Goal: Contribute content: Add original content to the website for others to see

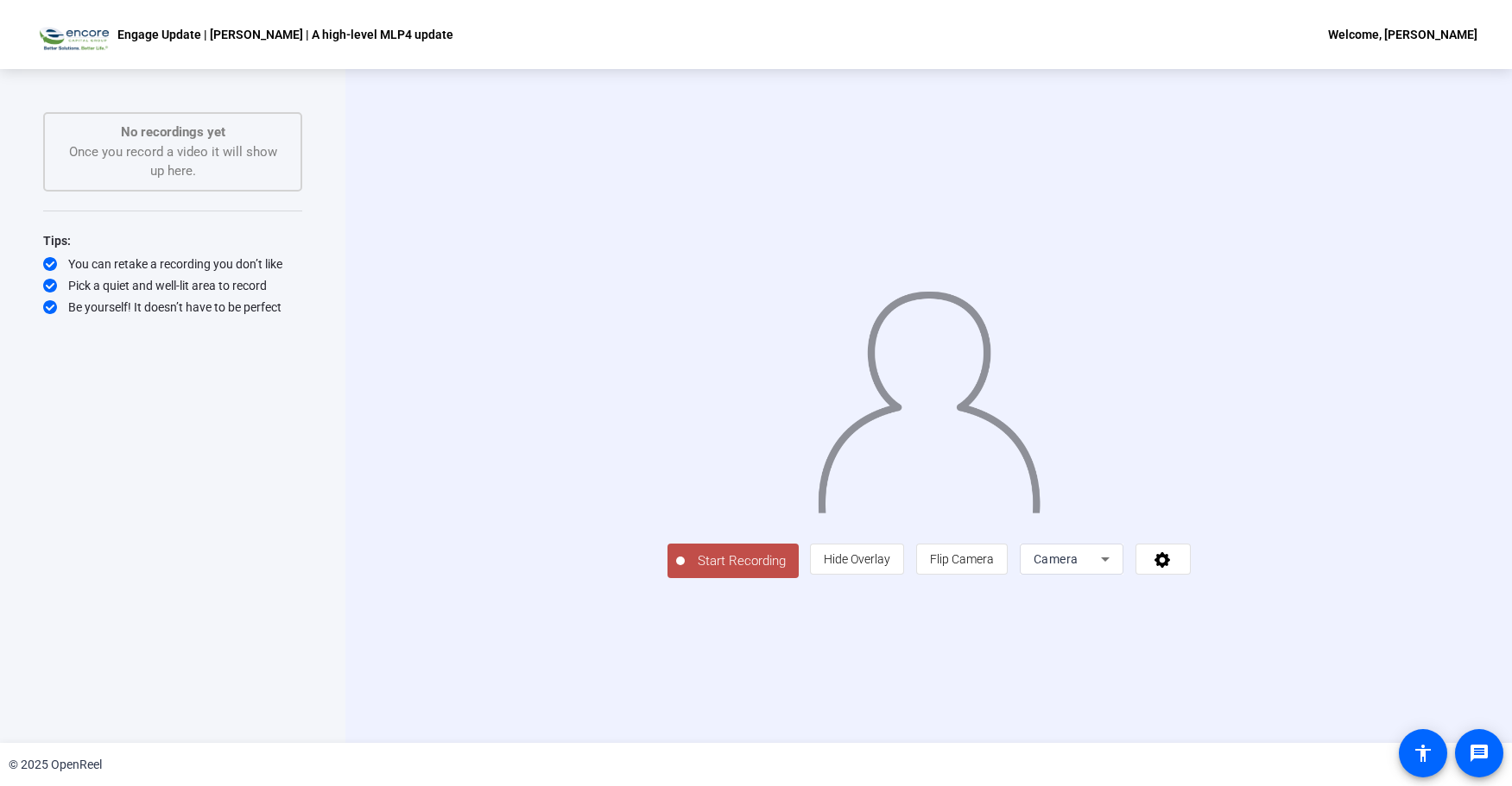
click at [685, 572] on span "Start Recording" at bounding box center [741, 561] width 114 height 20
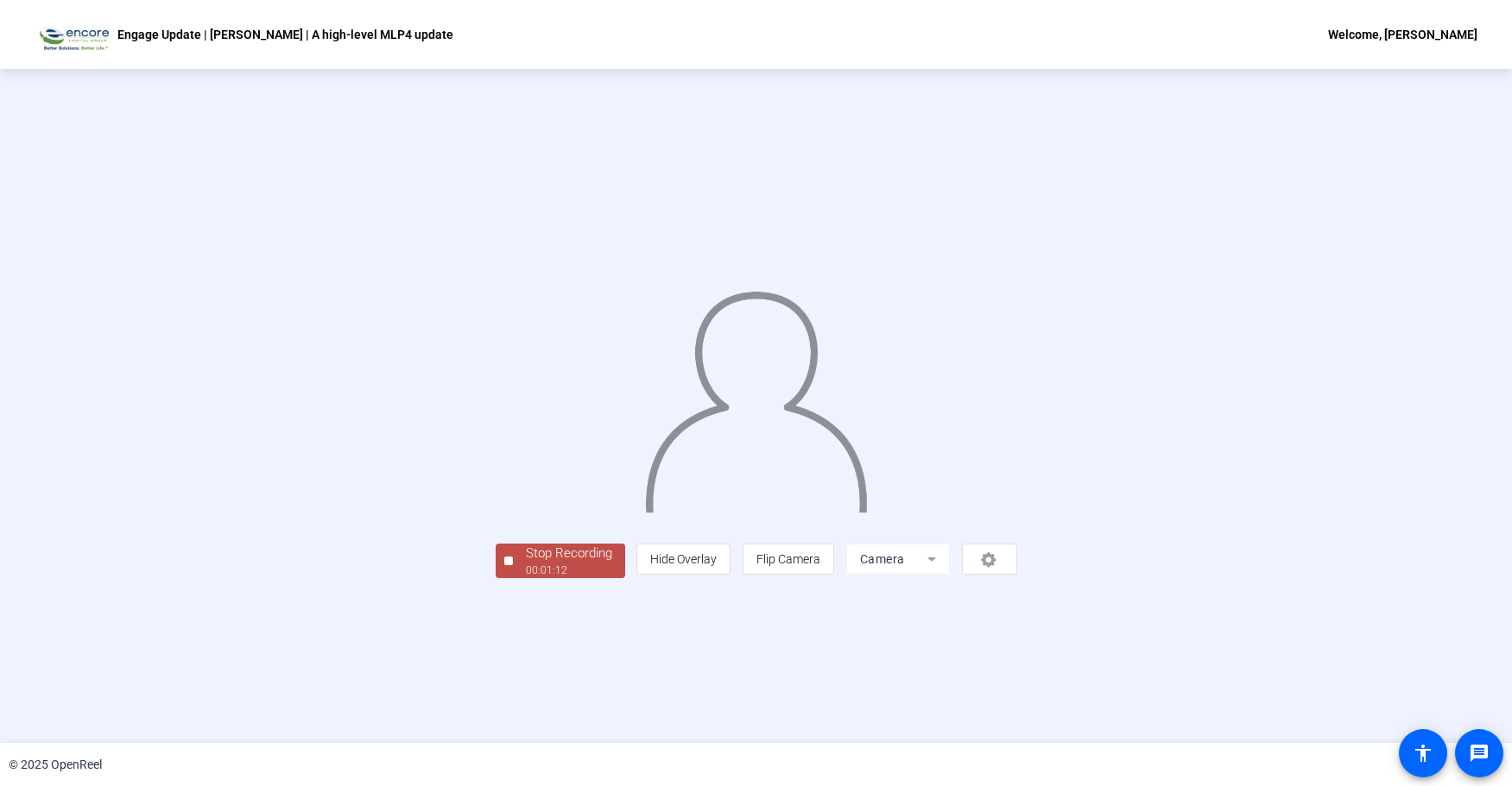
click at [526, 564] on div "Stop Recording" at bounding box center [569, 553] width 87 height 20
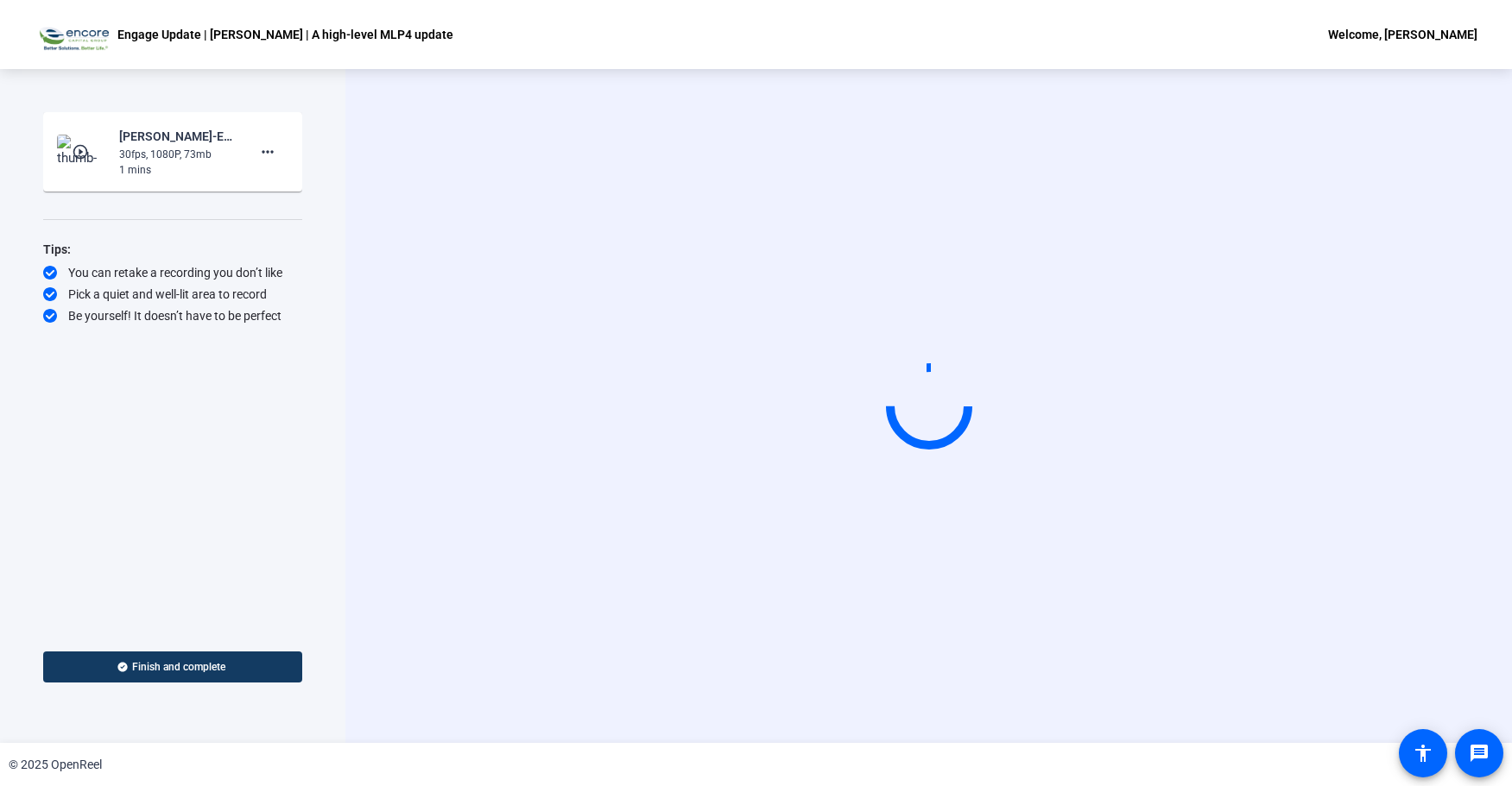
click at [87, 143] on mat-icon "play_circle_outline" at bounding box center [81, 152] width 20 height 18
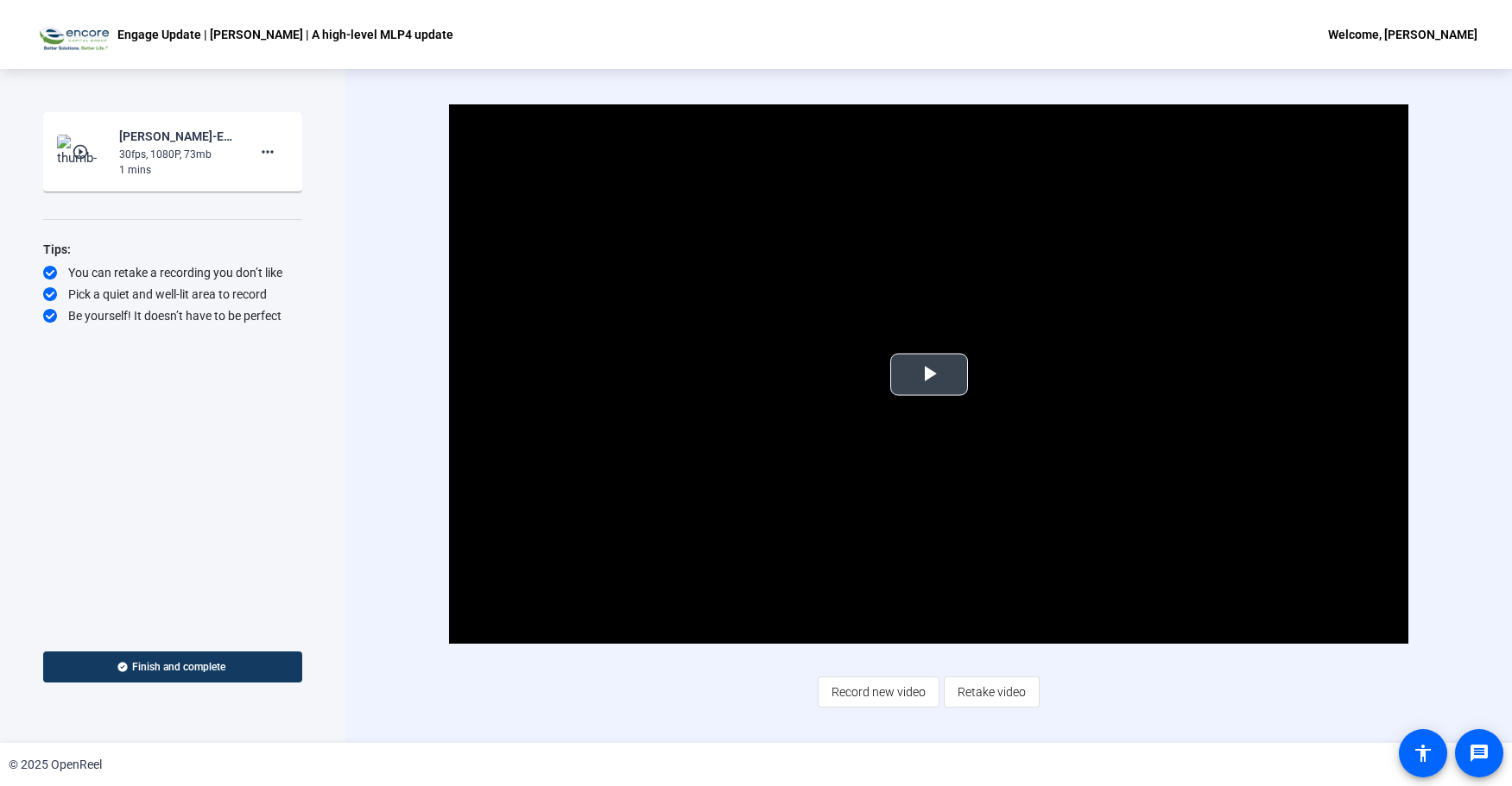
click at [929, 375] on span "Video Player" at bounding box center [929, 375] width 0 height 0
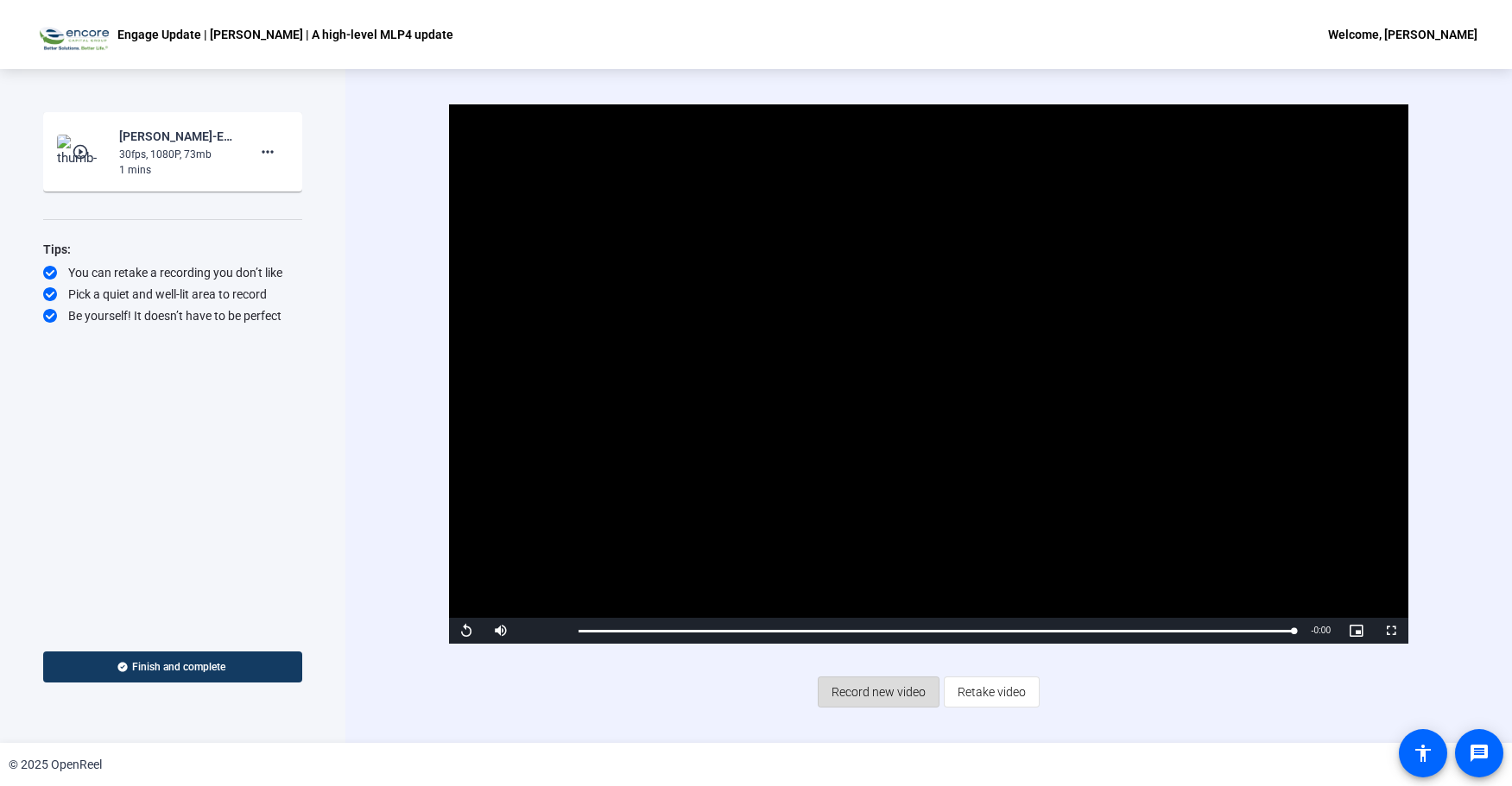
click at [876, 695] on span "Record new video" at bounding box center [878, 692] width 94 height 33
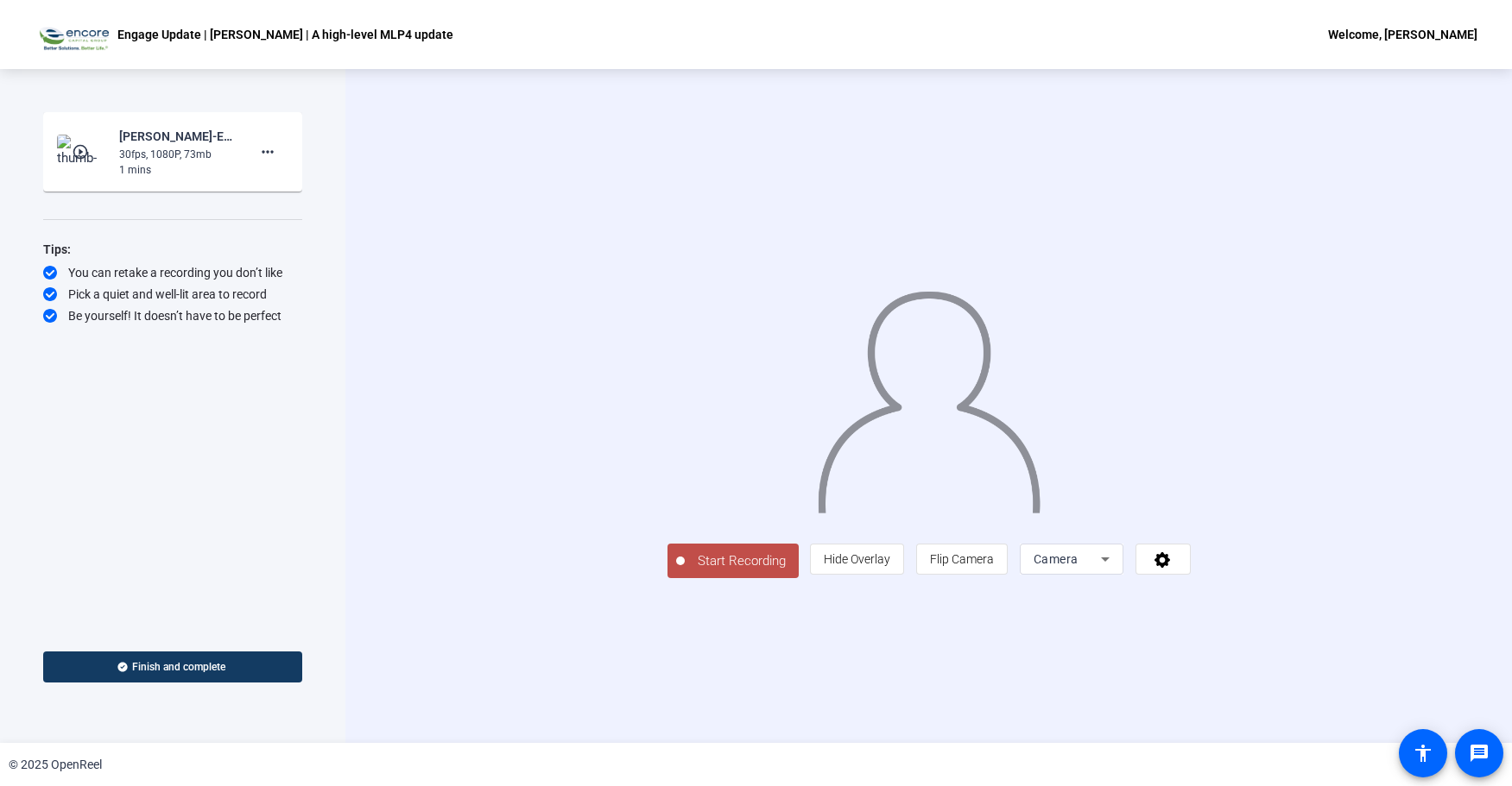
click at [685, 572] on span "Start Recording" at bounding box center [741, 561] width 114 height 20
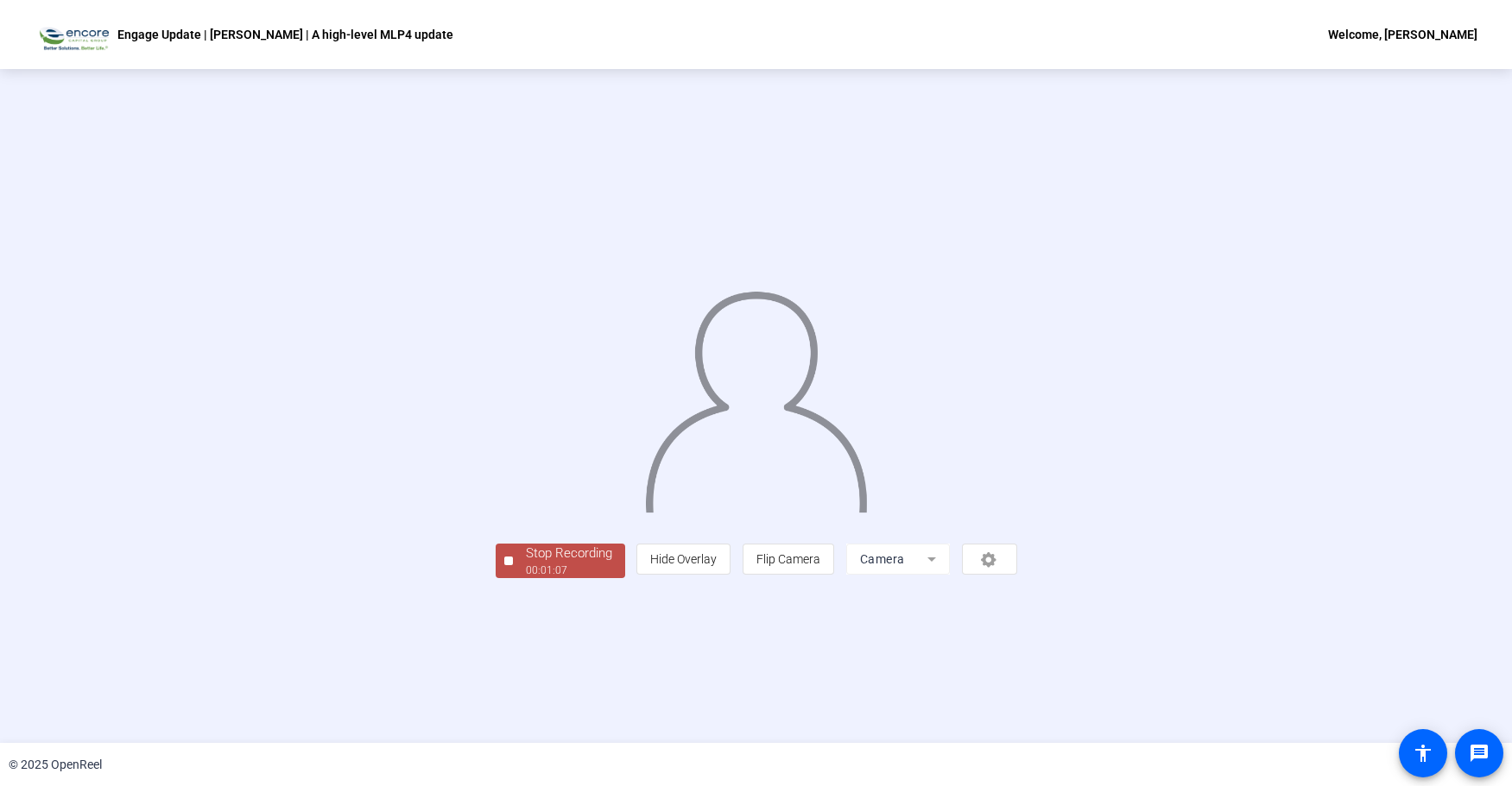
click at [526, 564] on div "Stop Recording" at bounding box center [569, 553] width 87 height 20
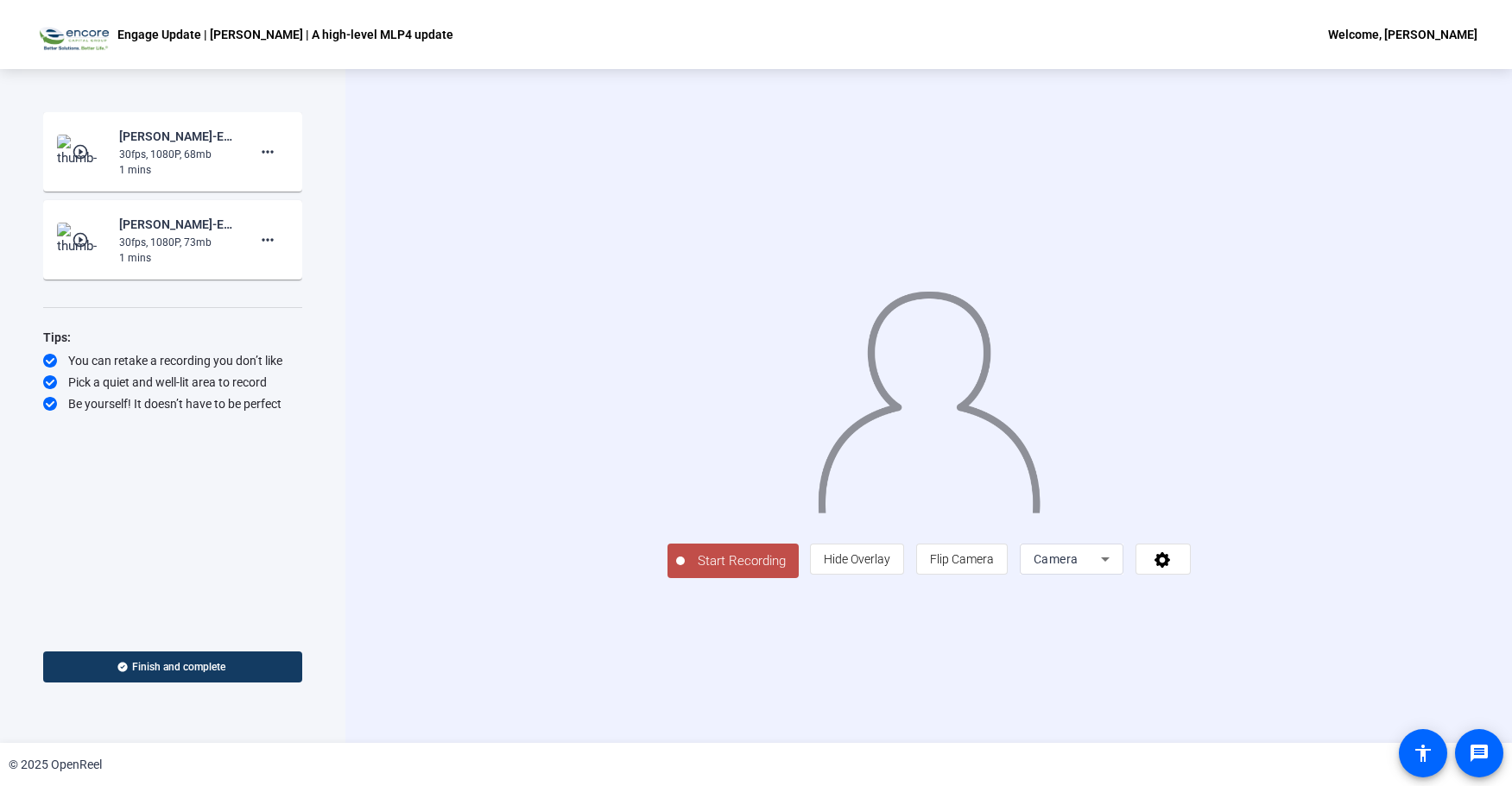
click at [83, 236] on mat-icon "play_circle_outline" at bounding box center [81, 240] width 20 height 18
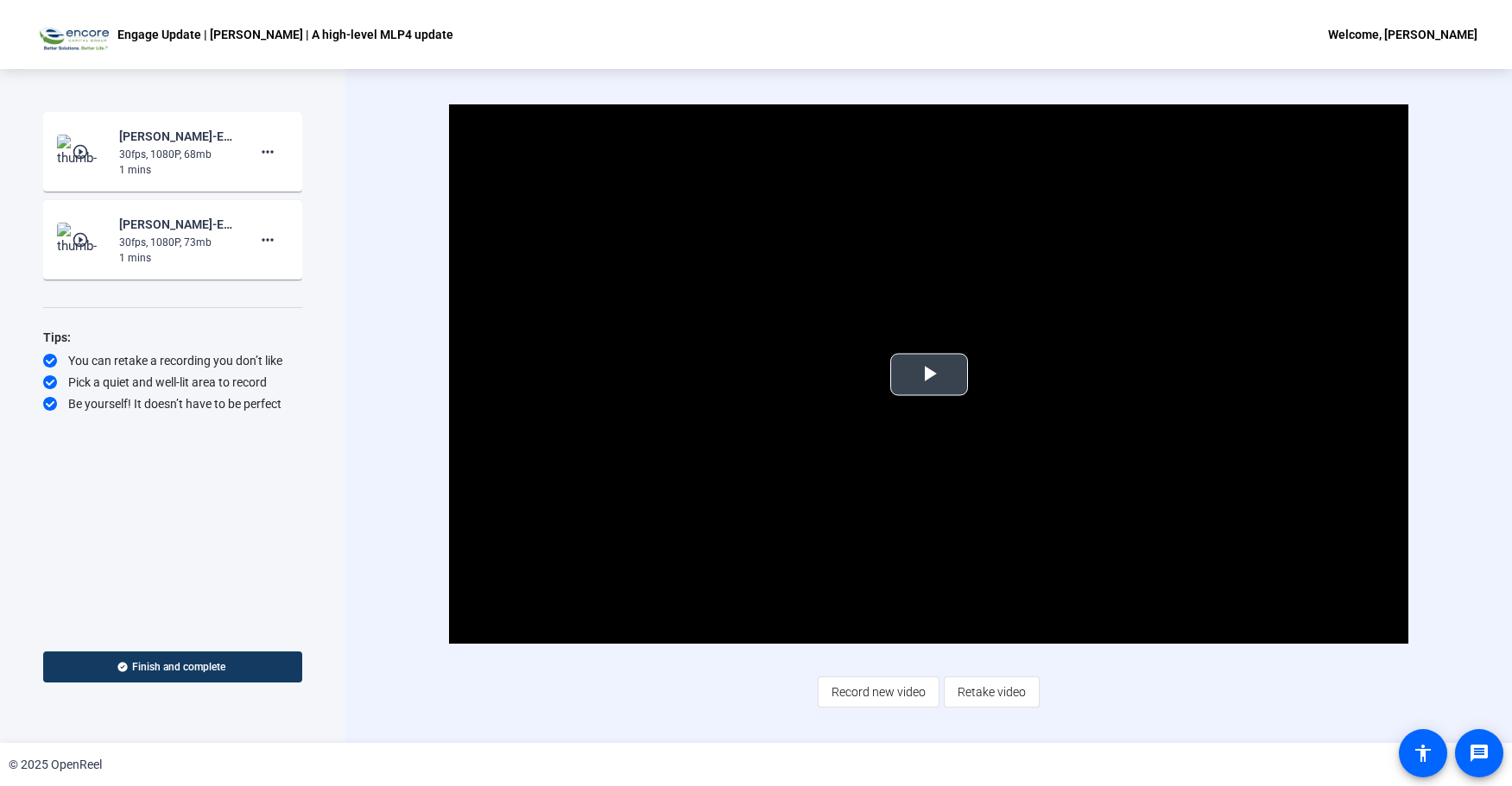
click at [929, 375] on span "Video Player" at bounding box center [929, 375] width 0 height 0
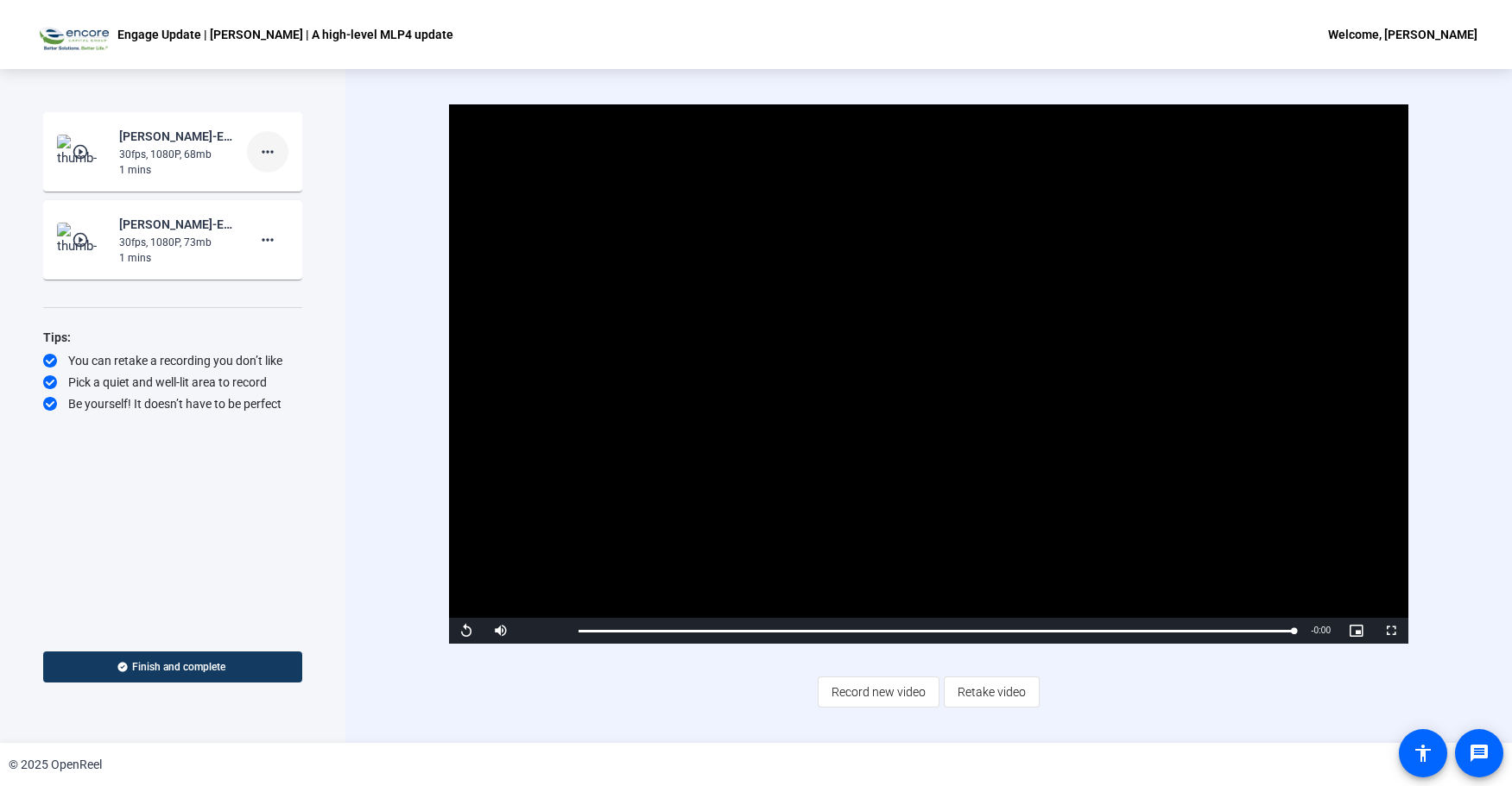
click at [264, 148] on mat-icon "more_horiz" at bounding box center [267, 151] width 20 height 20
click at [274, 186] on span "Delete clip" at bounding box center [296, 188] width 69 height 20
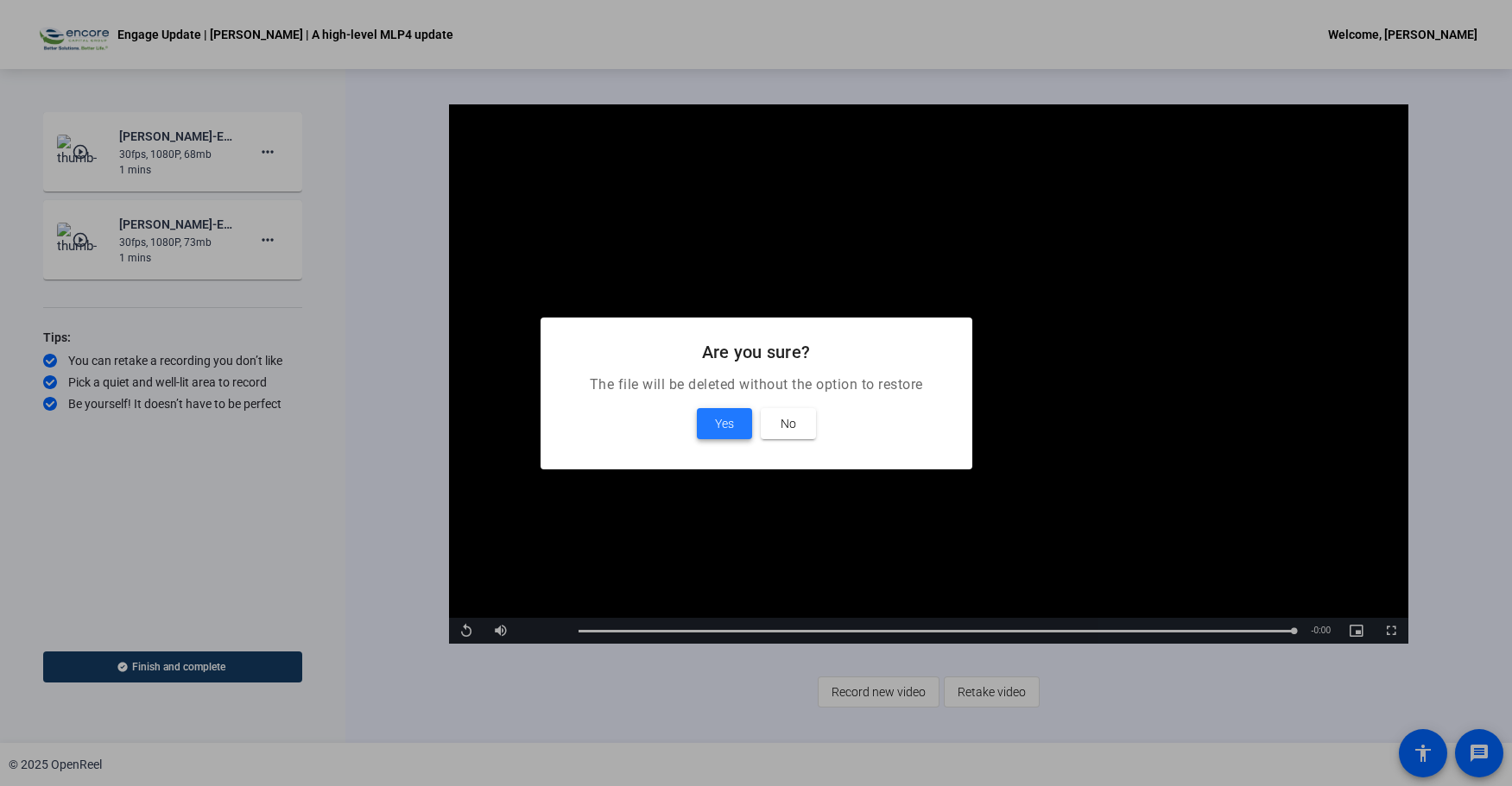
click at [726, 426] on span "Yes" at bounding box center [725, 423] width 19 height 20
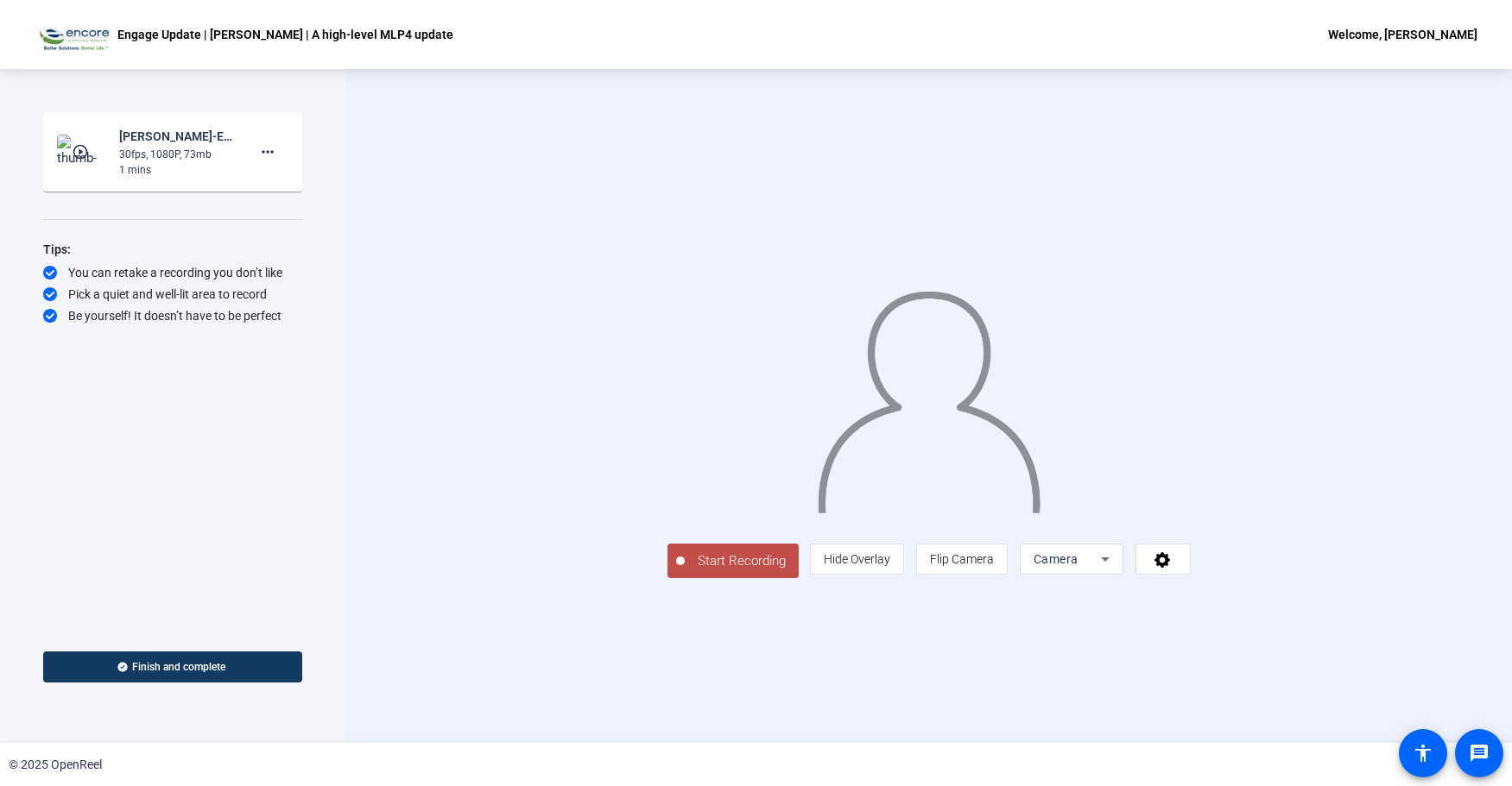
click at [685, 572] on span "Start Recording" at bounding box center [741, 561] width 114 height 20
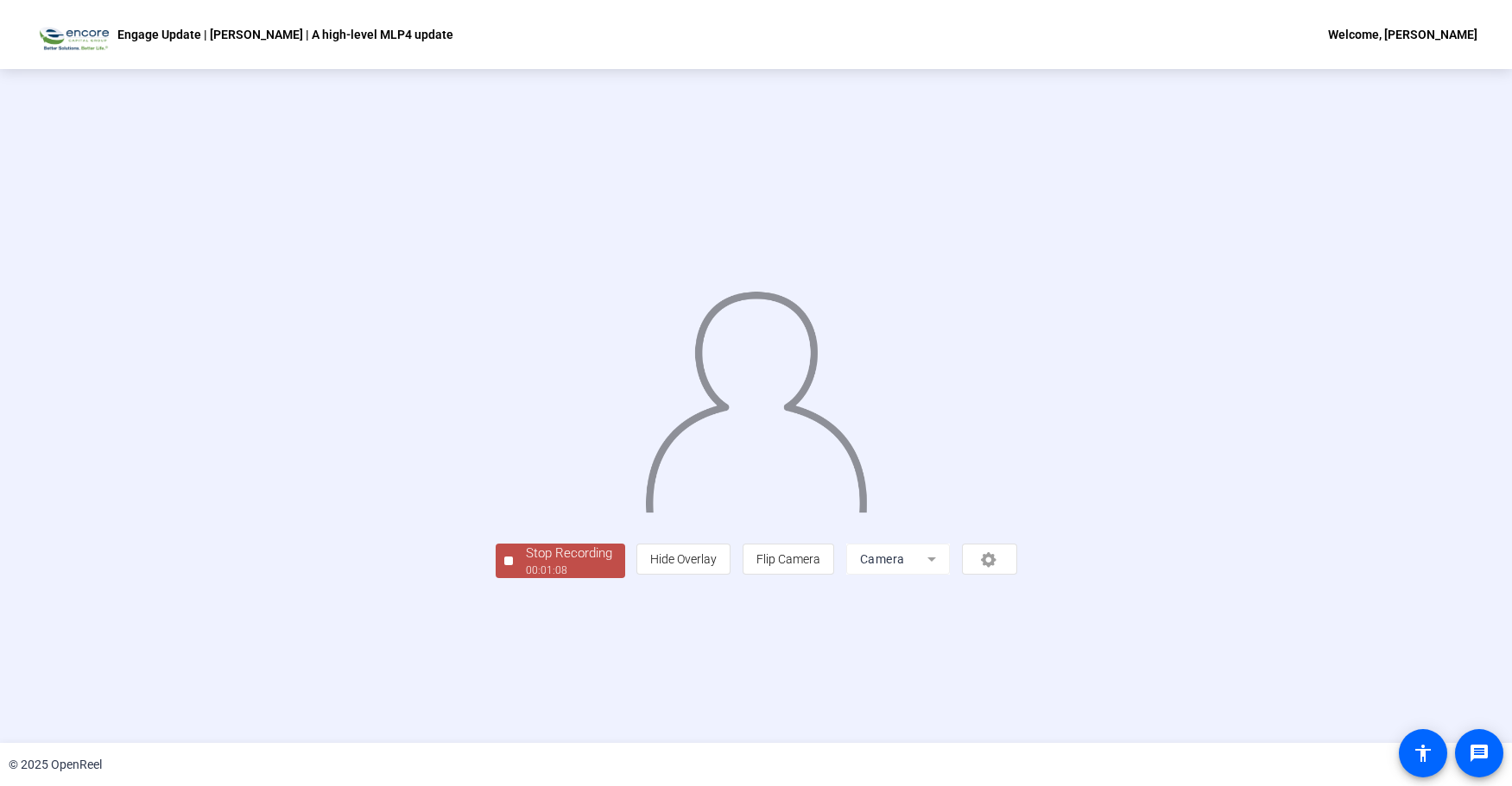
click at [526, 564] on div "Stop Recording" at bounding box center [569, 553] width 87 height 20
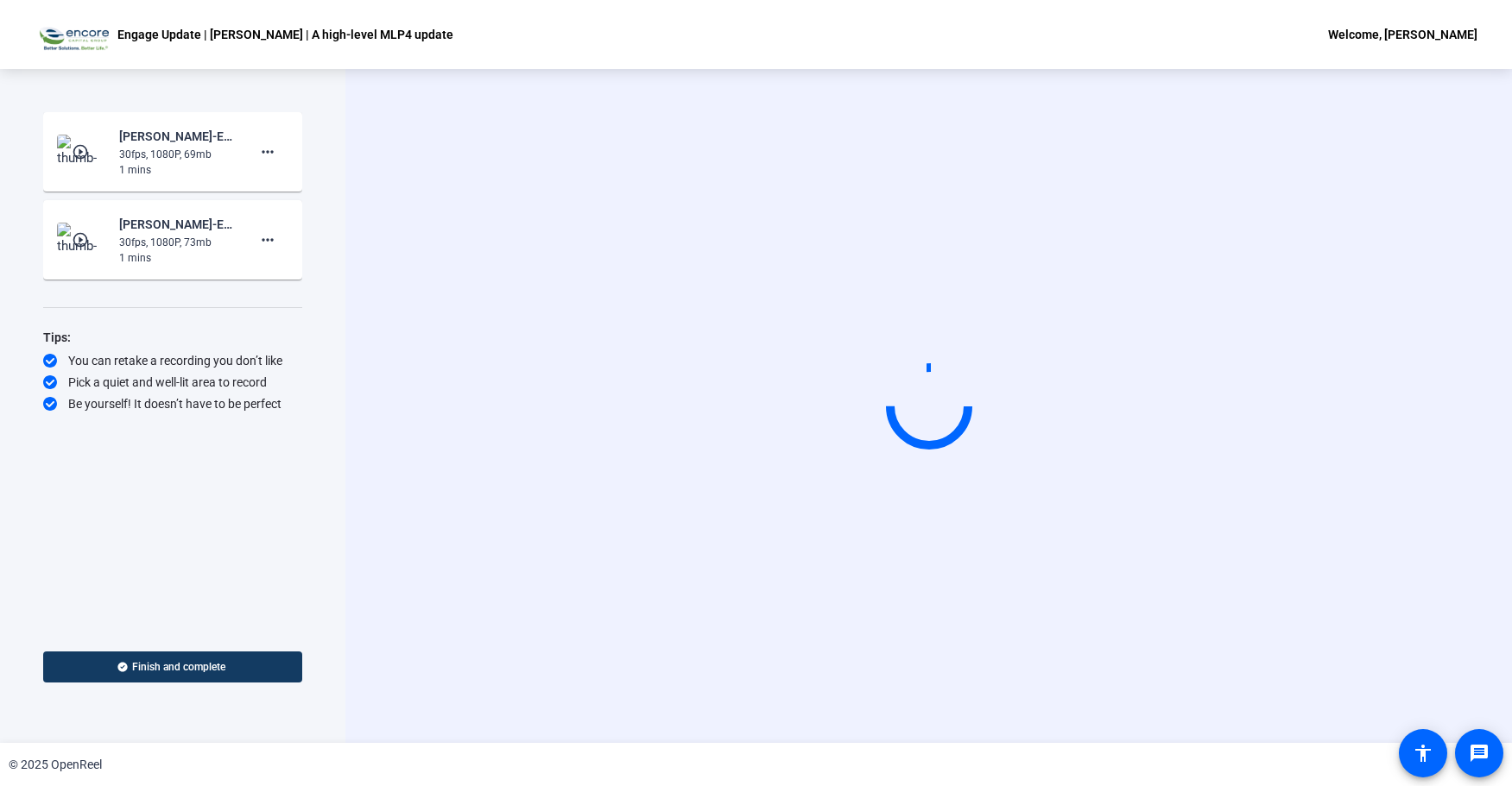
click at [71, 243] on img at bounding box center [83, 239] width 51 height 34
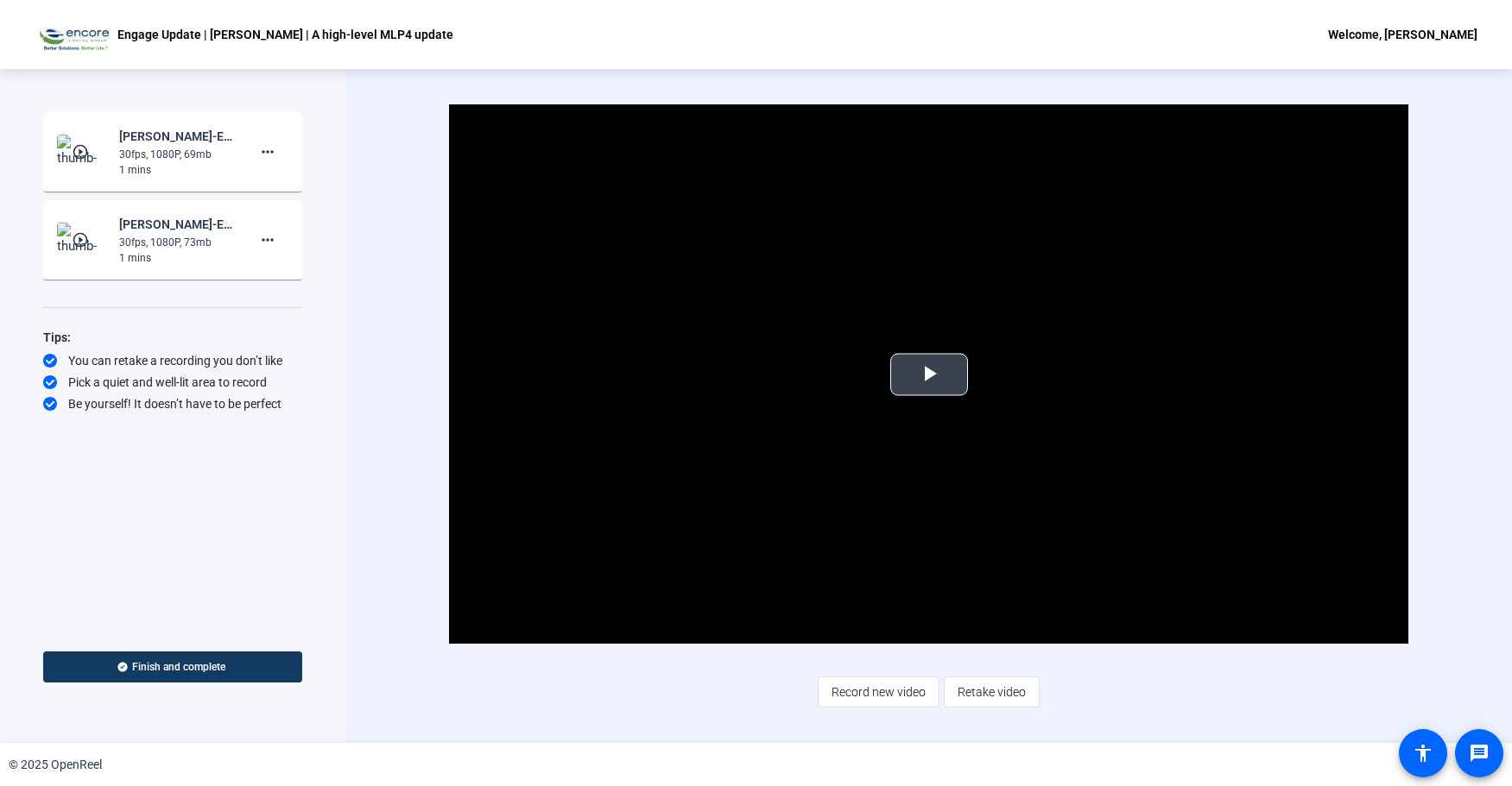
drag, startPoint x: 933, startPoint y: 374, endPoint x: 897, endPoint y: 381, distance: 36.7
click at [929, 375] on span "Video Player" at bounding box center [929, 375] width 0 height 0
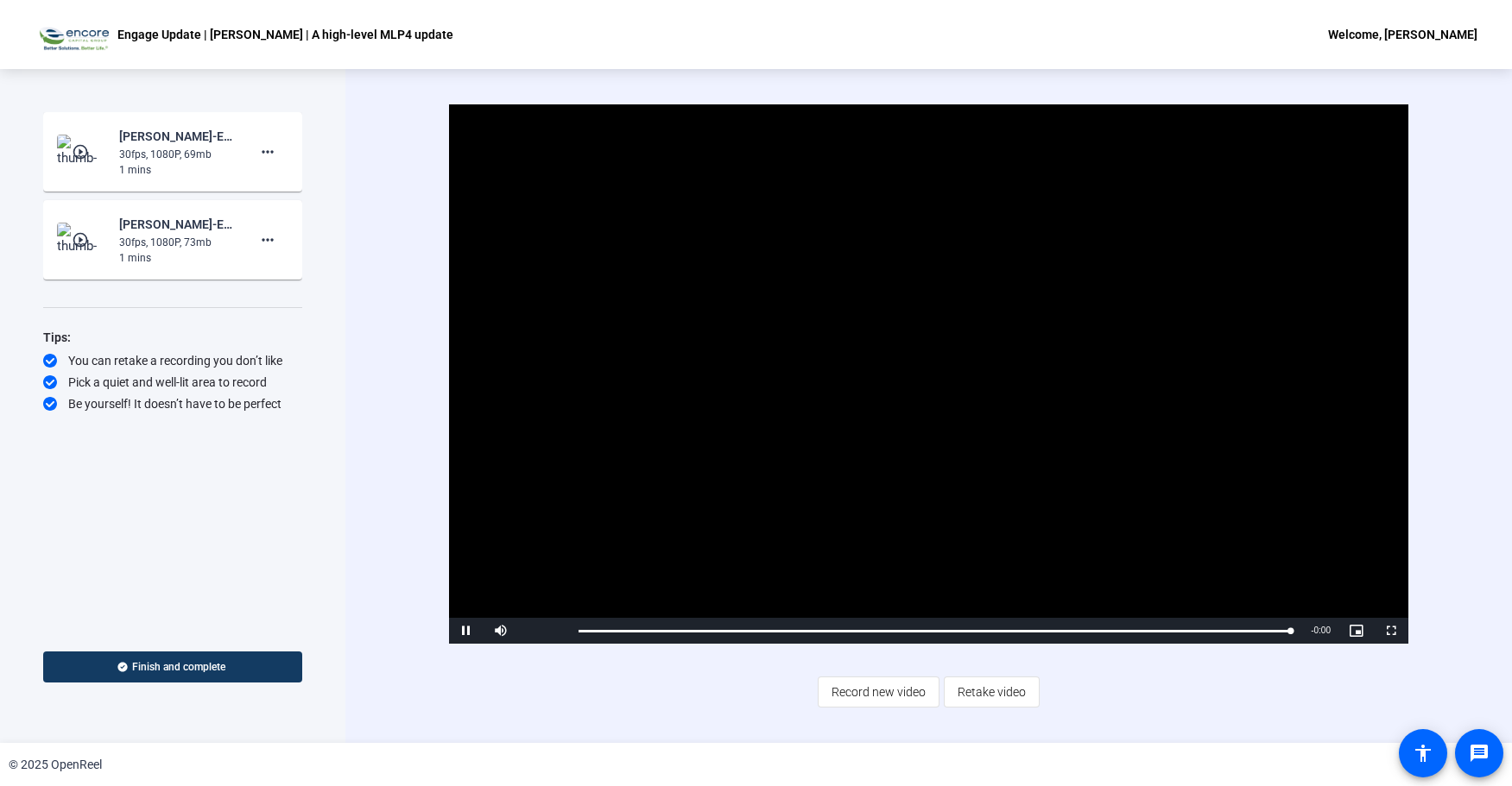
click at [83, 154] on mat-icon "play_circle_outline" at bounding box center [81, 152] width 20 height 18
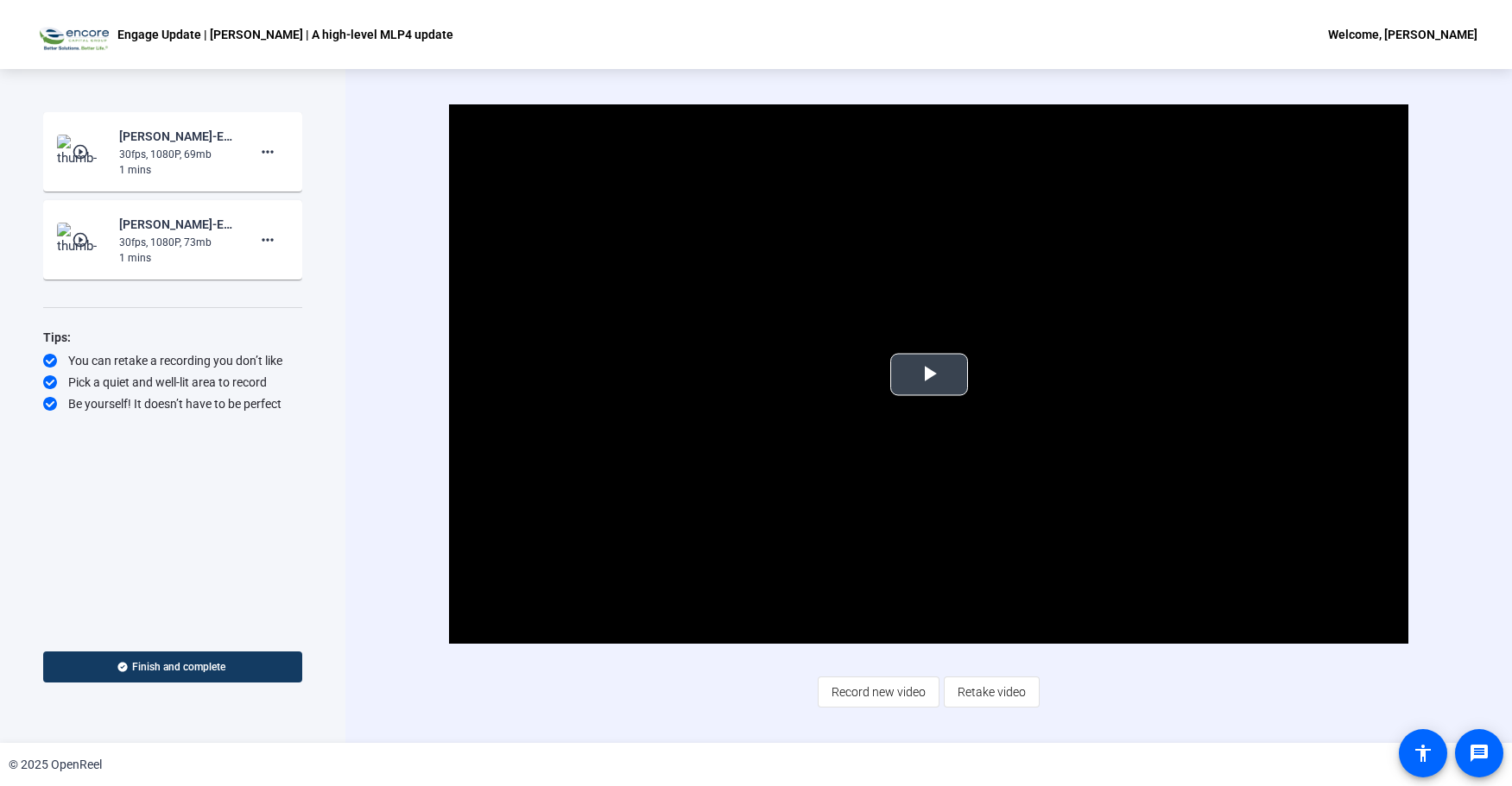
click at [929, 375] on span "Video Player" at bounding box center [929, 375] width 0 height 0
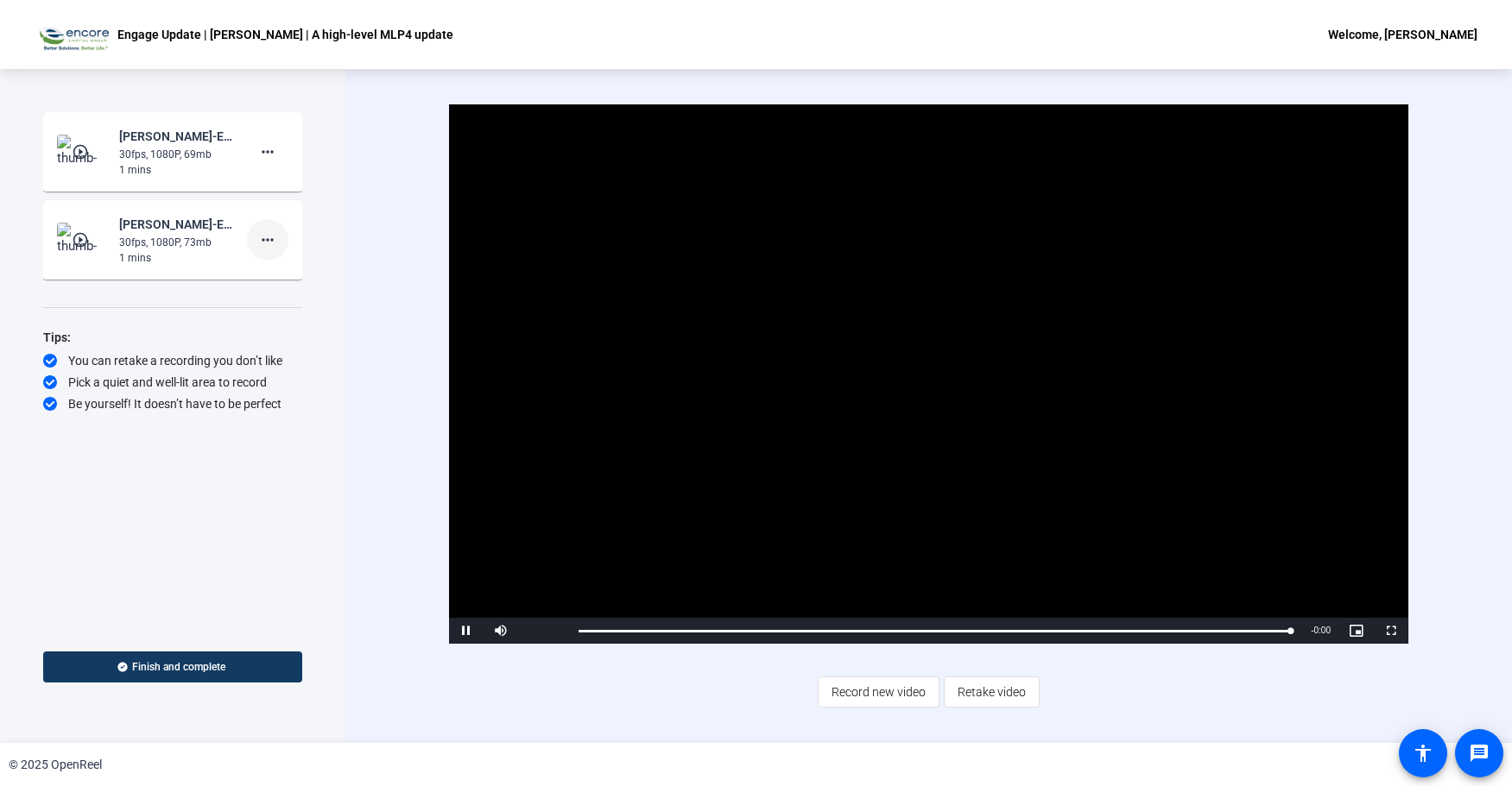
click at [271, 236] on mat-icon "more_horiz" at bounding box center [267, 239] width 20 height 20
click at [284, 279] on span "Delete clip" at bounding box center [296, 275] width 69 height 20
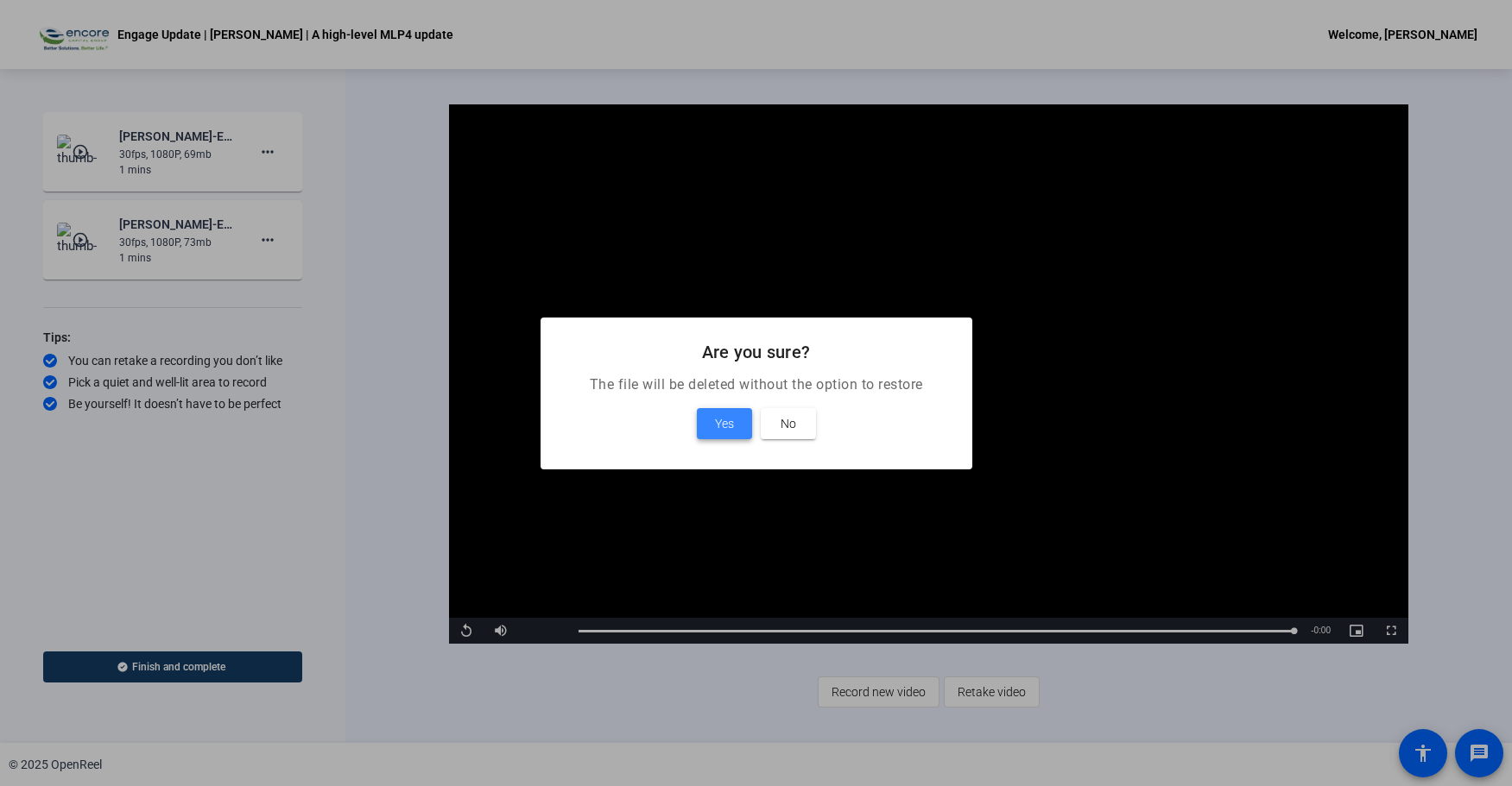
click at [722, 422] on span "Yes" at bounding box center [725, 423] width 19 height 20
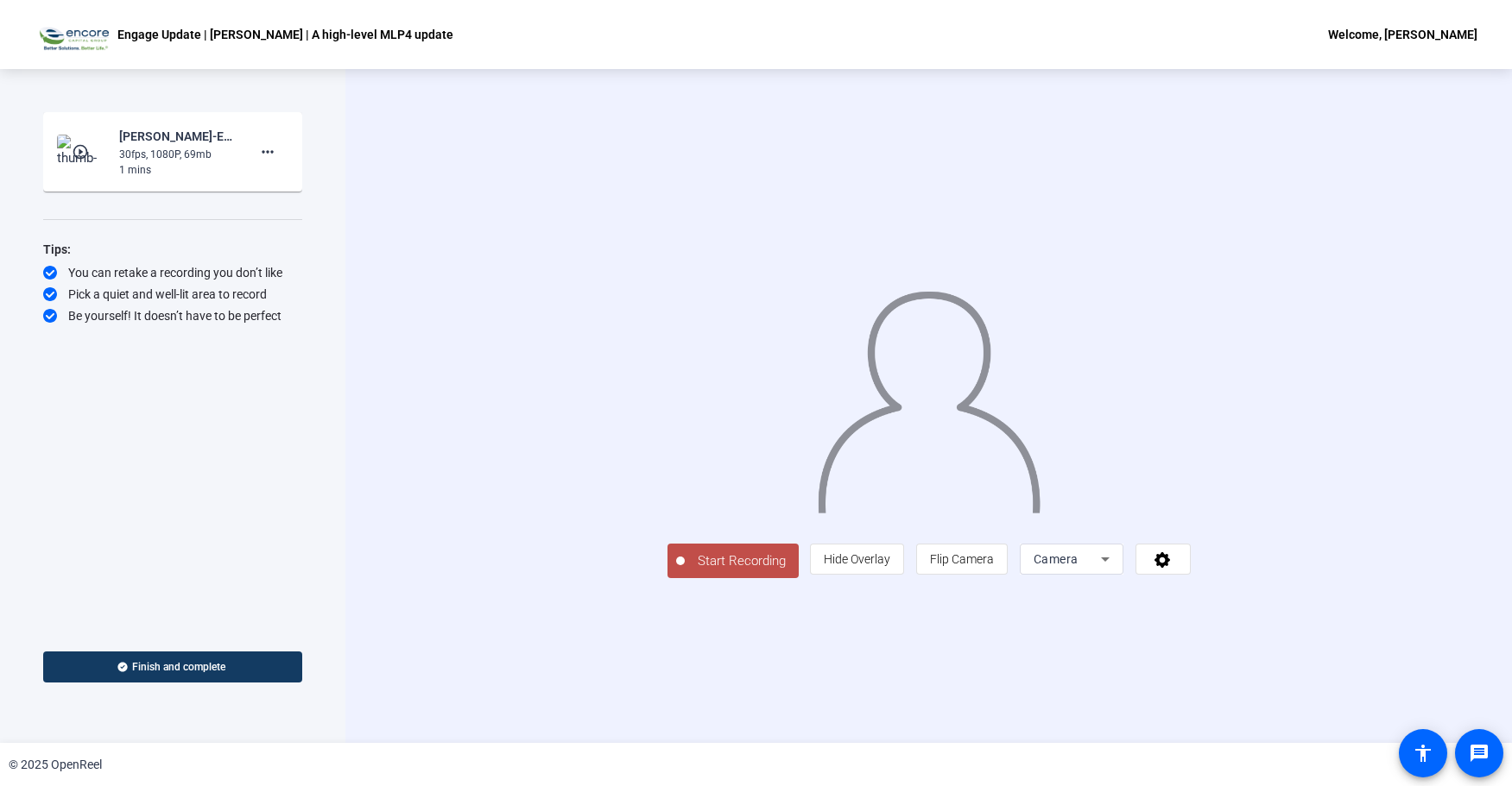
click at [685, 572] on span "Start Recording" at bounding box center [741, 561] width 114 height 20
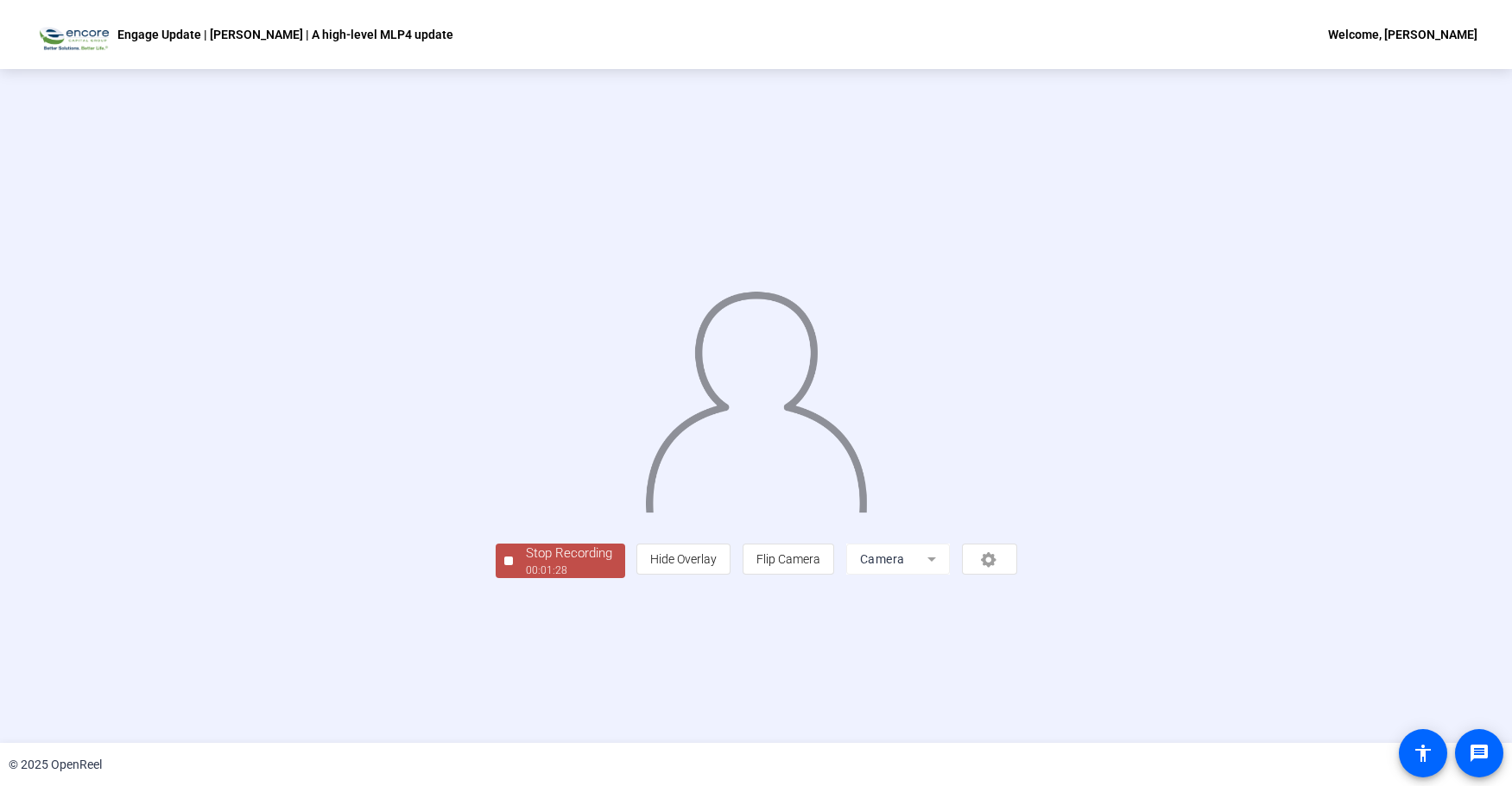
click at [526, 564] on div "Stop Recording" at bounding box center [569, 553] width 87 height 20
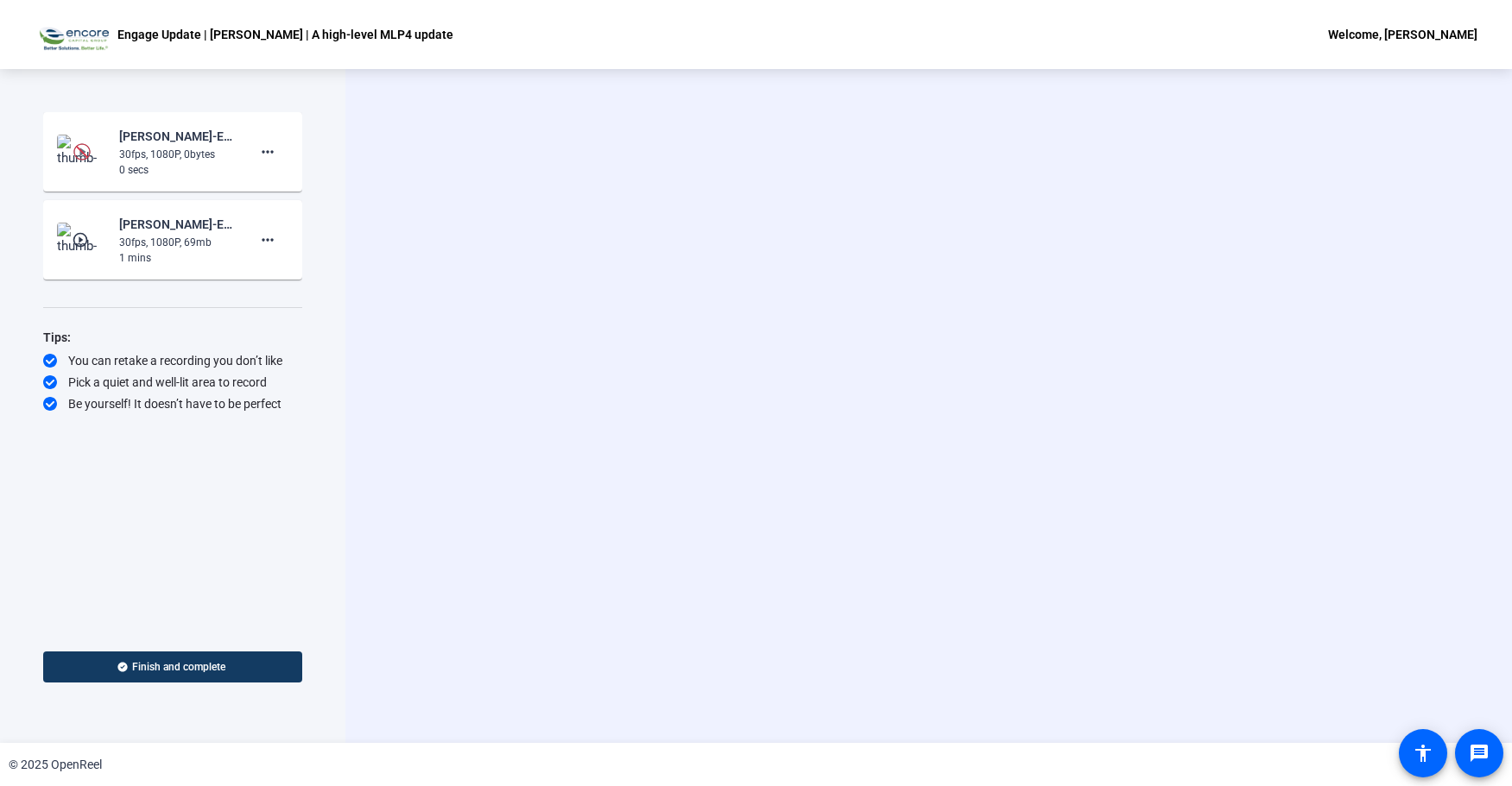
click at [83, 150] on img at bounding box center [82, 152] width 18 height 18
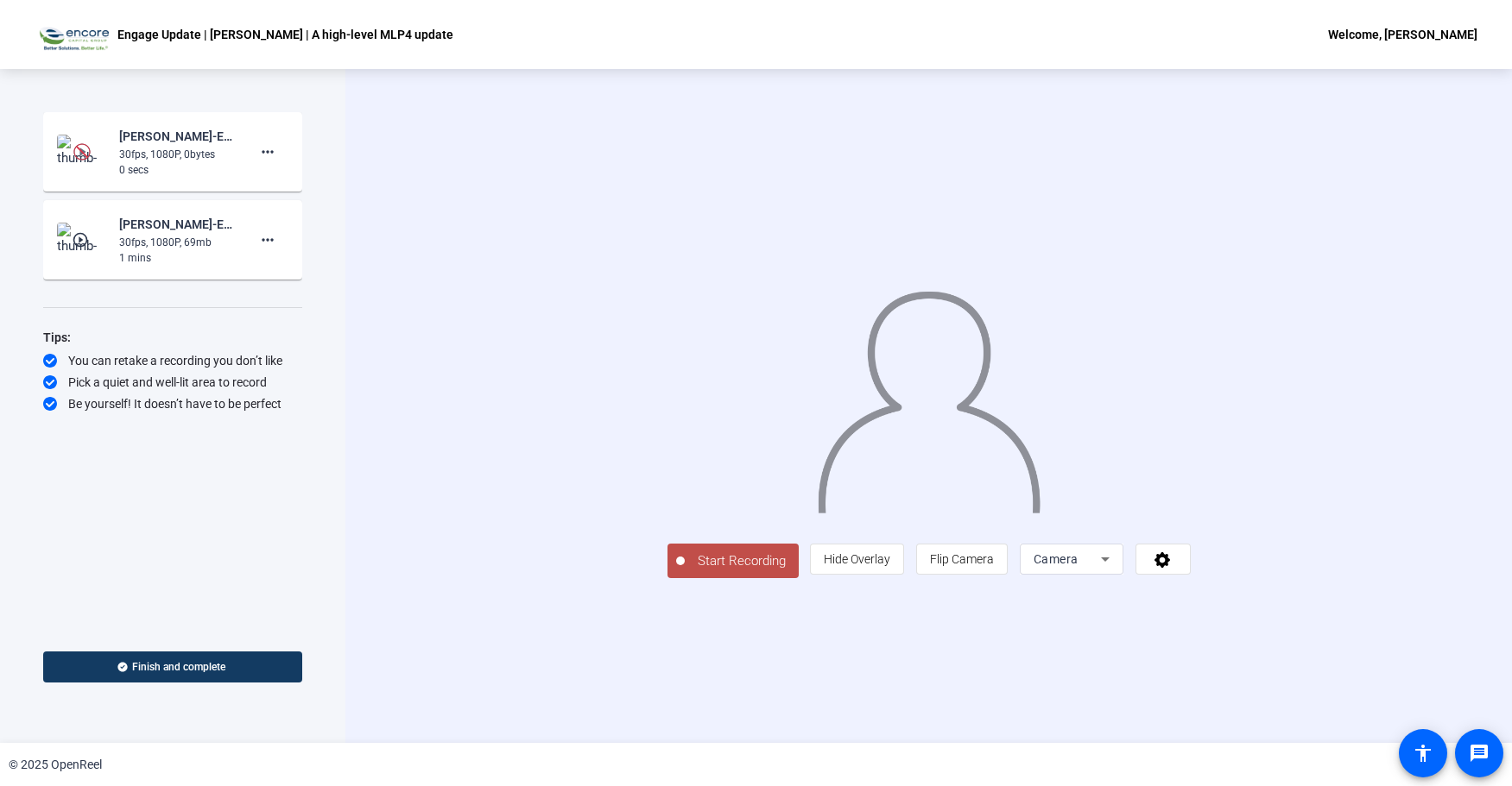
click at [85, 153] on img at bounding box center [82, 152] width 18 height 18
click at [685, 572] on span "Start Recording" at bounding box center [741, 561] width 114 height 20
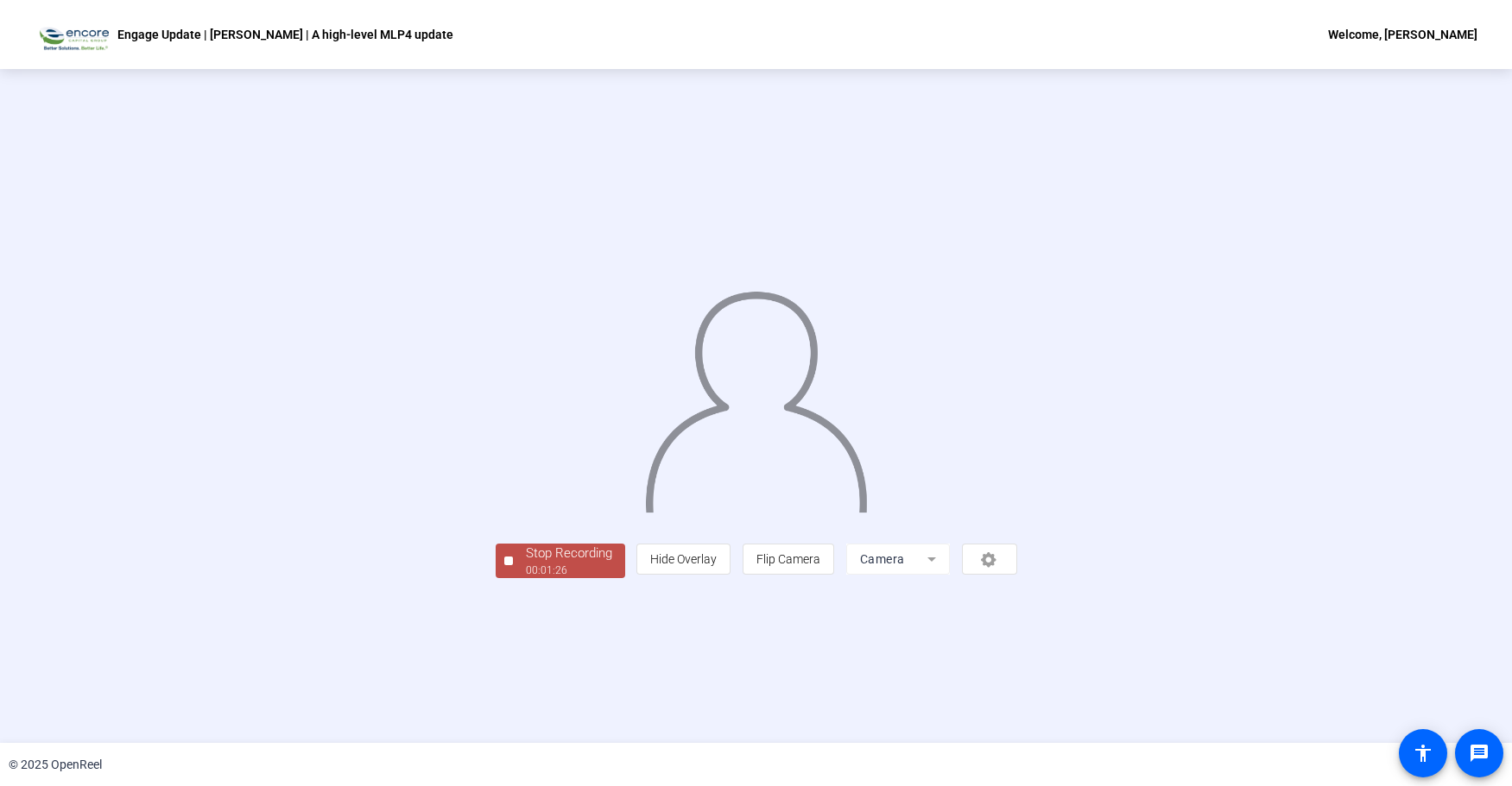
click at [526, 564] on div "Stop Recording" at bounding box center [569, 553] width 87 height 20
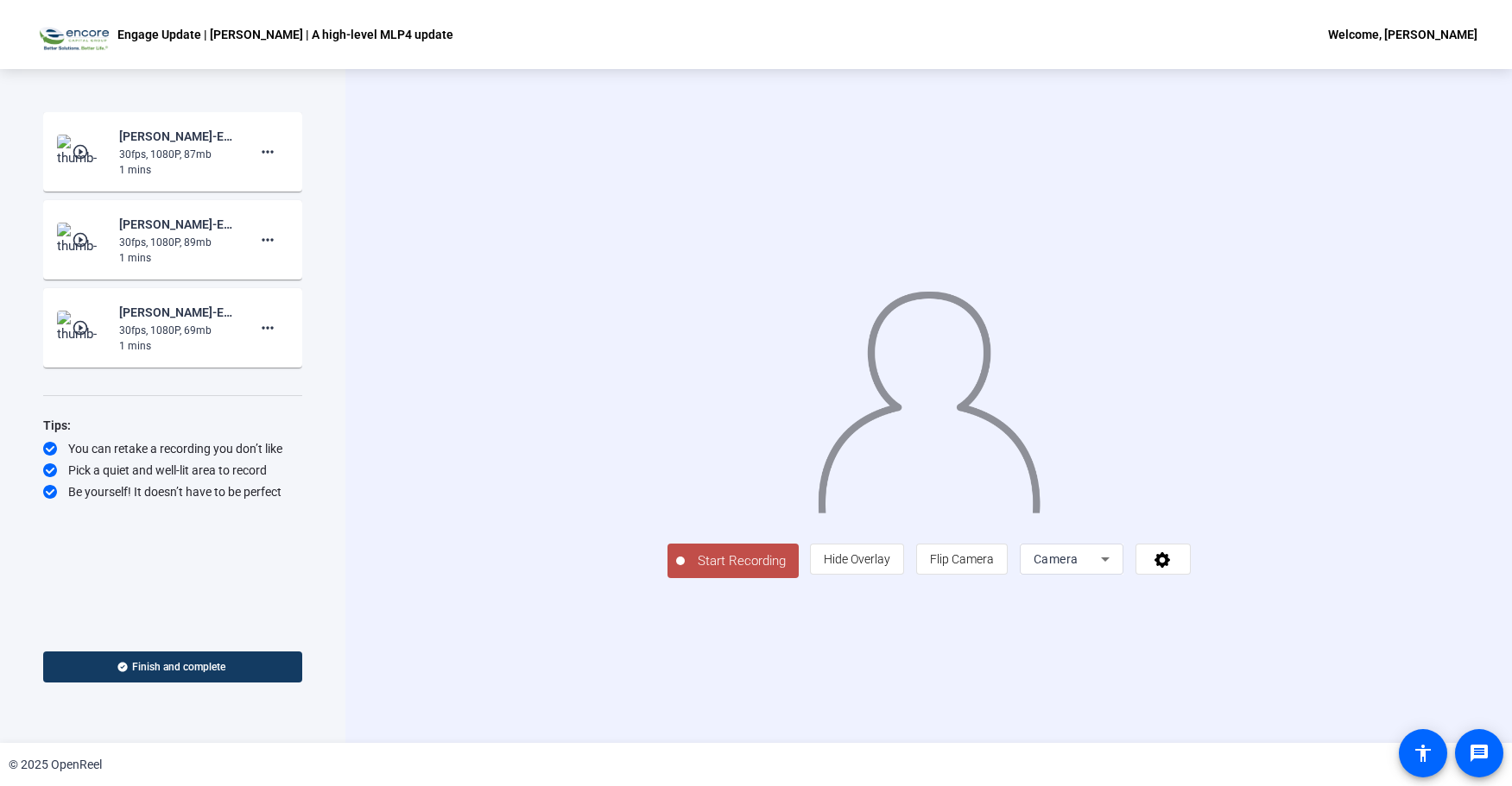
click at [86, 145] on mat-icon "play_circle_outline" at bounding box center [81, 152] width 20 height 18
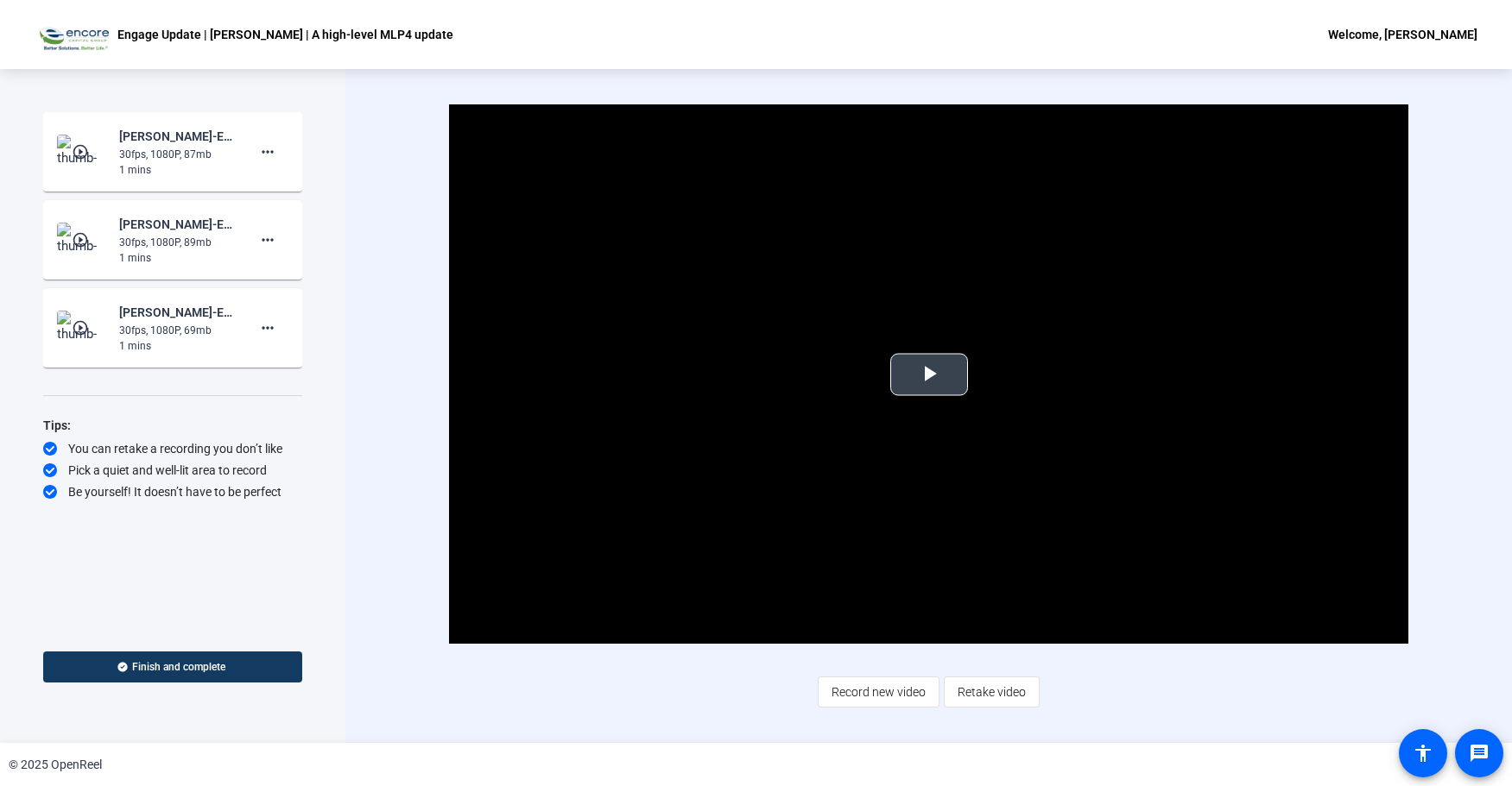
drag, startPoint x: 921, startPoint y: 374, endPoint x: 908, endPoint y: 374, distance: 13.0
click at [929, 375] on span "Video Player" at bounding box center [929, 375] width 0 height 0
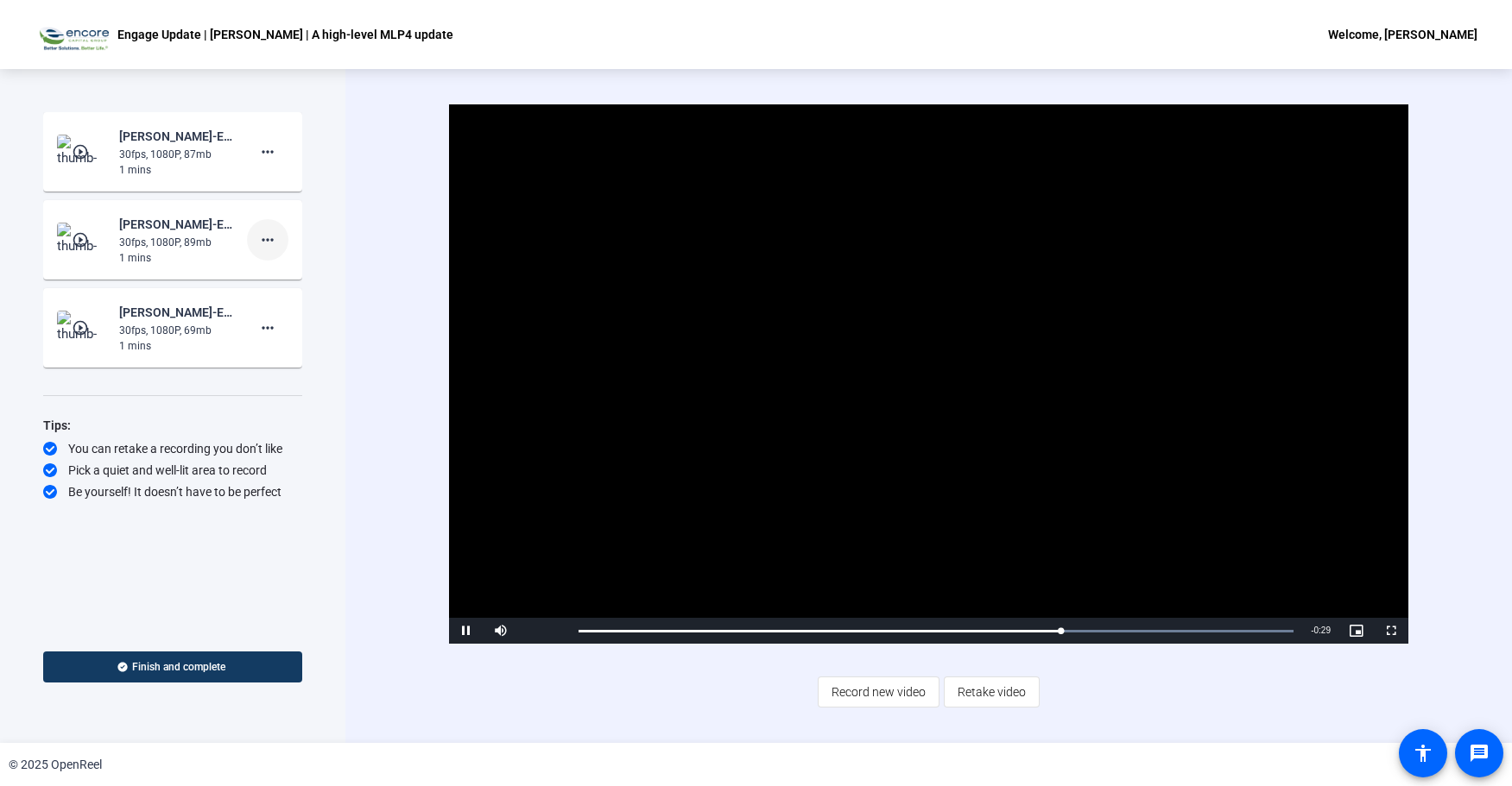
click at [260, 237] on mat-icon "more_horiz" at bounding box center [267, 239] width 20 height 20
click at [279, 275] on span "Delete clip" at bounding box center [296, 275] width 69 height 20
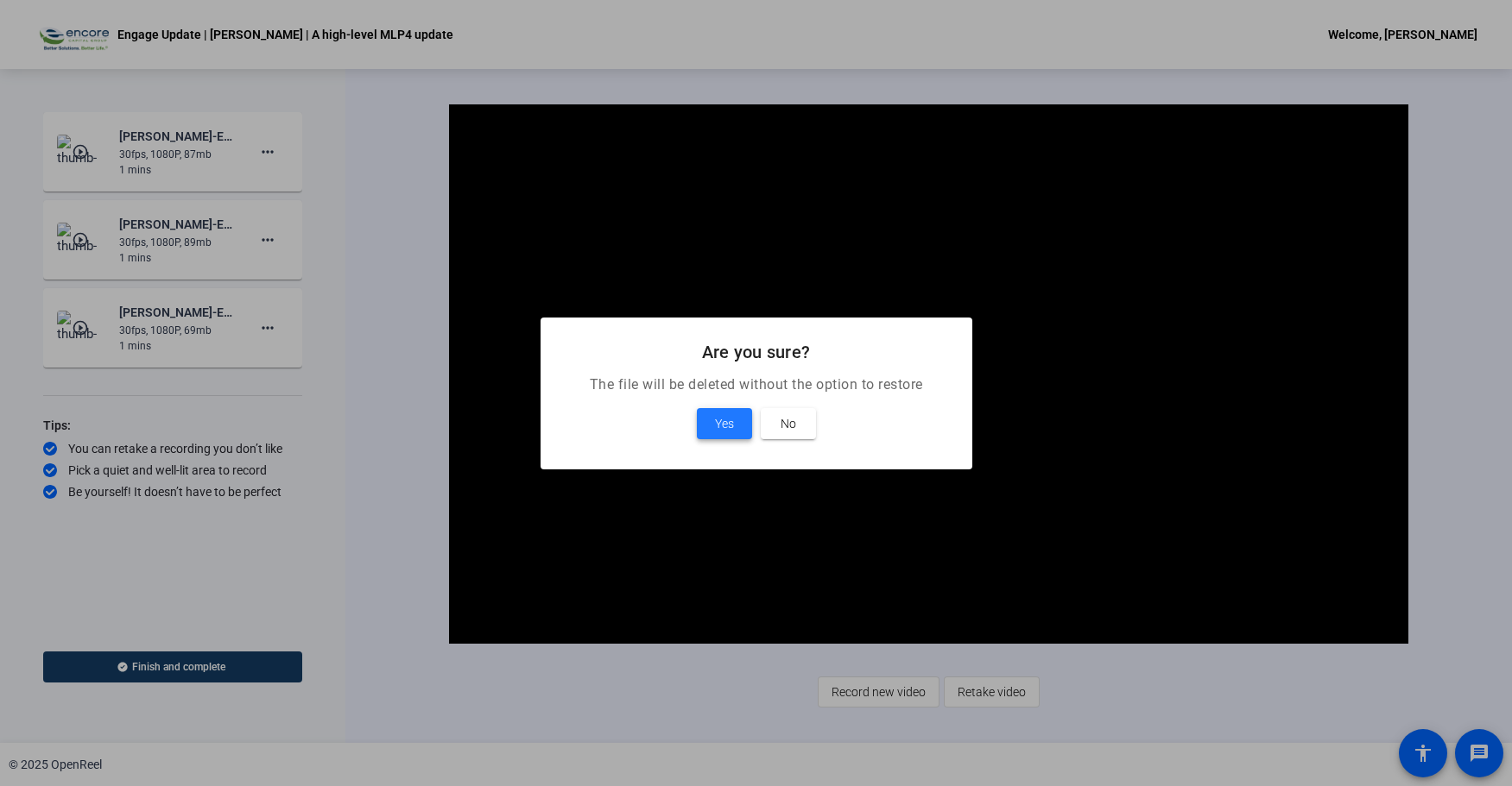
click at [718, 424] on span "Yes" at bounding box center [725, 423] width 19 height 20
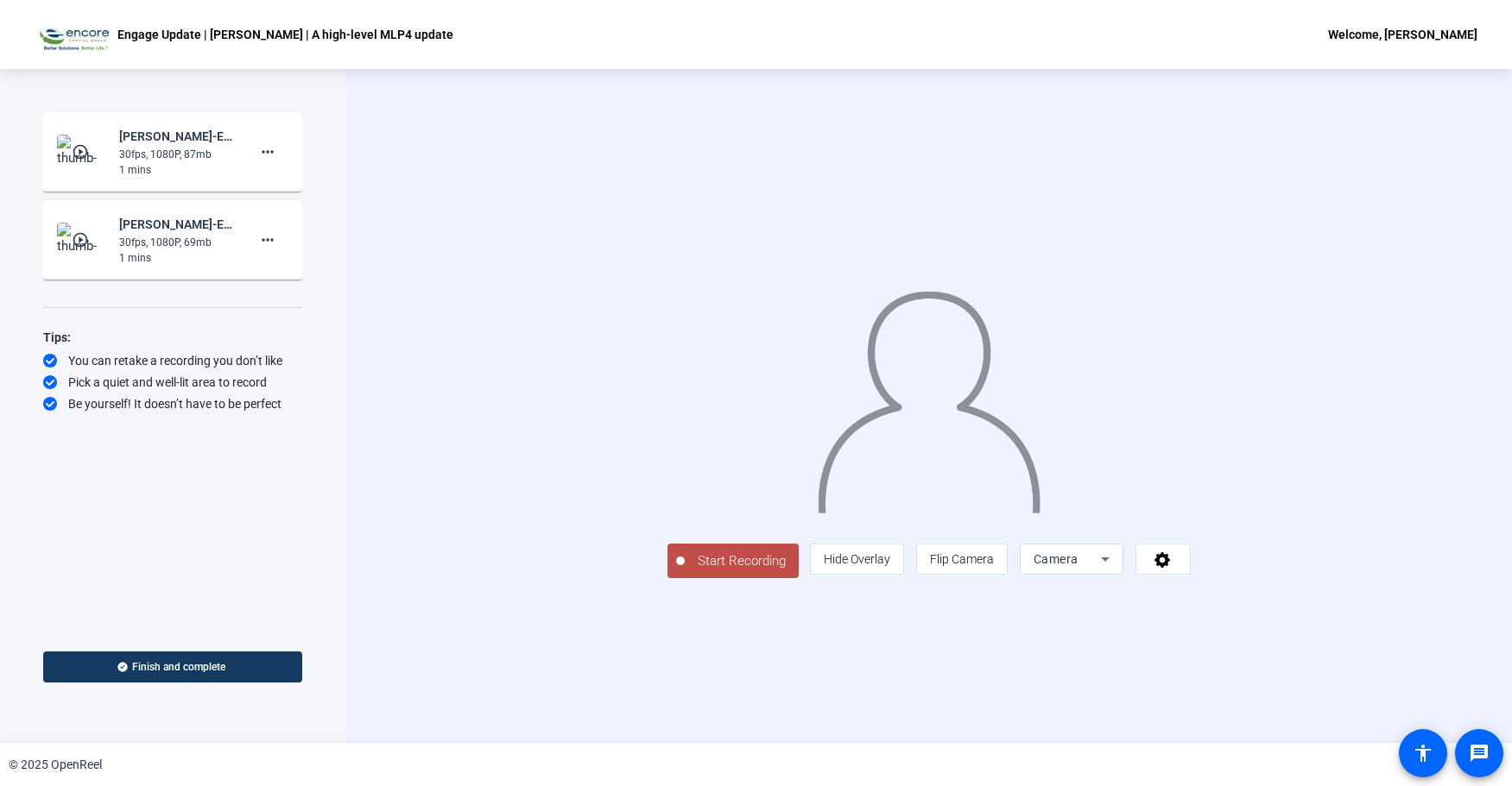
click at [685, 572] on span "Start Recording" at bounding box center [741, 561] width 114 height 20
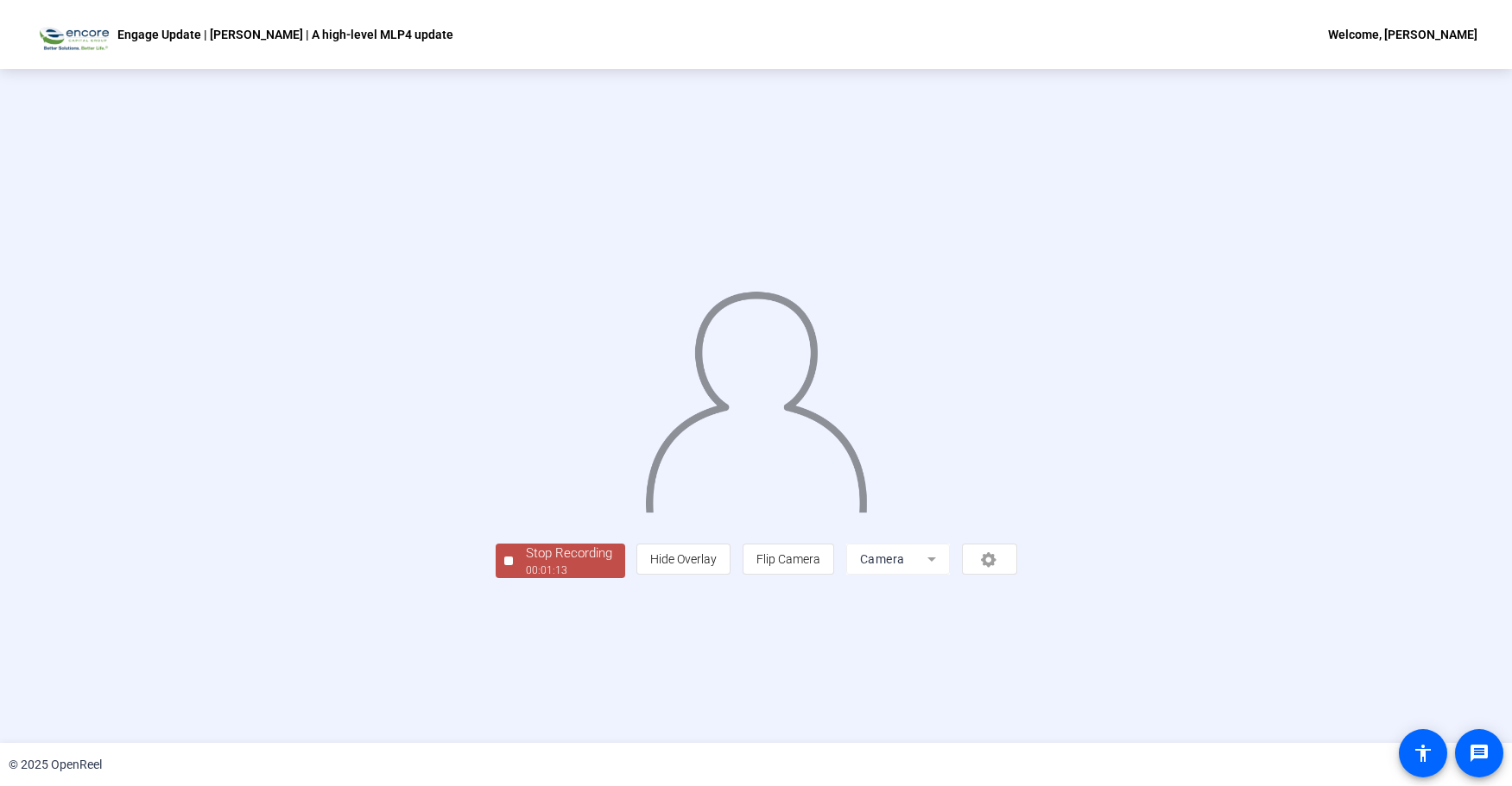
click at [526, 564] on div "Stop Recording" at bounding box center [569, 553] width 87 height 20
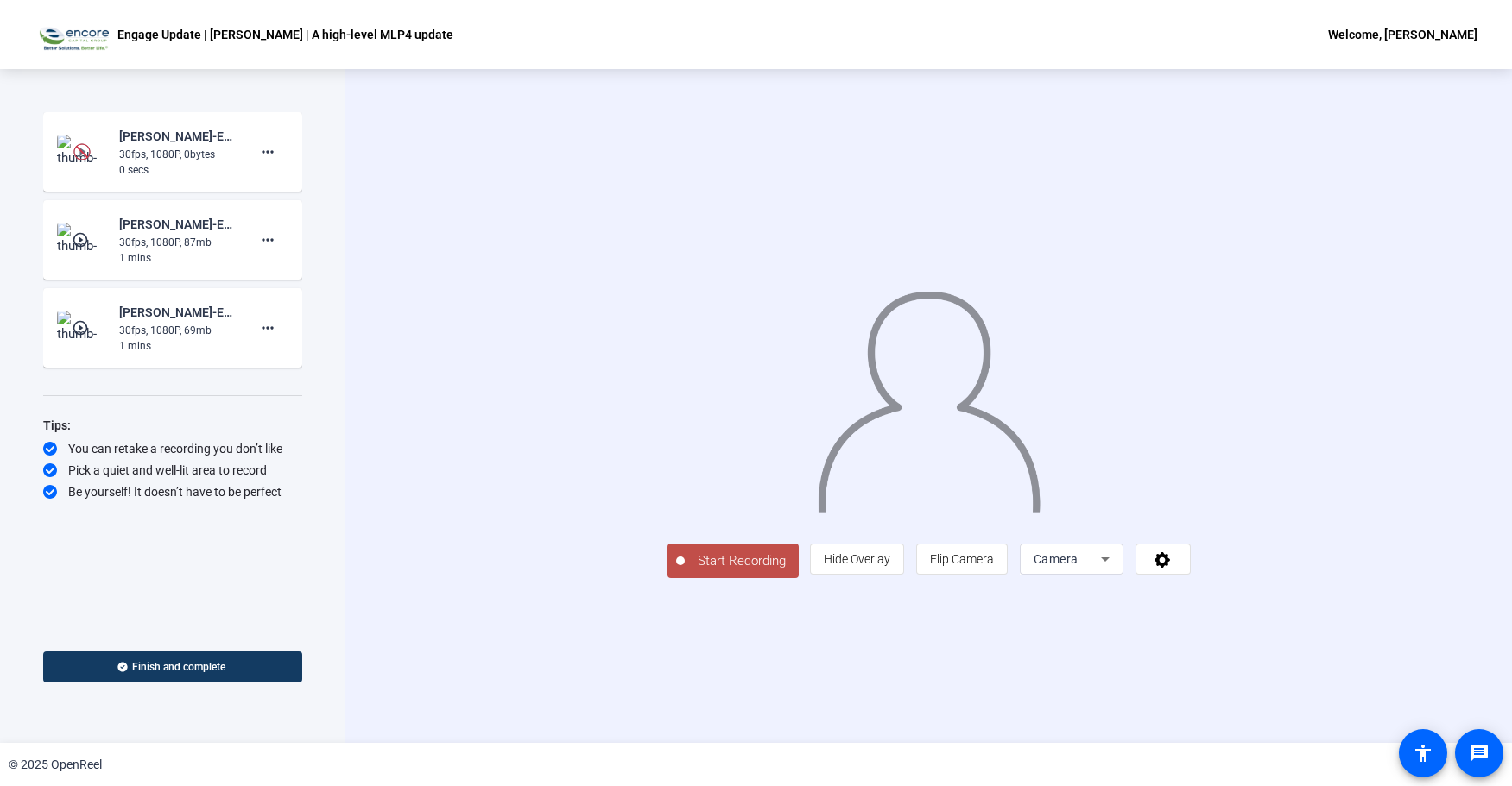
click at [685, 572] on span "Start Recording" at bounding box center [741, 561] width 114 height 20
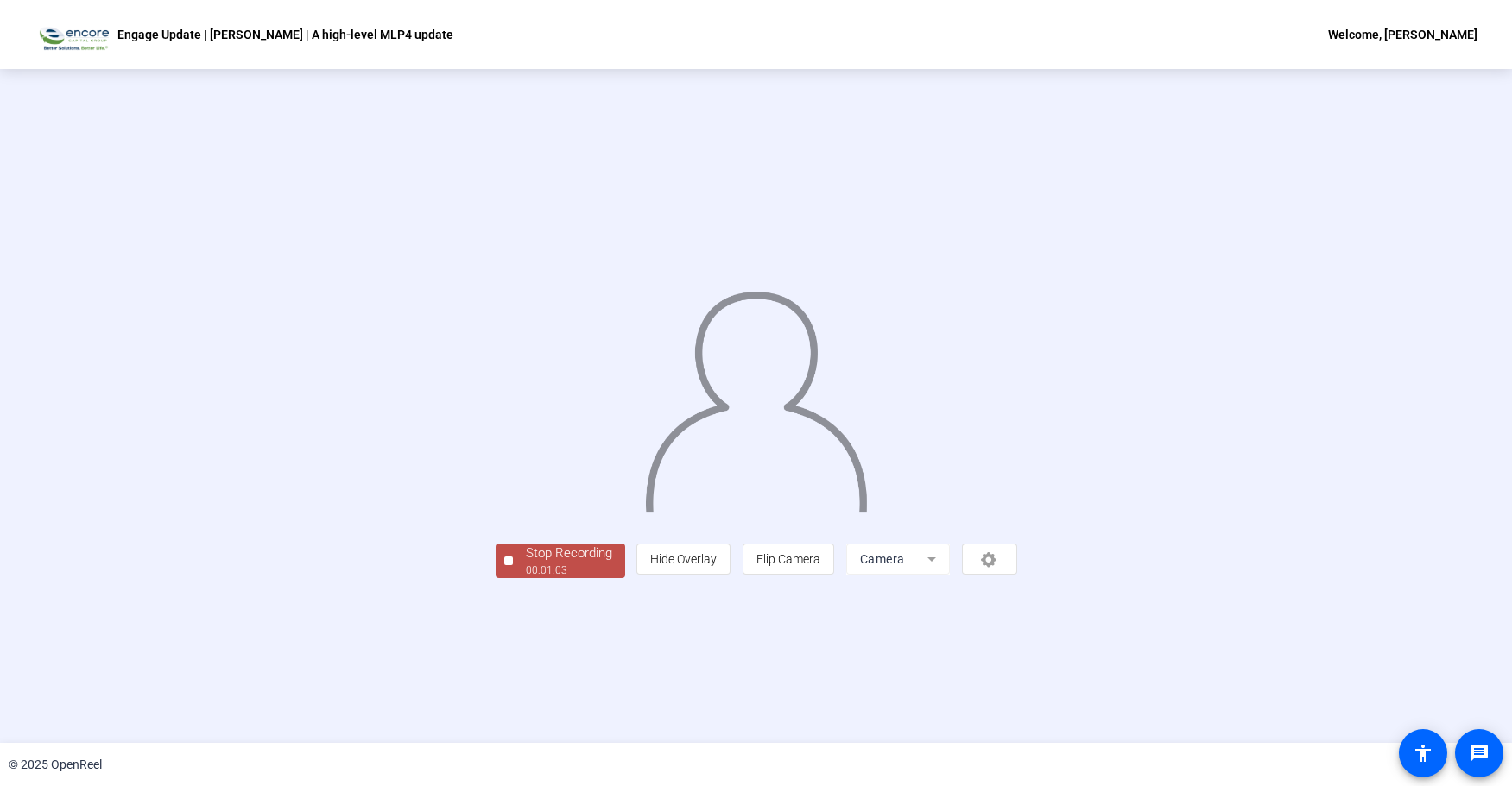
drag, startPoint x: 332, startPoint y: 672, endPoint x: 322, endPoint y: 673, distance: 10.0
click at [526, 564] on div "Stop Recording" at bounding box center [569, 553] width 87 height 20
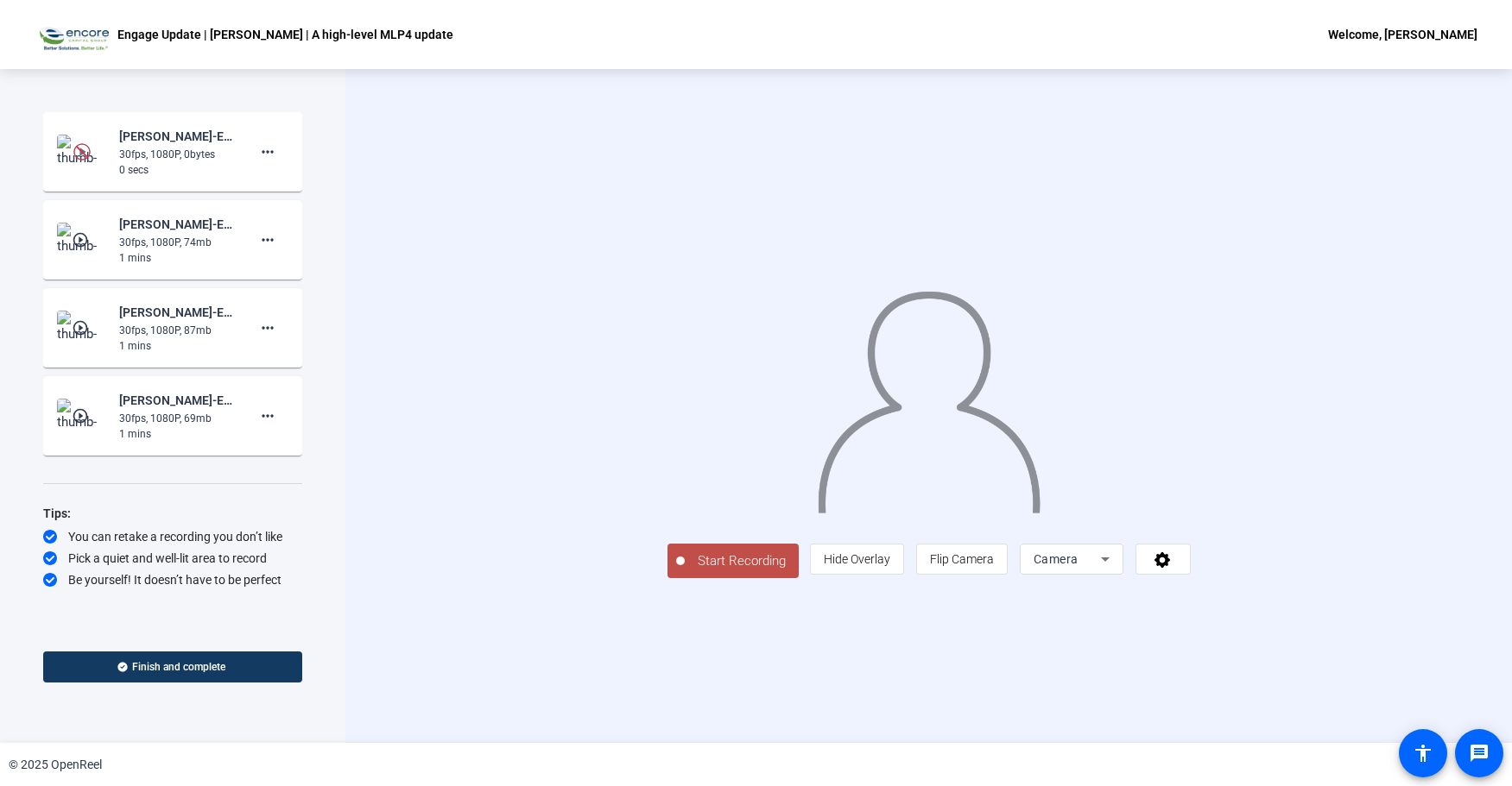
click at [685, 572] on span "Start Recording" at bounding box center [741, 561] width 114 height 20
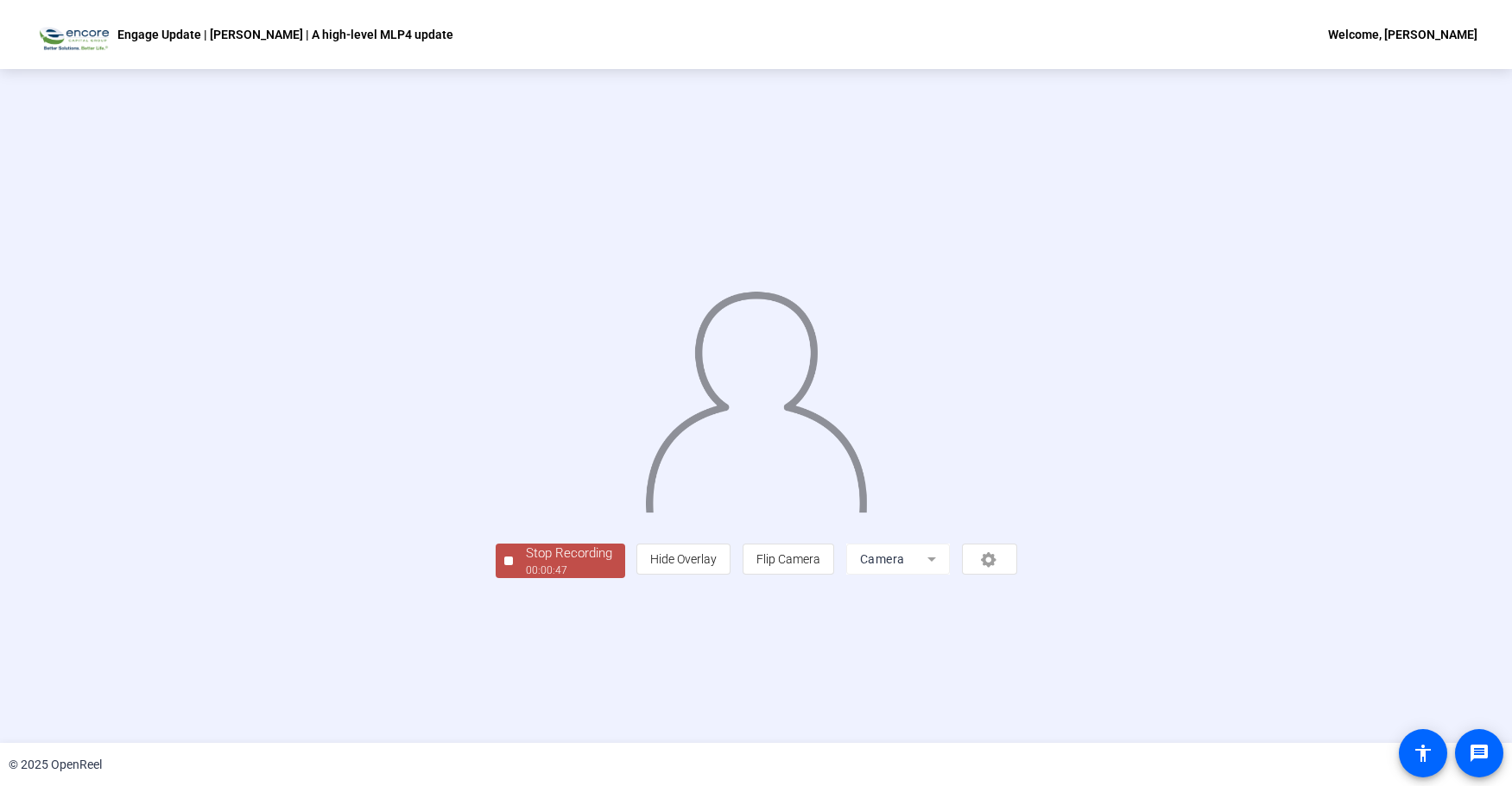
click at [526, 564] on div "Stop Recording" at bounding box center [569, 553] width 87 height 20
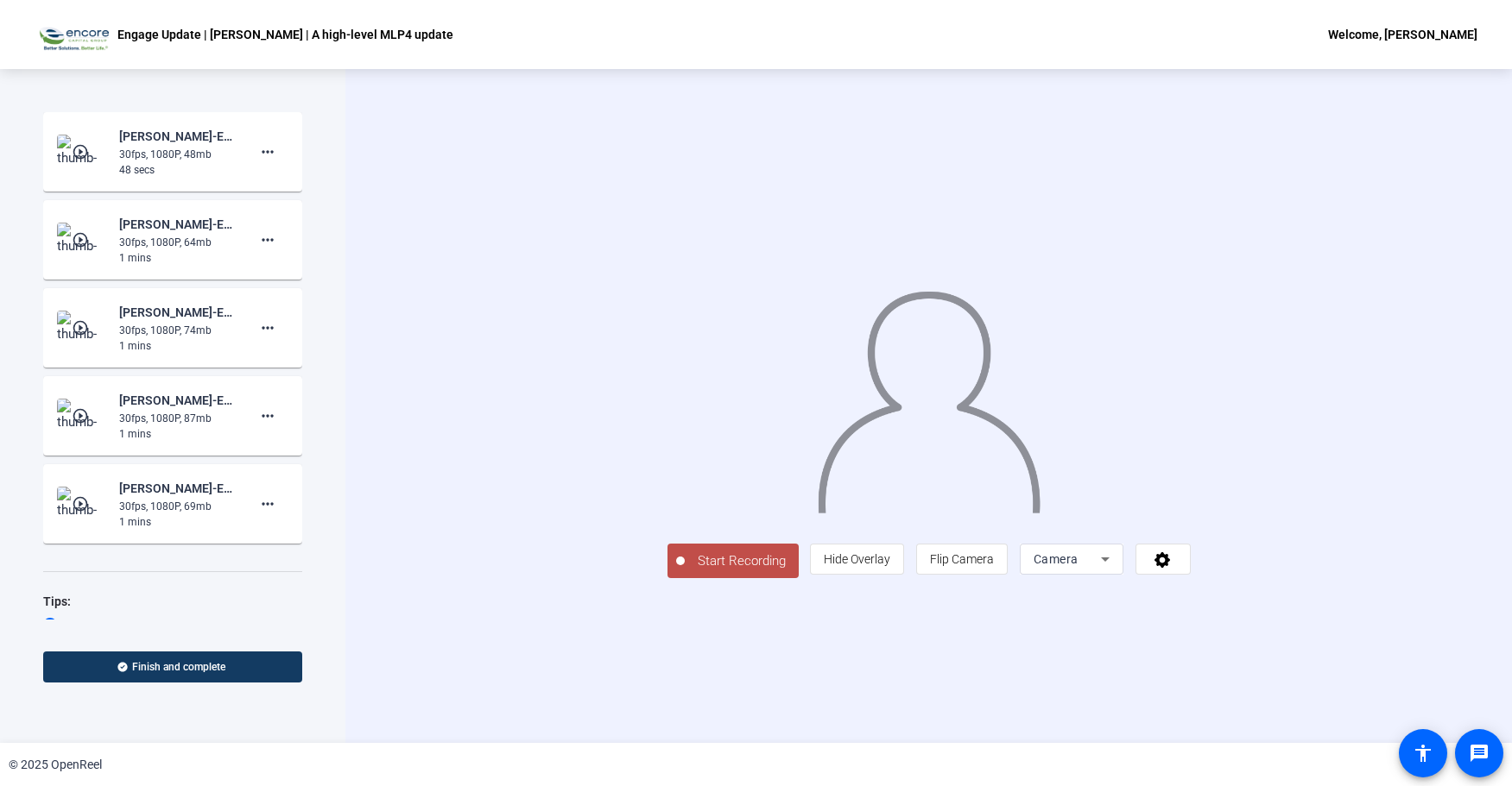
click at [87, 235] on mat-icon "play_circle_outline" at bounding box center [81, 240] width 20 height 18
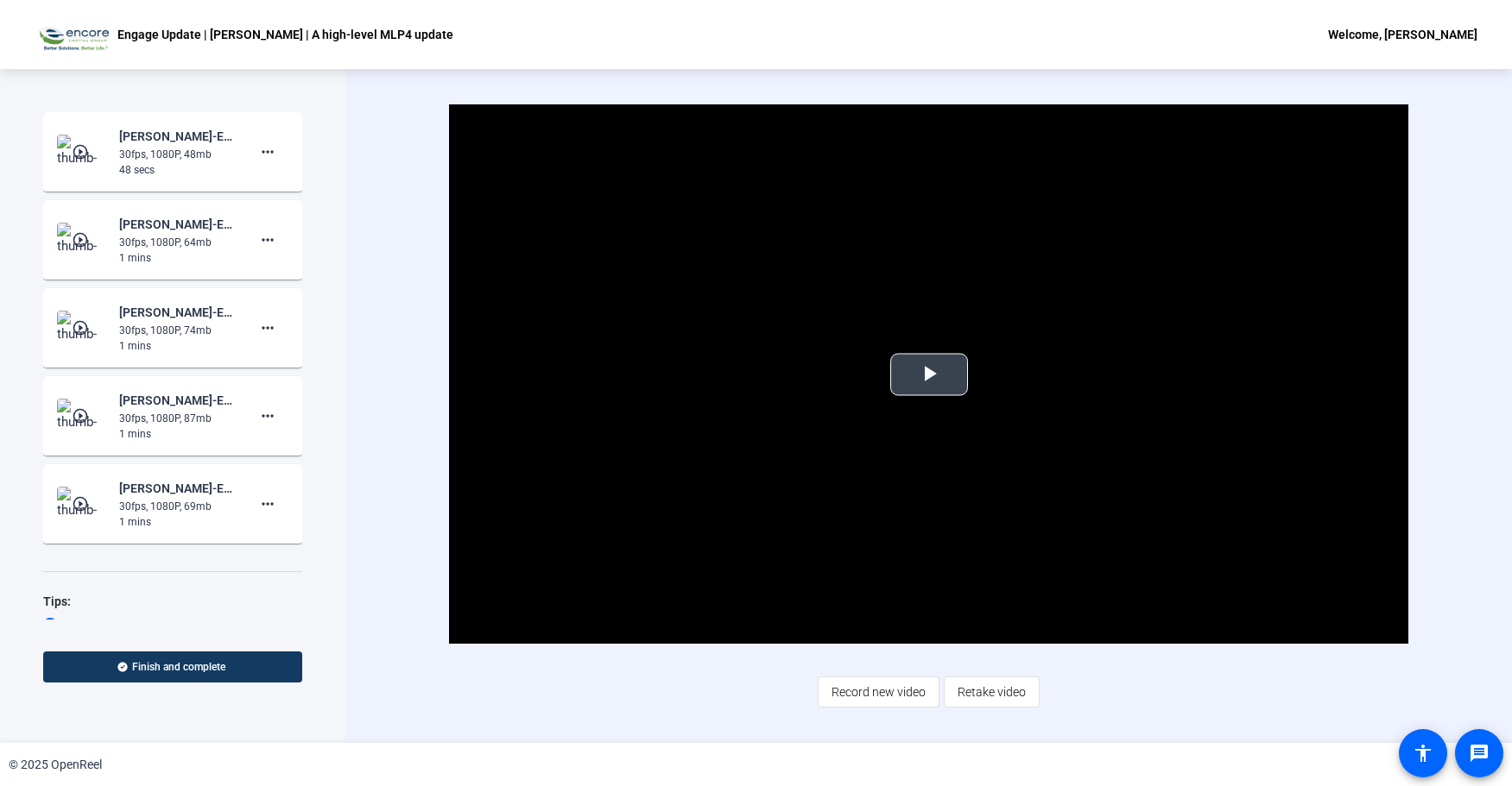
click at [929, 375] on span "Video Player" at bounding box center [929, 375] width 0 height 0
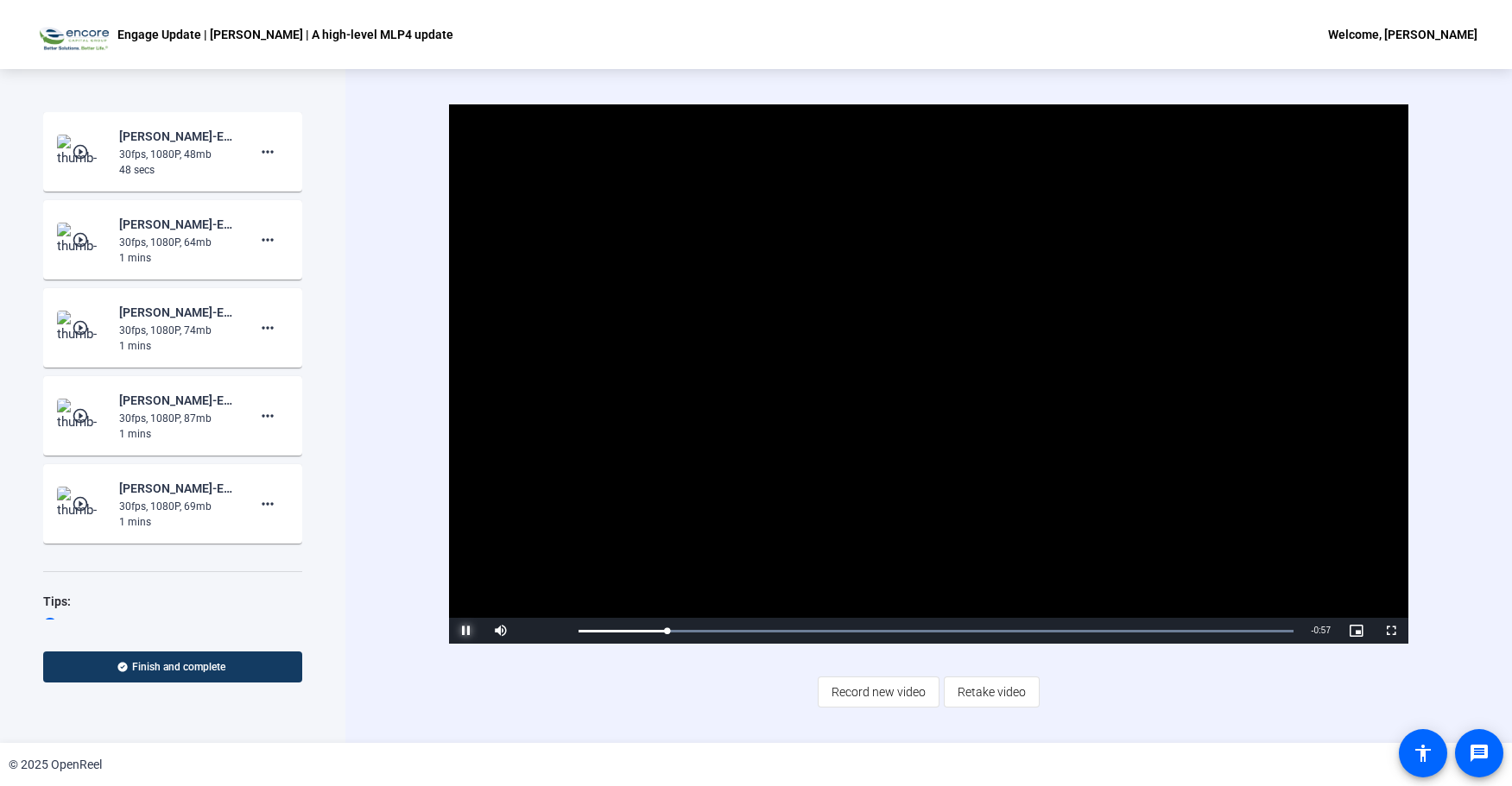
click at [464, 631] on span "Video Player" at bounding box center [466, 631] width 34 height 0
click at [84, 328] on mat-icon "play_circle_outline" at bounding box center [81, 328] width 20 height 18
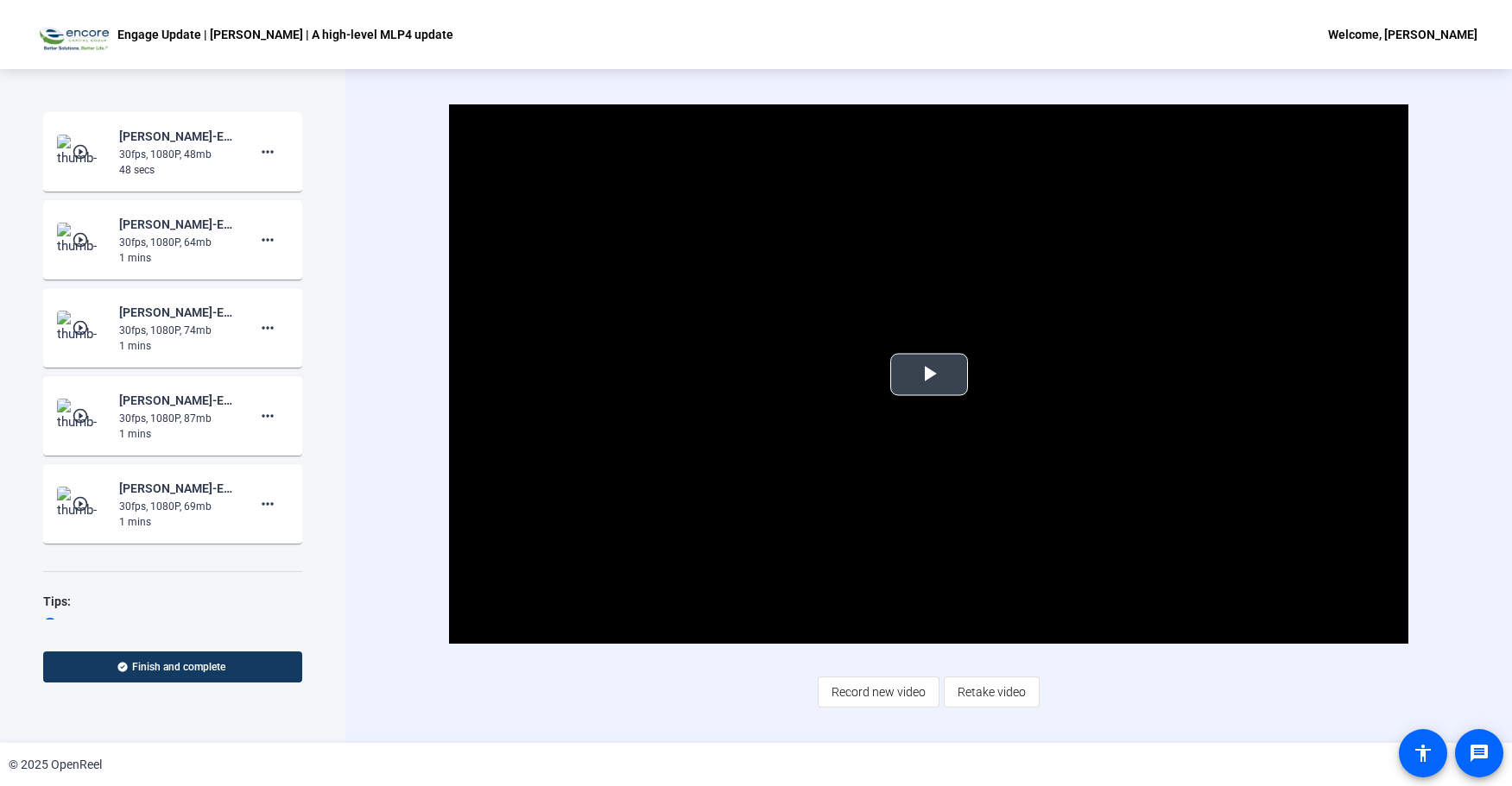
click at [929, 375] on span "Video Player" at bounding box center [929, 375] width 0 height 0
click at [264, 324] on mat-icon "more_horiz" at bounding box center [267, 327] width 20 height 20
click at [261, 367] on span "Delete clip" at bounding box center [287, 363] width 69 height 20
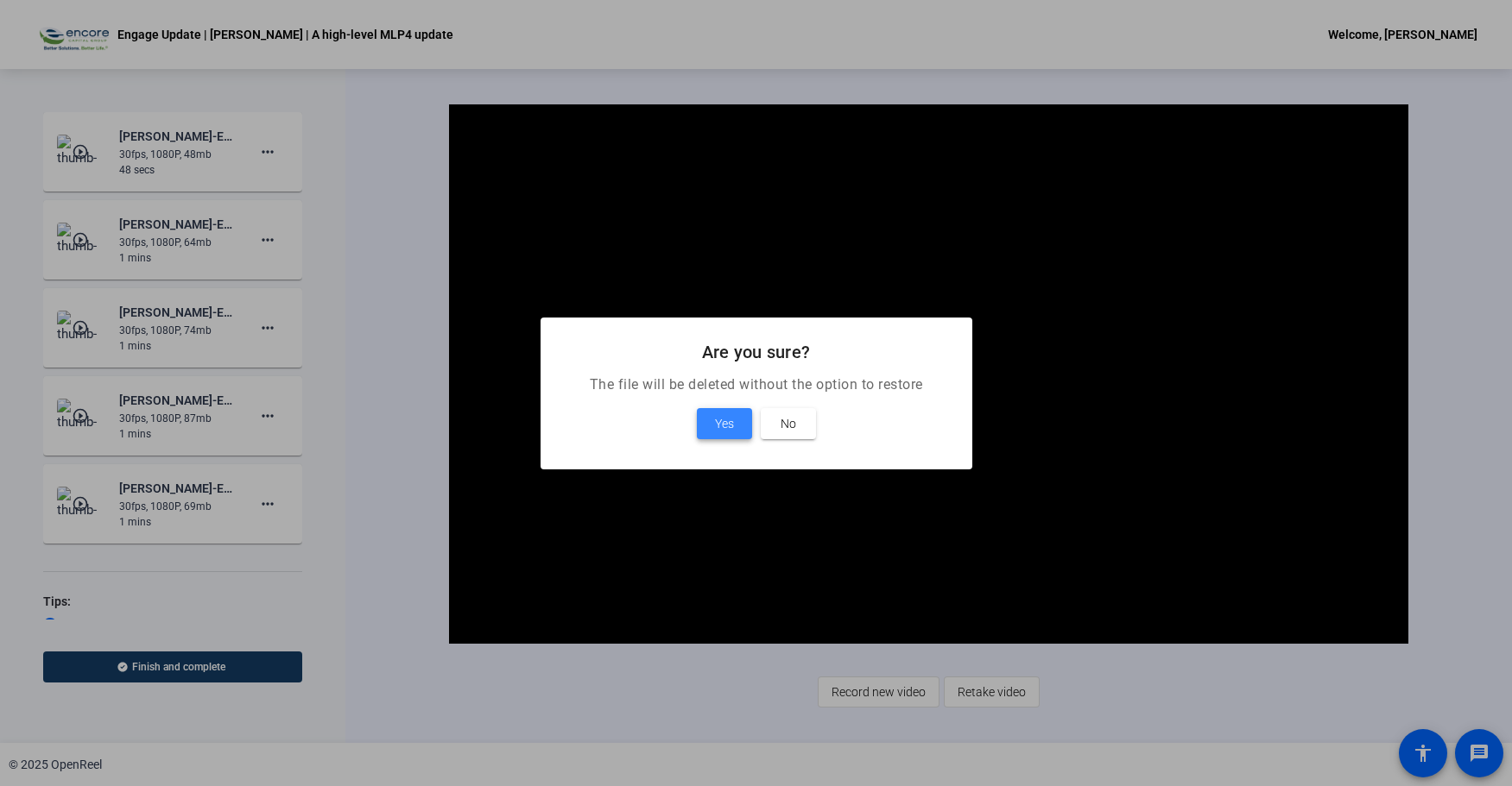
click at [723, 420] on span "Yes" at bounding box center [725, 423] width 19 height 20
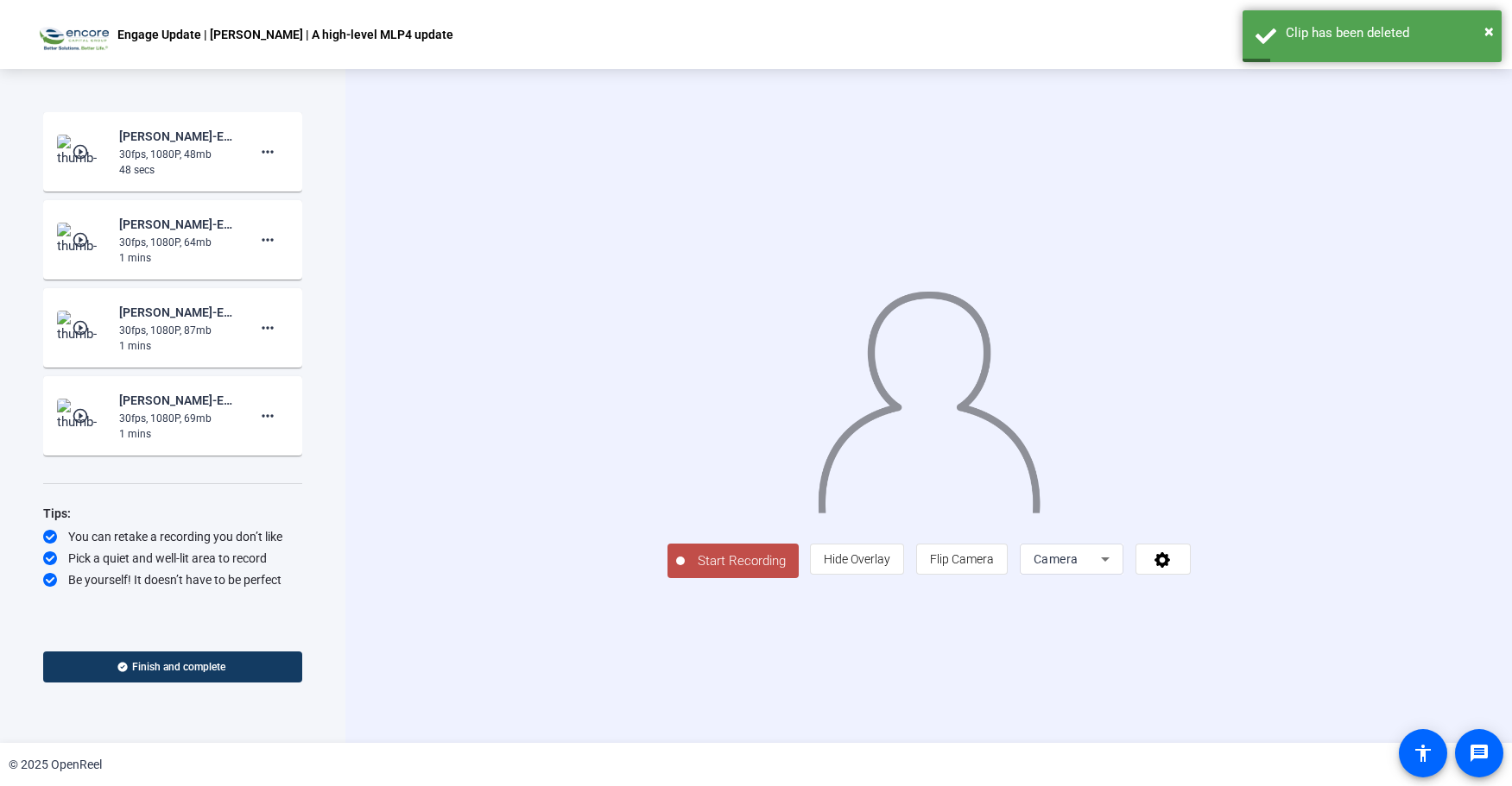
click at [84, 153] on mat-icon "play_circle_outline" at bounding box center [81, 152] width 20 height 18
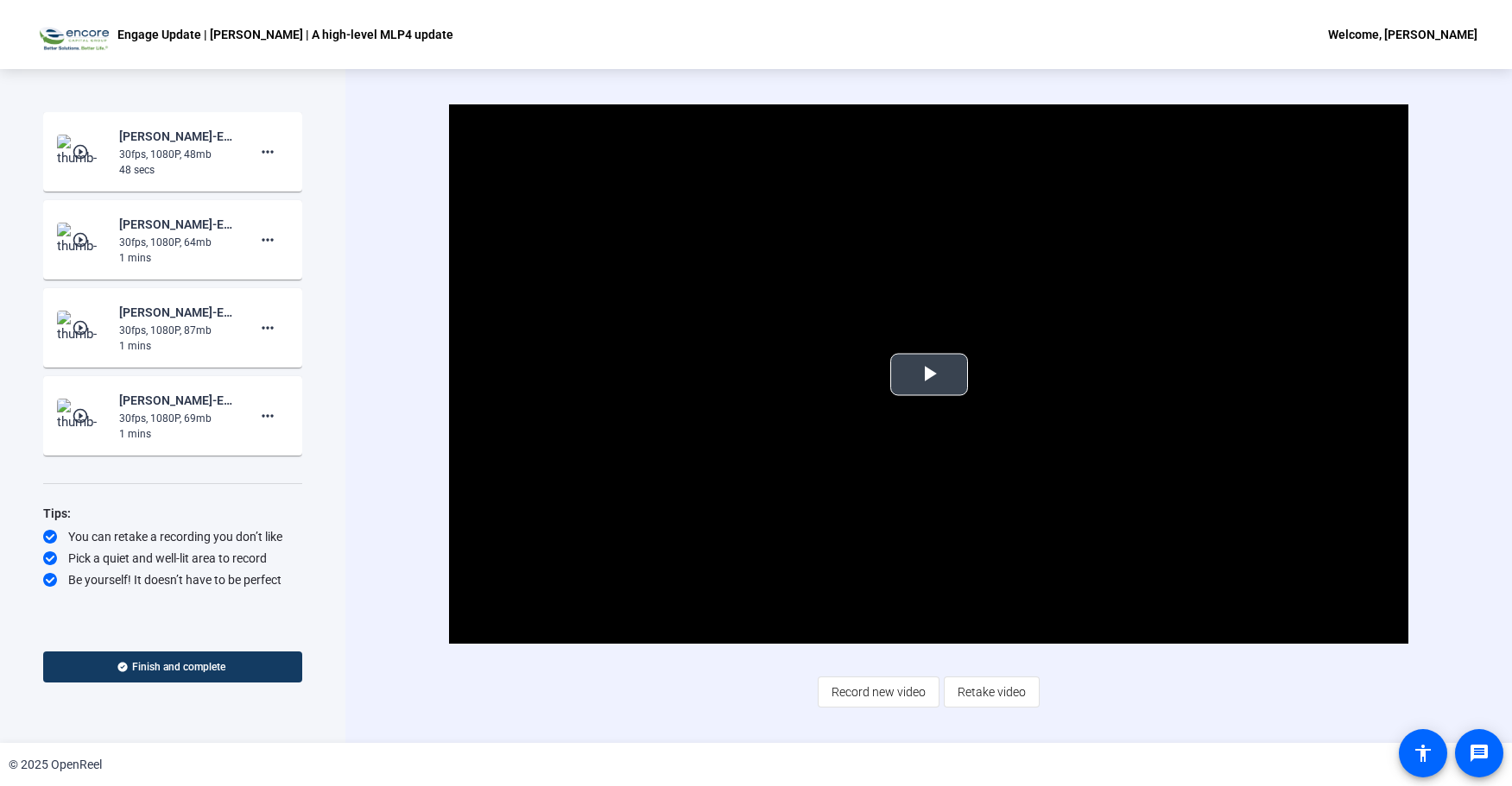
click at [929, 375] on span "Video Player" at bounding box center [929, 375] width 0 height 0
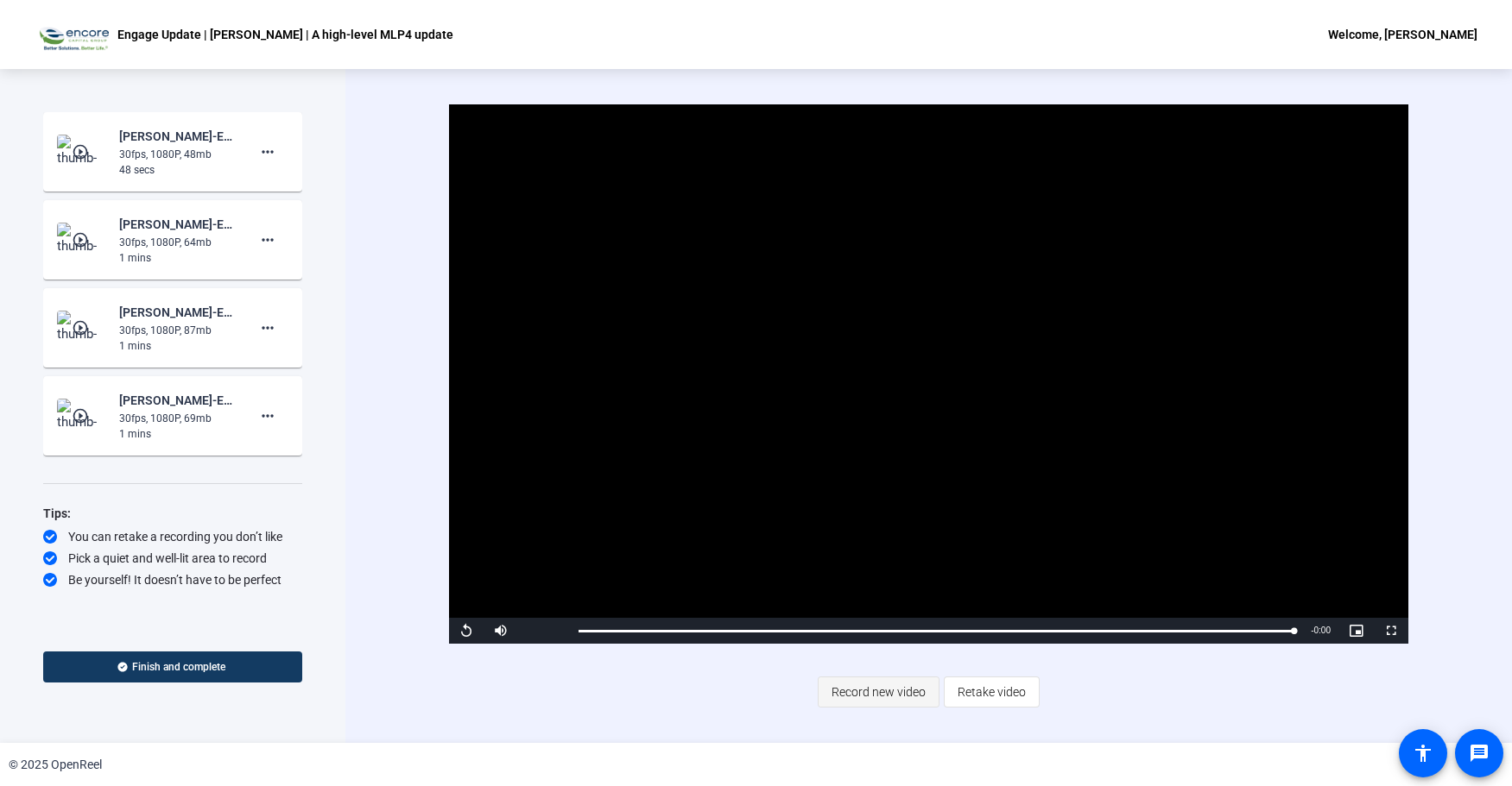
click at [874, 686] on span "Record new video" at bounding box center [878, 692] width 94 height 33
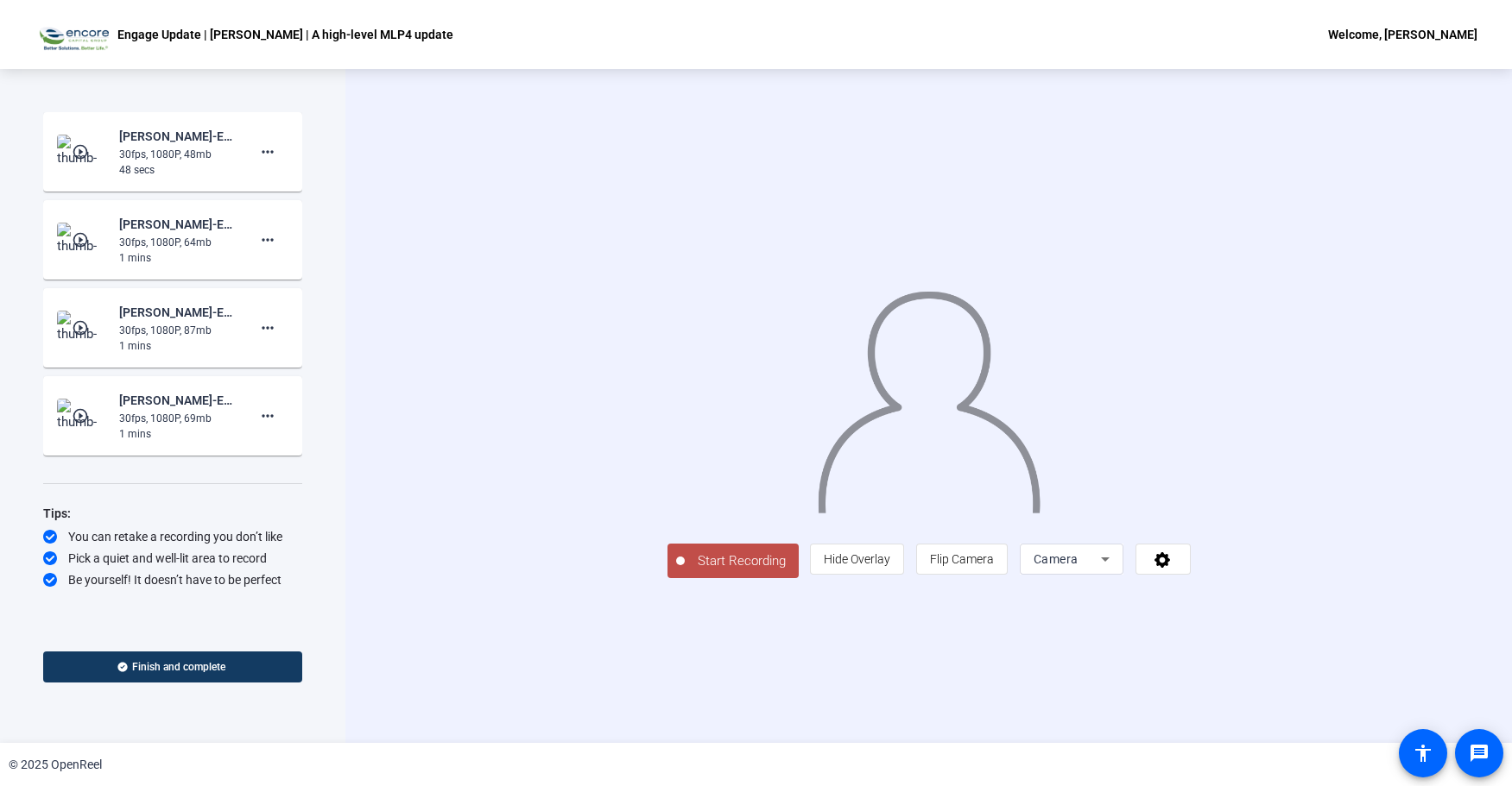
click at [685, 572] on span "Start Recording" at bounding box center [741, 561] width 114 height 20
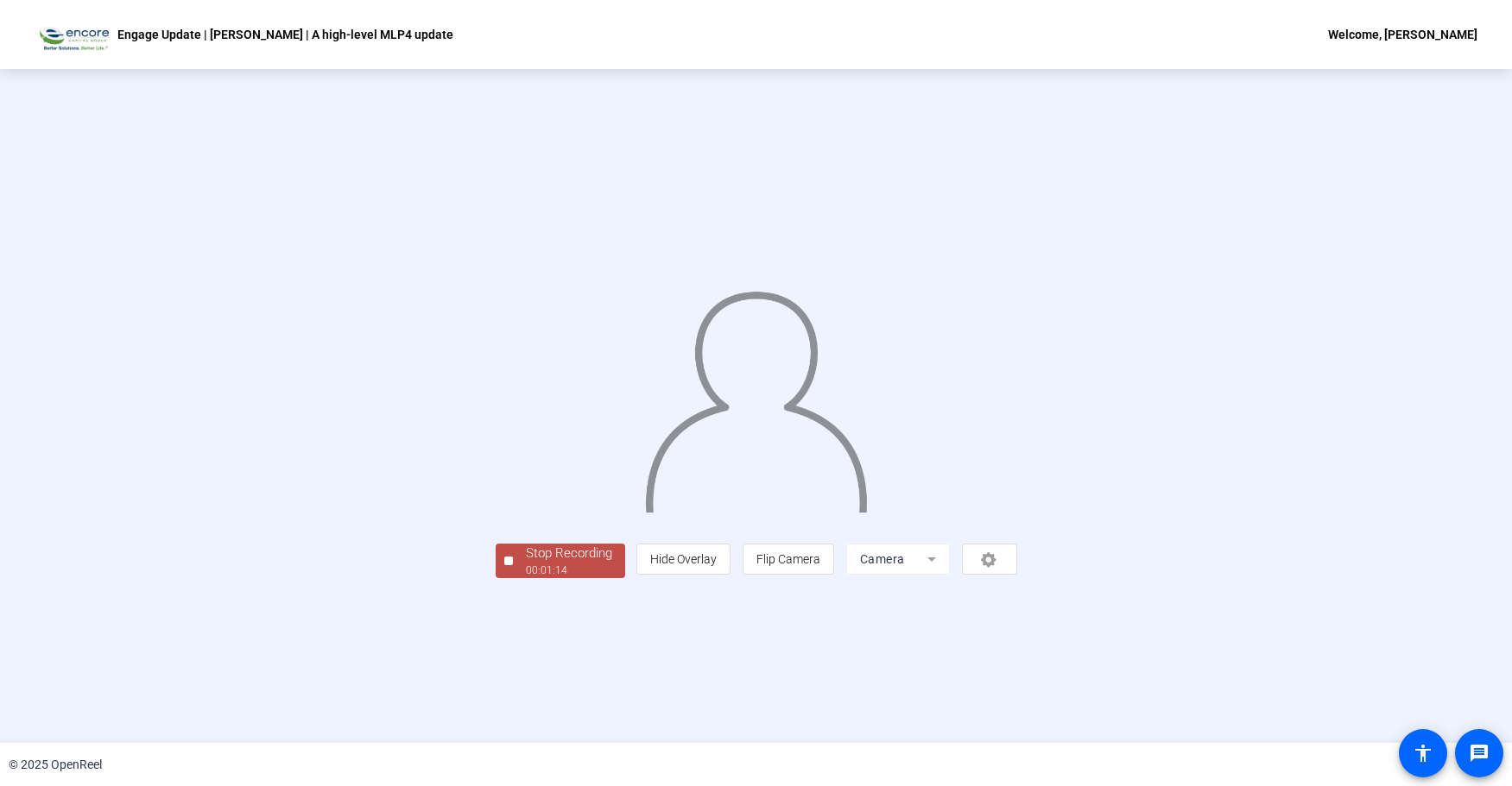
click at [526, 564] on div "Stop Recording" at bounding box center [569, 553] width 87 height 20
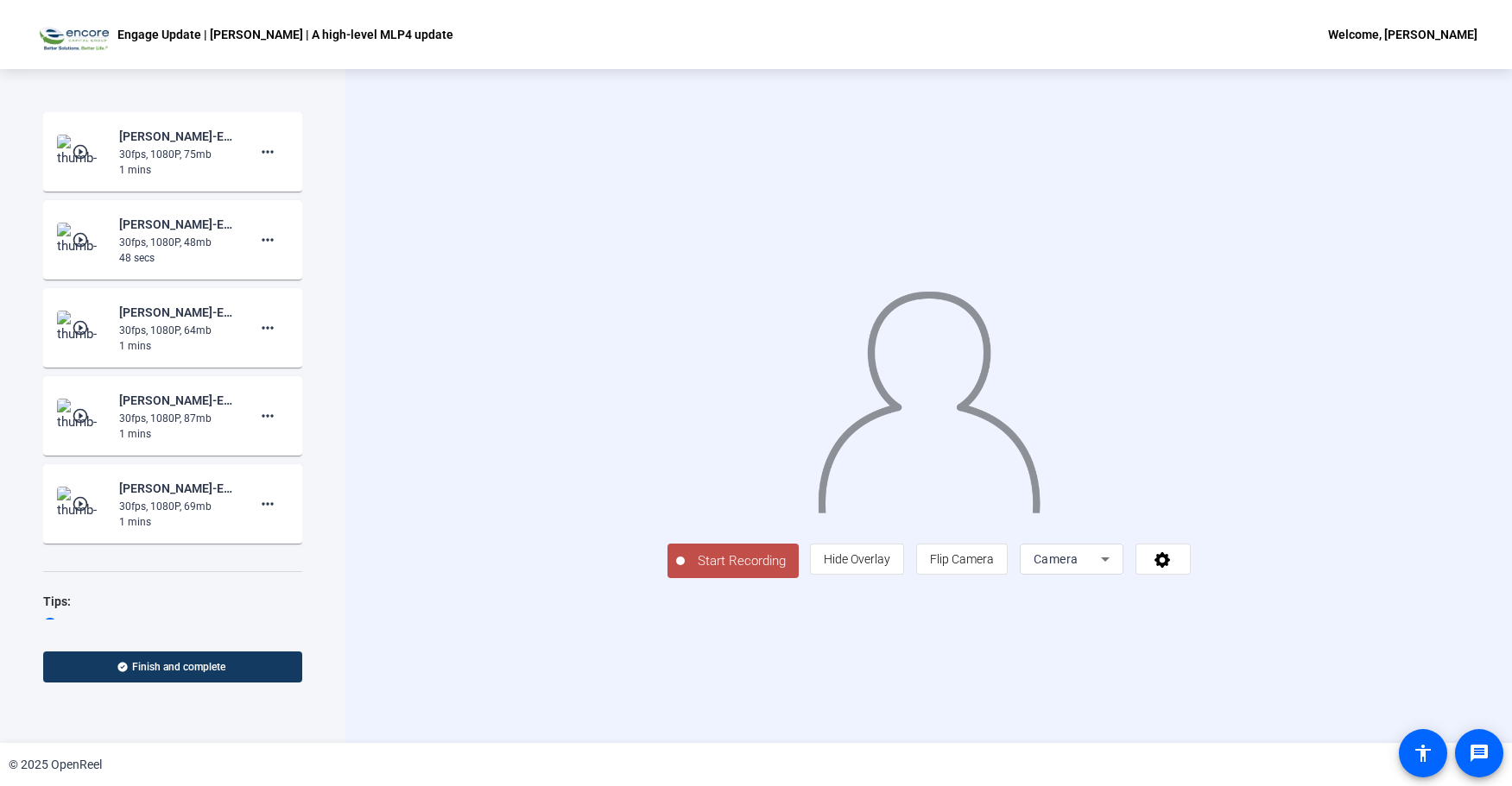
click at [685, 572] on span "Start Recording" at bounding box center [741, 561] width 114 height 20
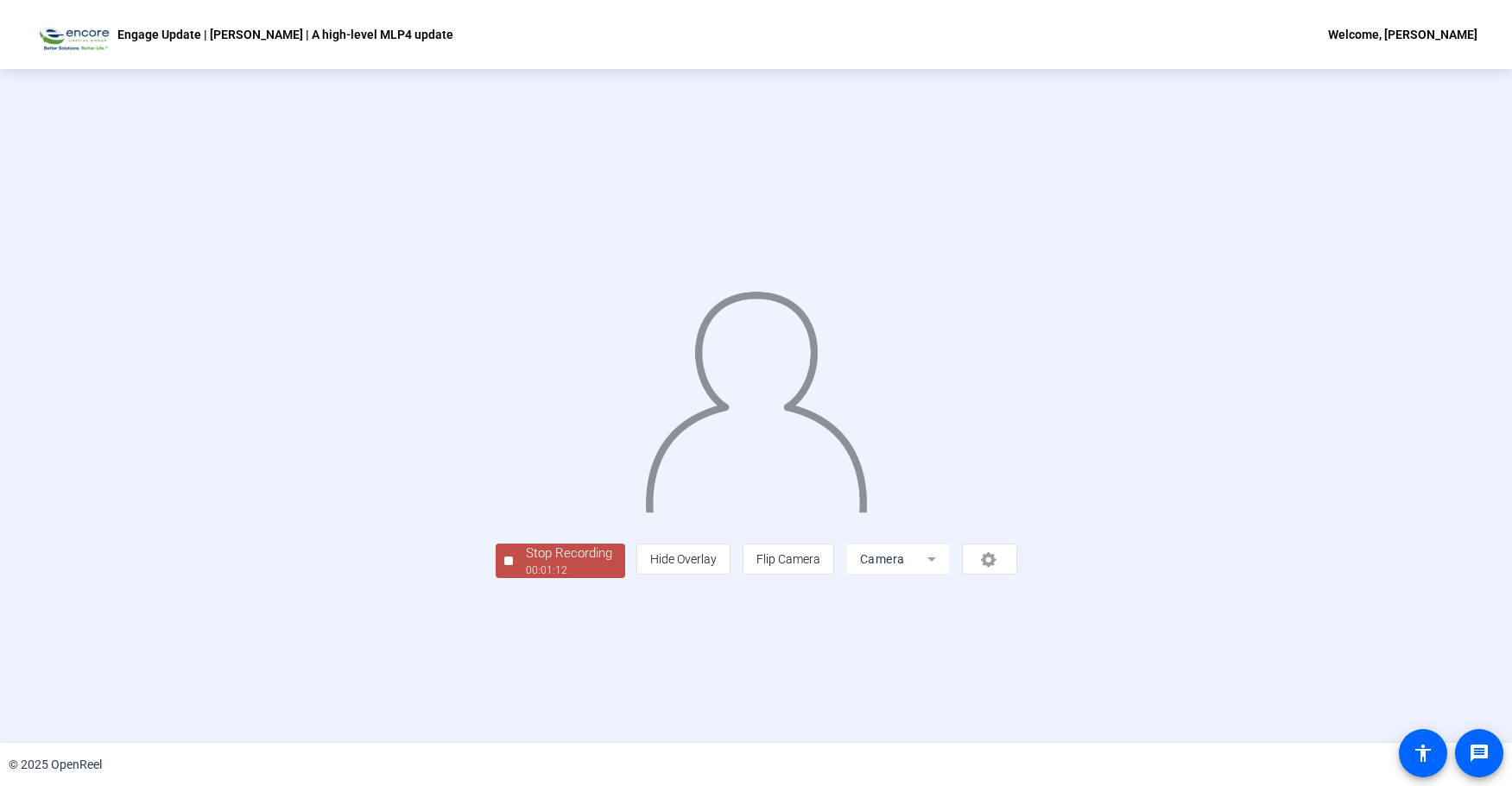
click at [526, 564] on div "Stop Recording" at bounding box center [569, 553] width 87 height 20
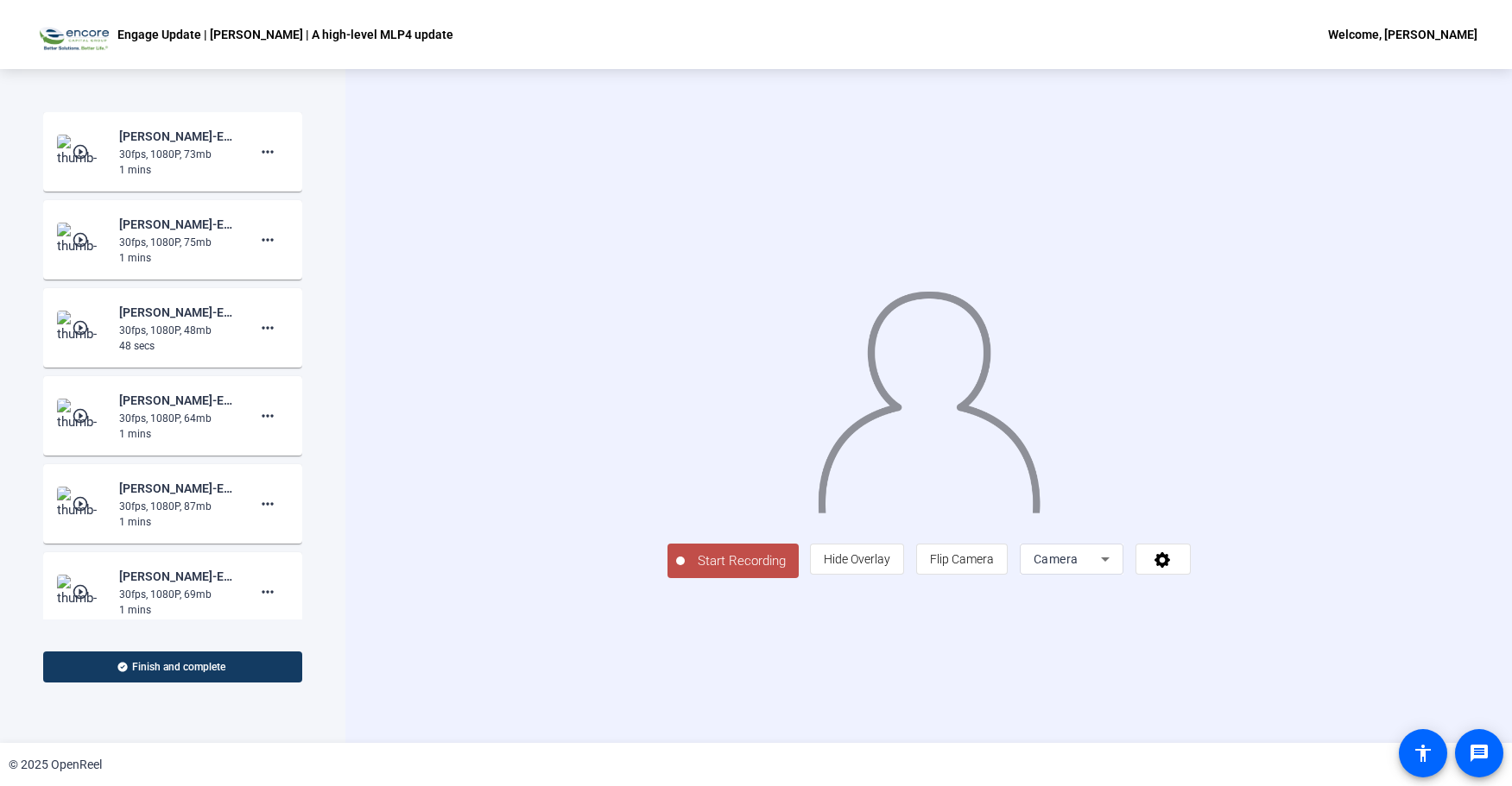
click at [83, 239] on mat-icon "play_circle_outline" at bounding box center [81, 240] width 20 height 18
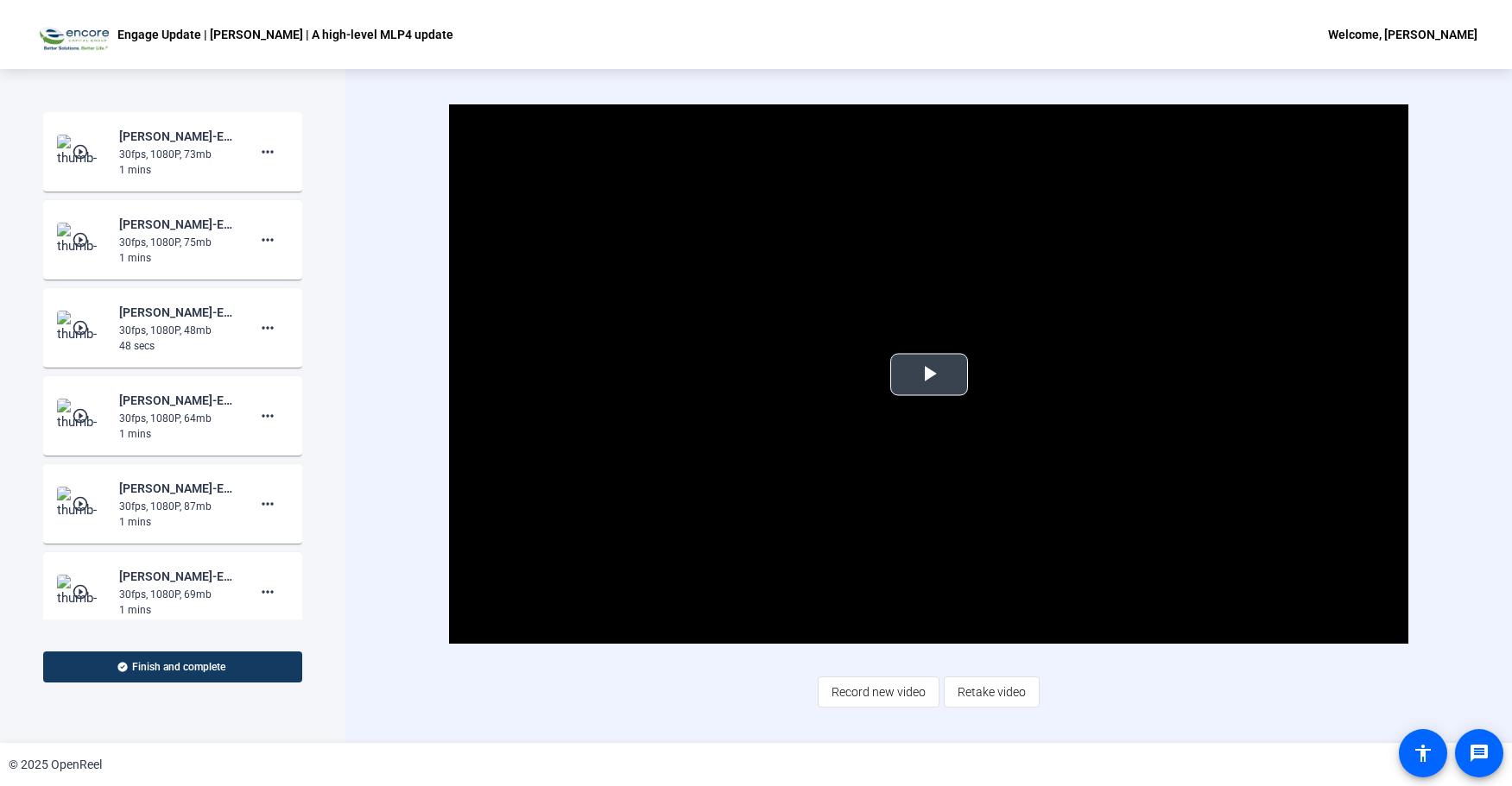
click at [929, 375] on span "Video Player" at bounding box center [929, 375] width 0 height 0
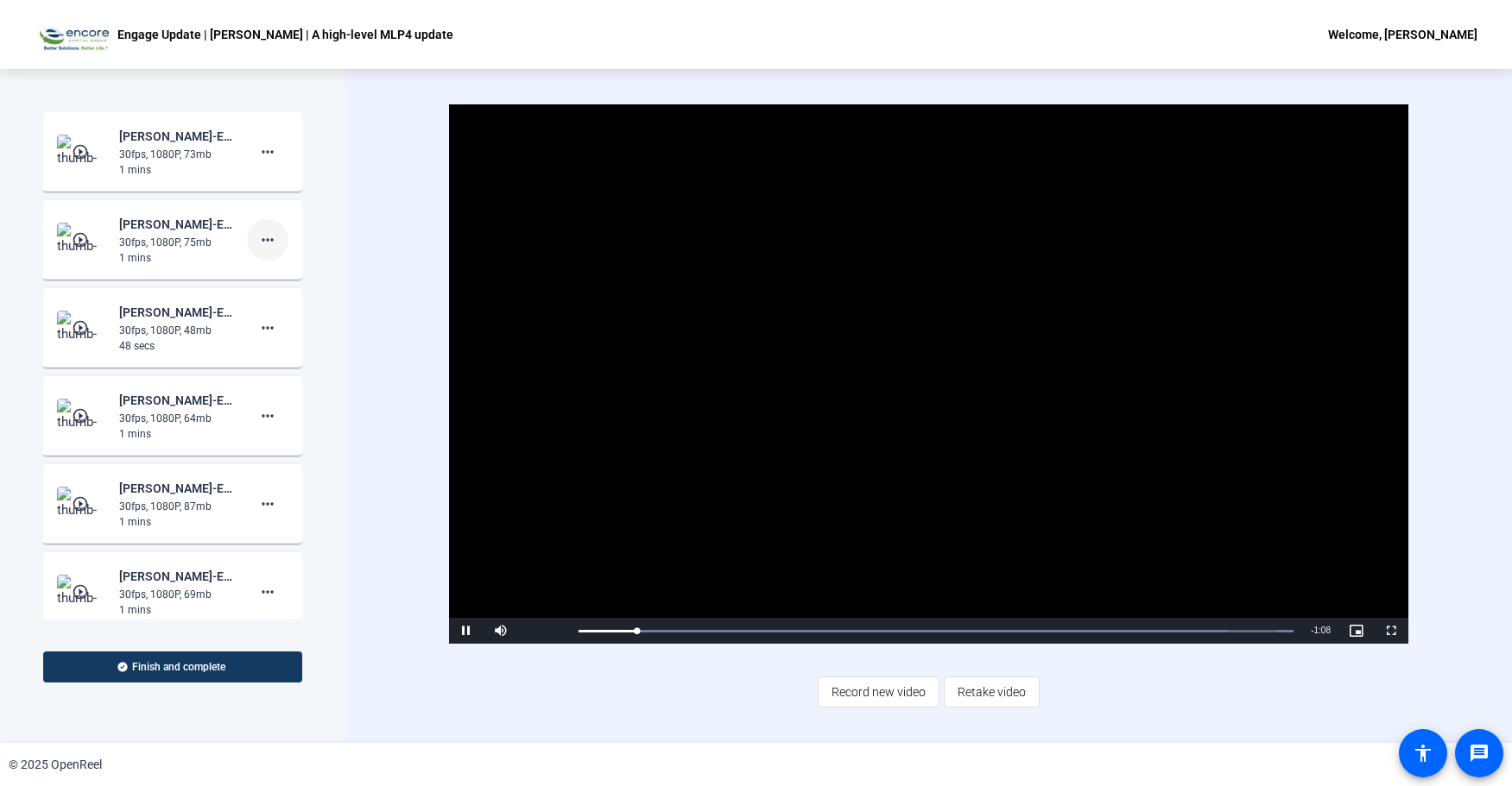
click at [267, 242] on mat-icon "more_horiz" at bounding box center [267, 239] width 20 height 20
click at [291, 270] on span "Delete clip" at bounding box center [287, 275] width 69 height 20
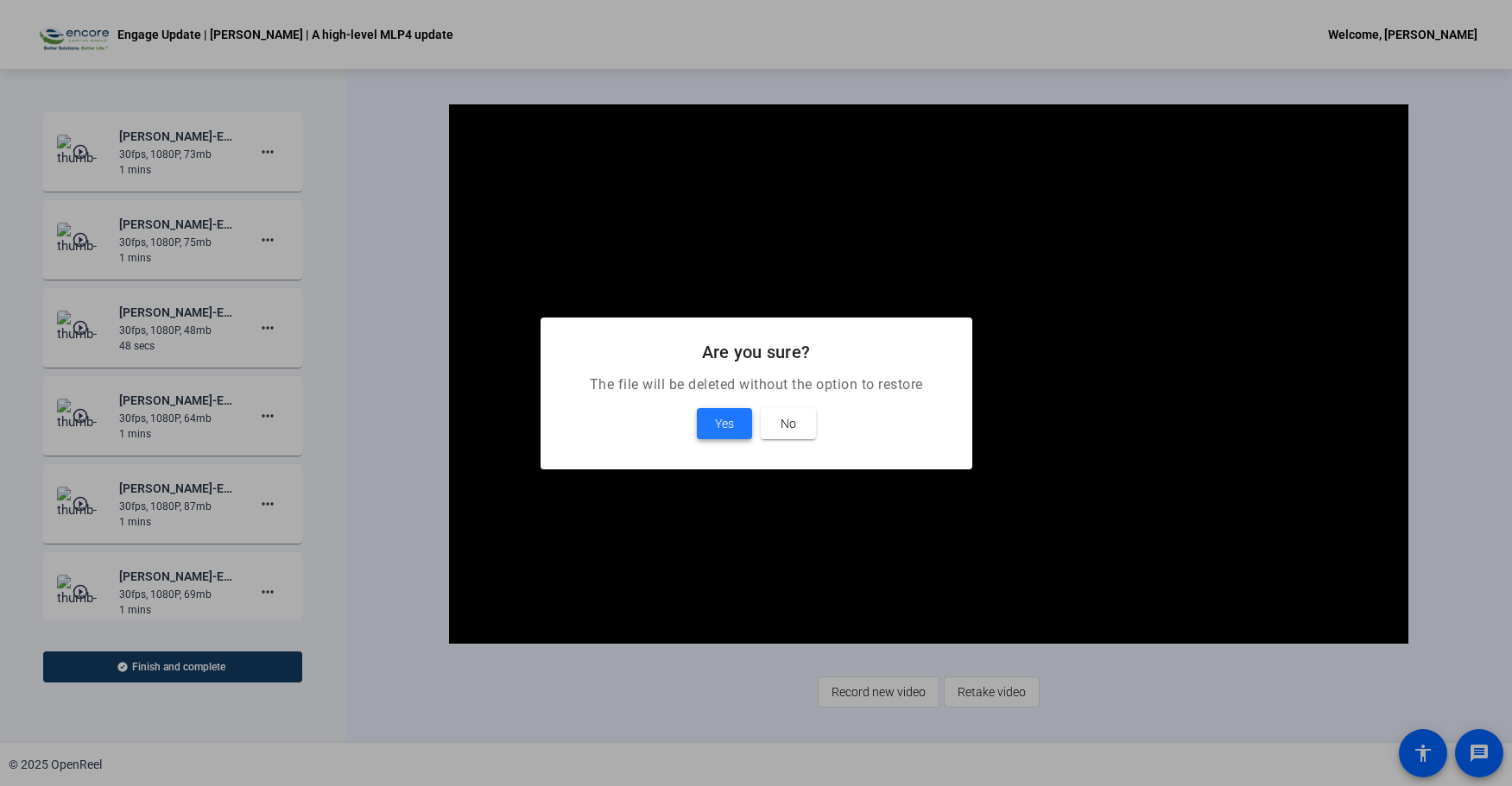
click at [737, 421] on span at bounding box center [725, 423] width 56 height 41
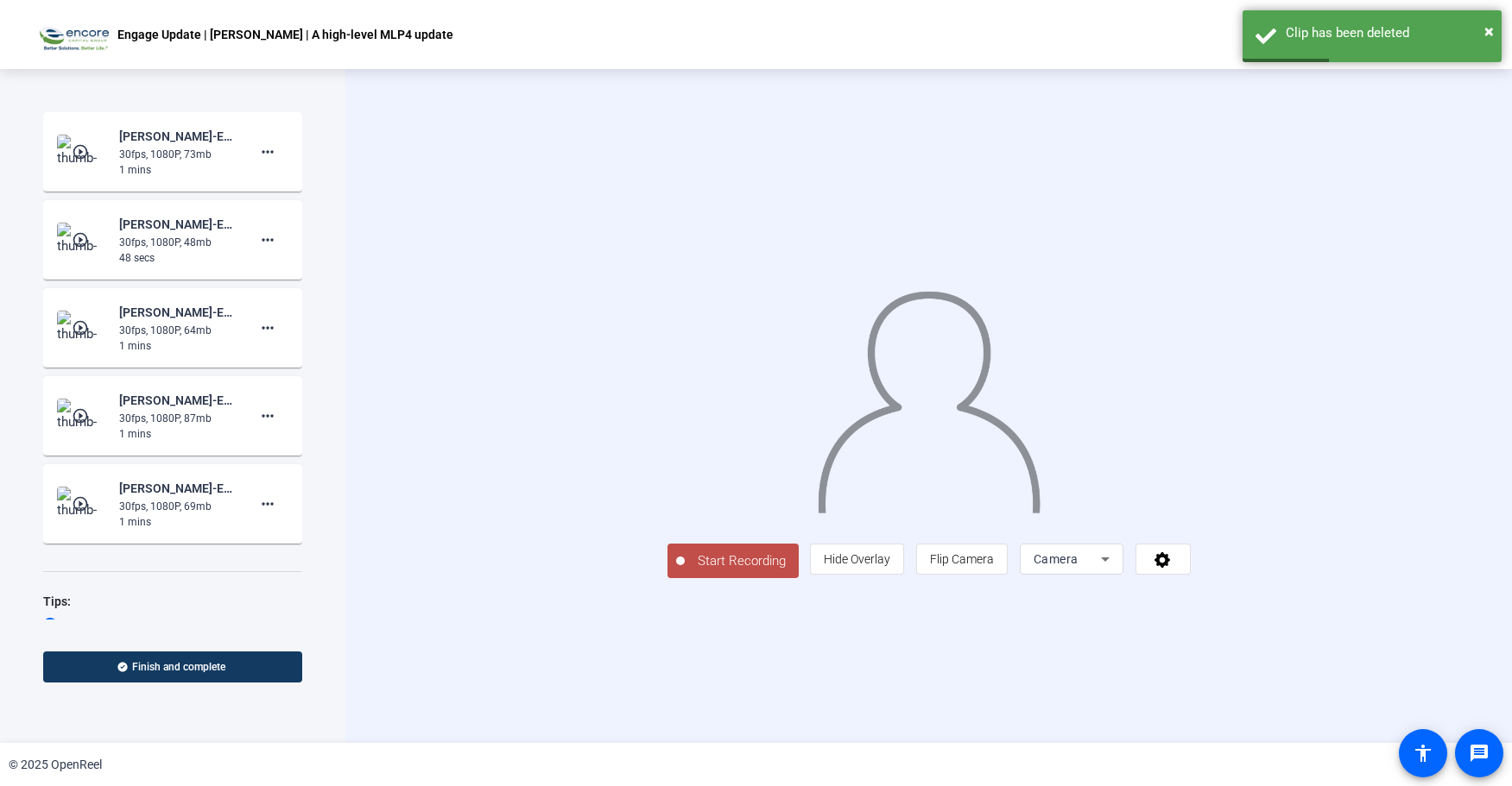
click at [79, 149] on mat-icon "play_circle_outline" at bounding box center [81, 152] width 20 height 18
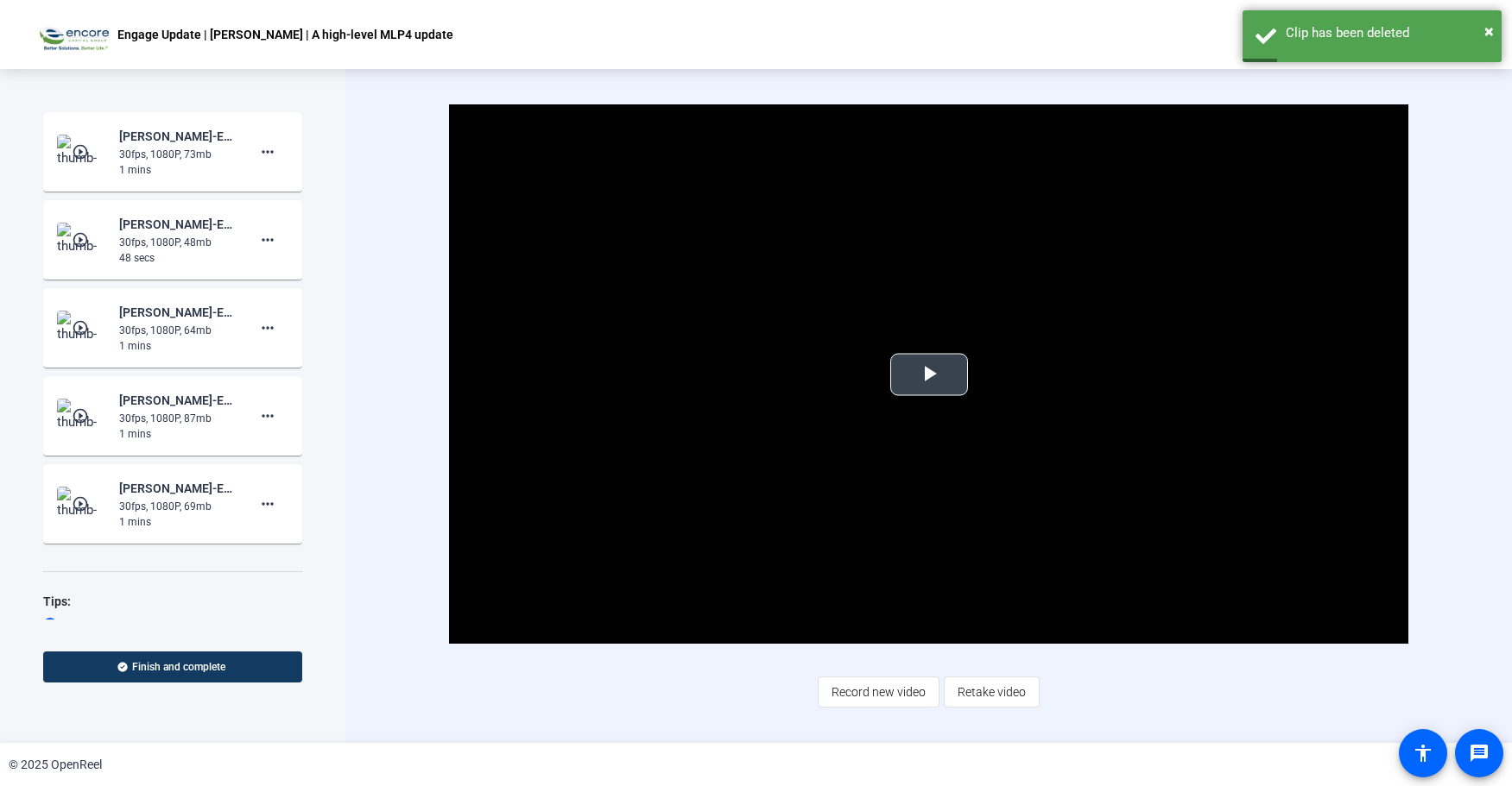
click at [929, 375] on span "Video Player" at bounding box center [929, 375] width 0 height 0
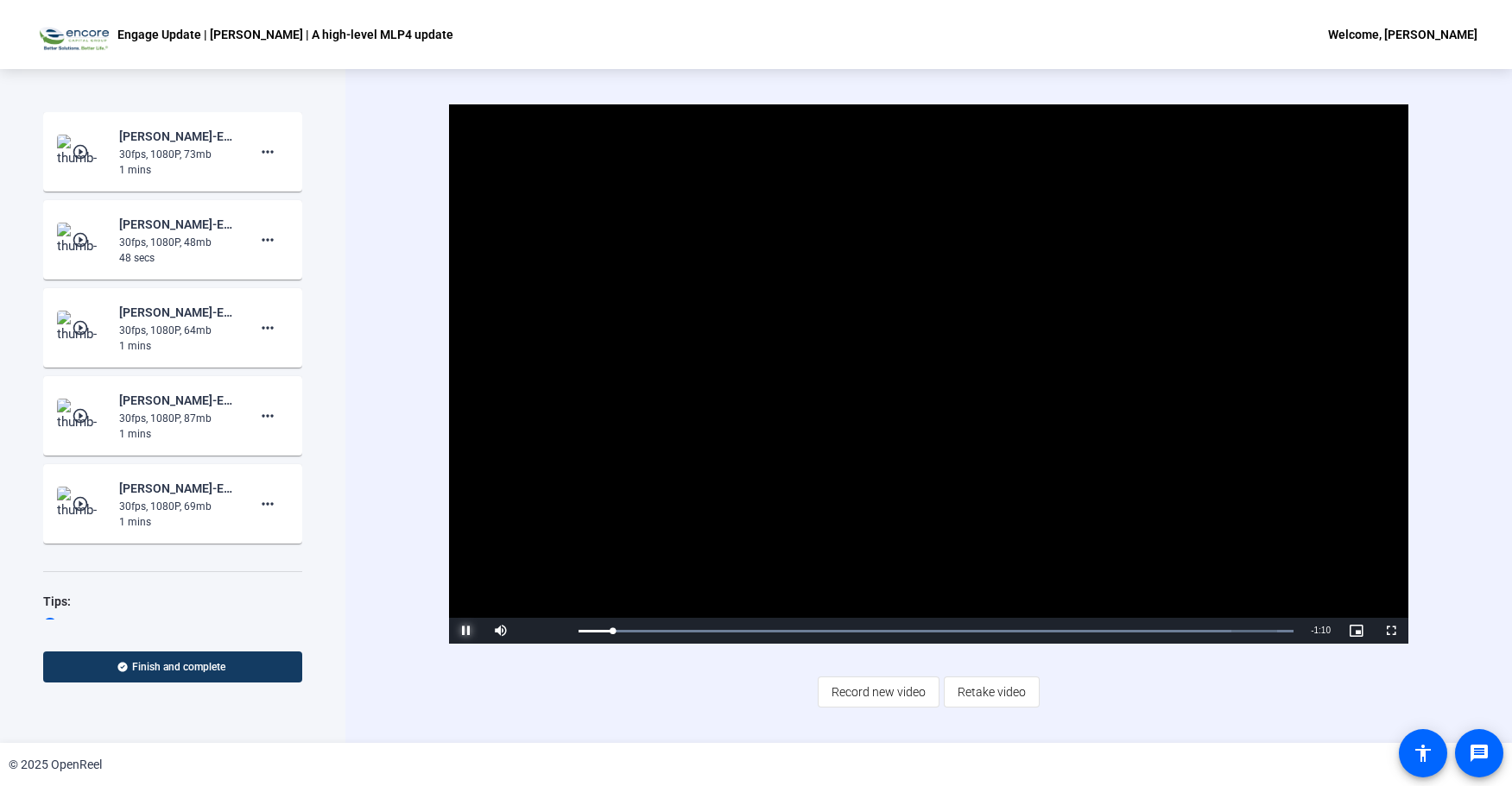
click at [467, 631] on span "Video Player" at bounding box center [466, 631] width 34 height 0
click at [264, 152] on mat-icon "more_horiz" at bounding box center [267, 151] width 20 height 20
click at [278, 184] on span "Delete clip" at bounding box center [287, 188] width 69 height 20
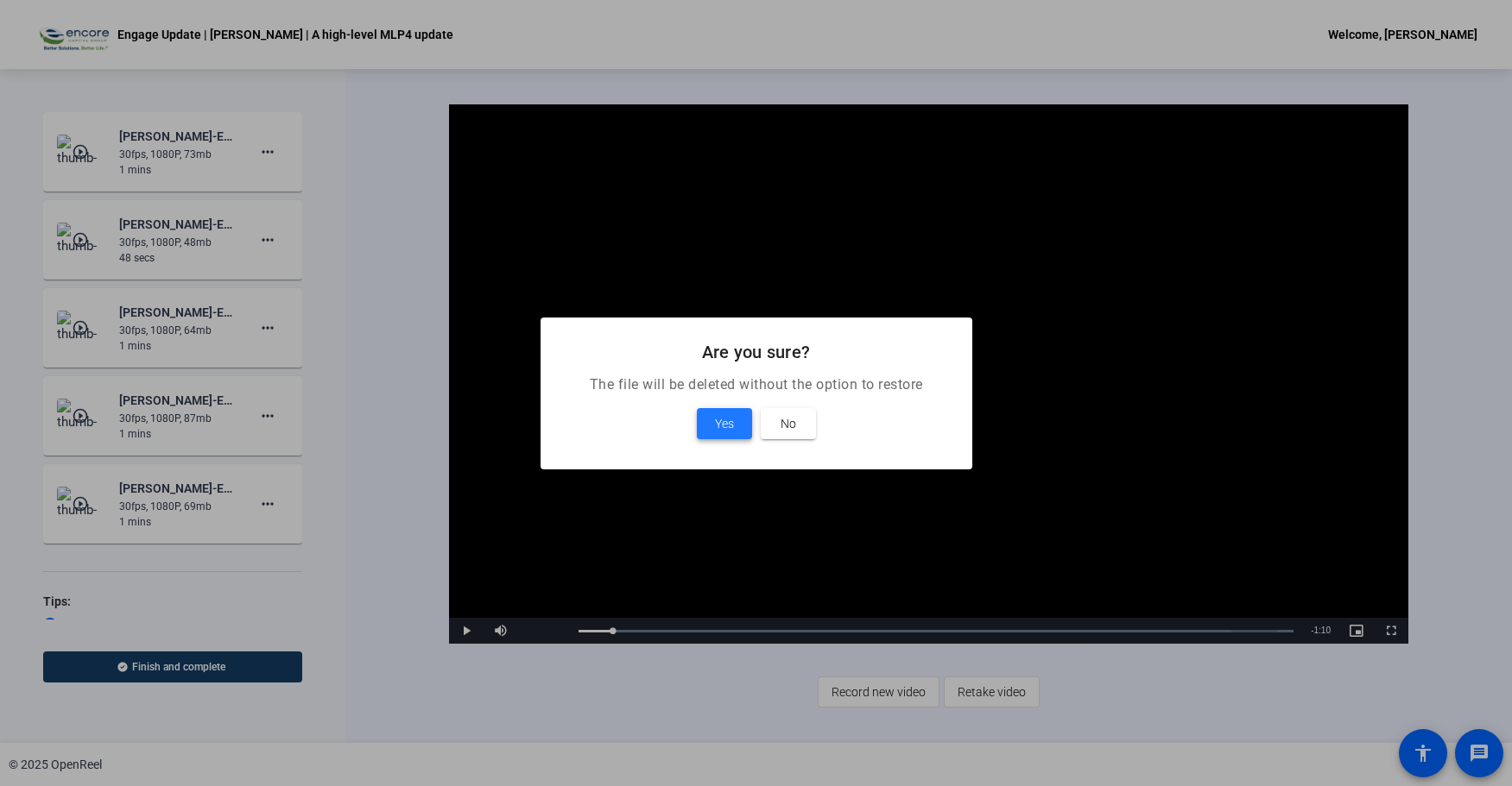
click at [715, 425] on span "Yes" at bounding box center [725, 423] width 19 height 20
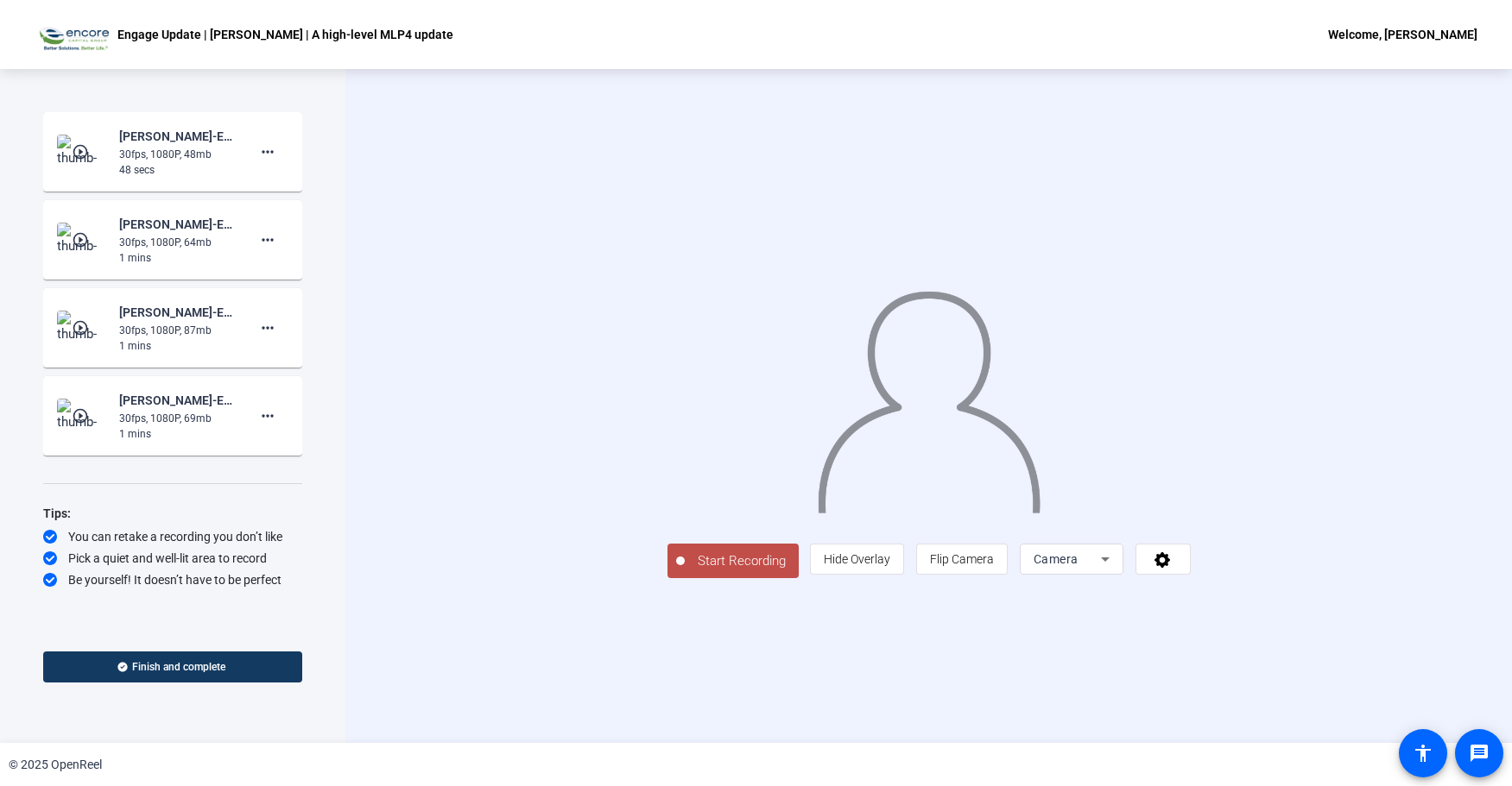
click at [685, 572] on span "Start Recording" at bounding box center [741, 561] width 114 height 20
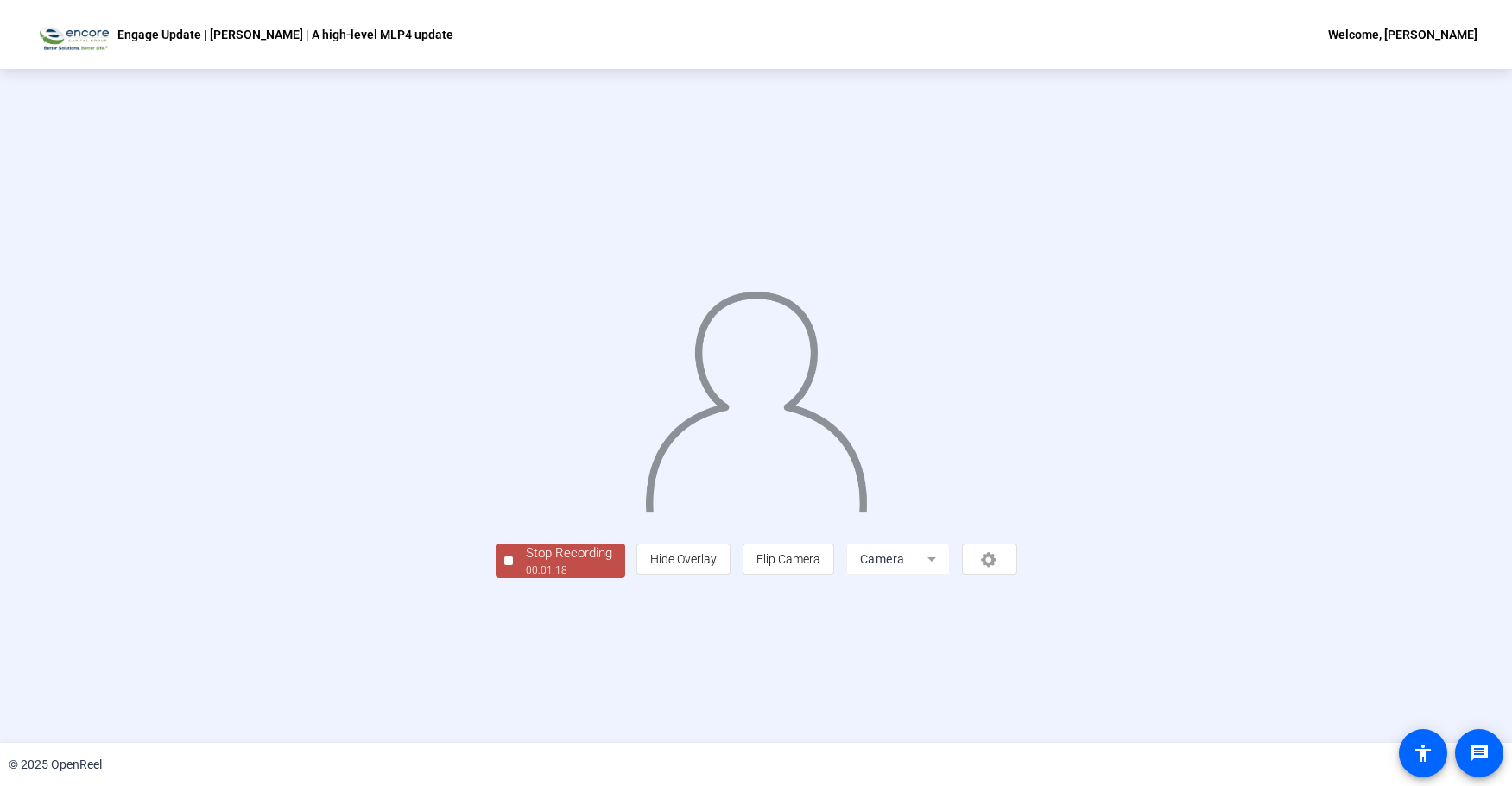
click at [526, 564] on div "Stop Recording" at bounding box center [569, 553] width 87 height 20
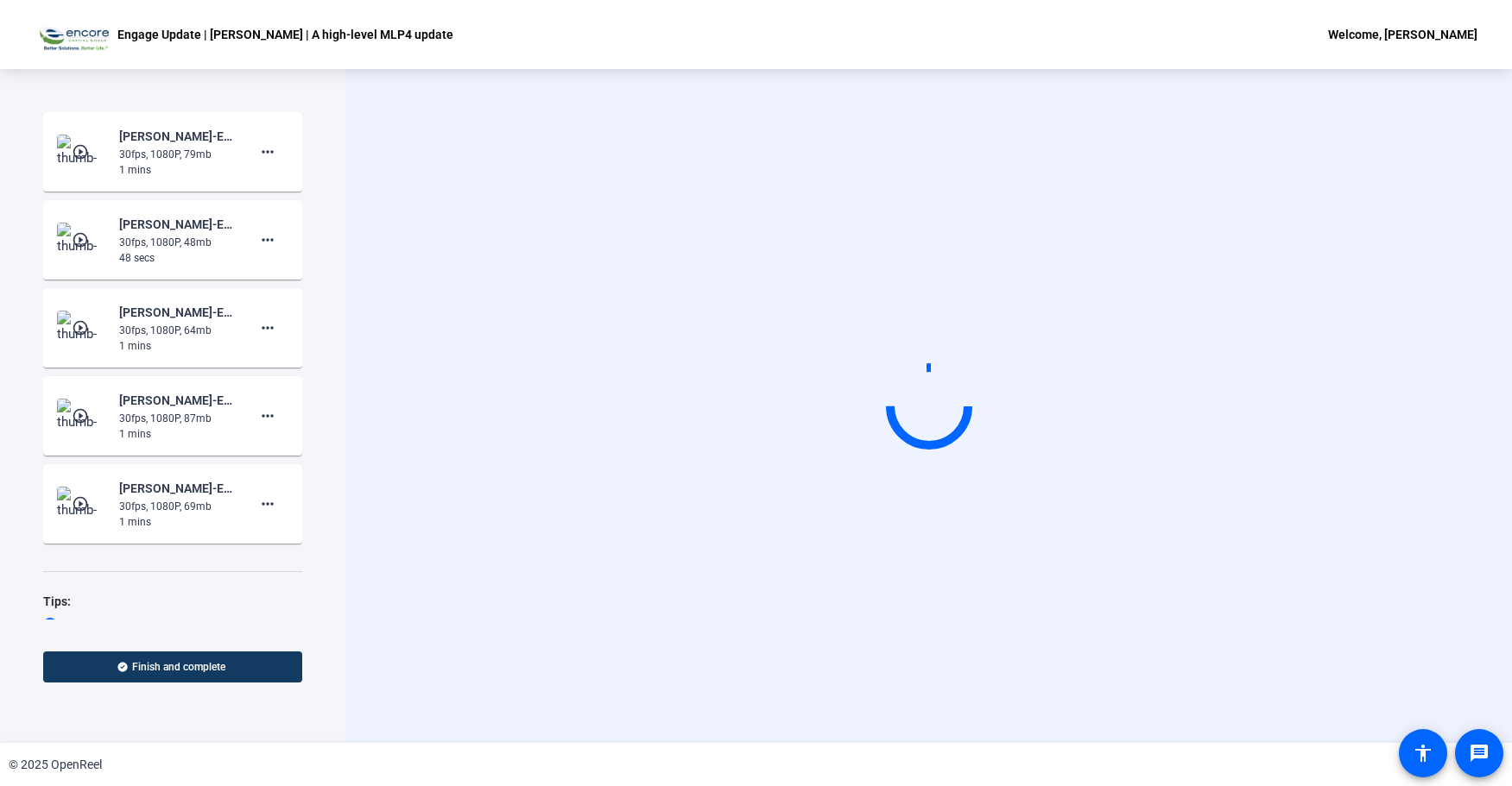
click at [74, 156] on mat-icon "play_circle_outline" at bounding box center [81, 152] width 20 height 18
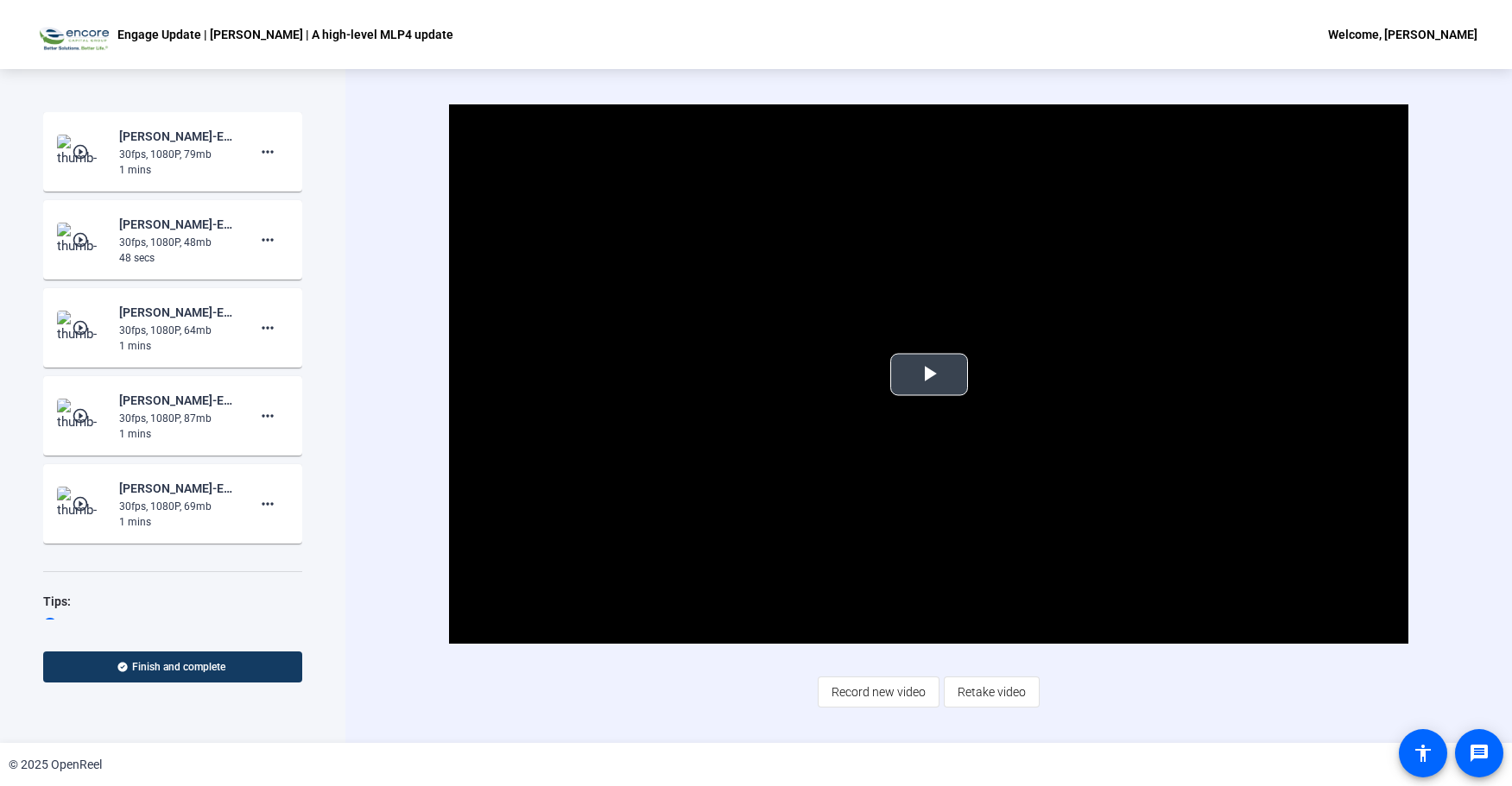
click at [929, 375] on span "Video Player" at bounding box center [929, 375] width 0 height 0
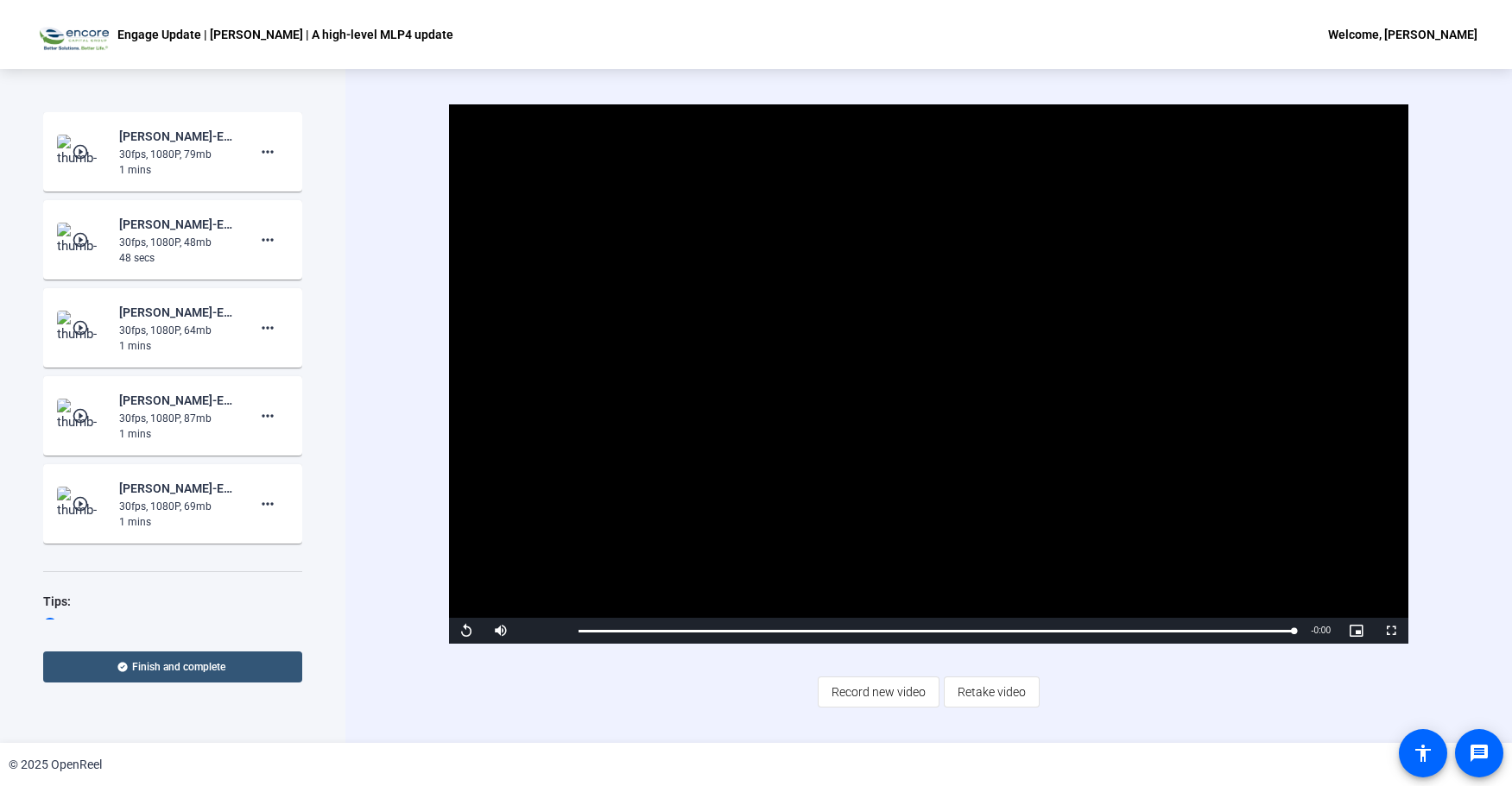
click at [167, 665] on span "Finish and complete" at bounding box center [179, 668] width 94 height 14
